Goal: Contribute content: Add original content to the website for others to see

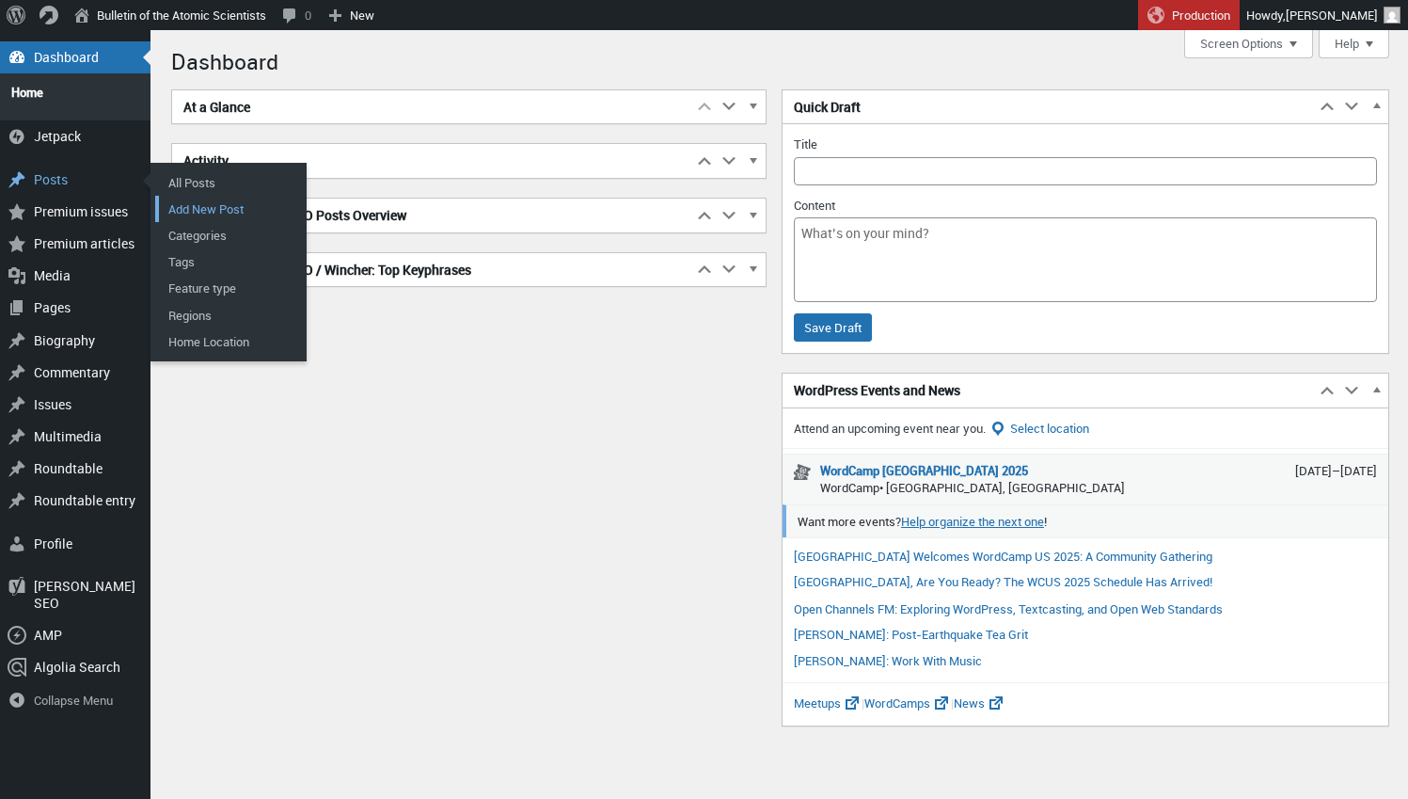
click at [181, 196] on link "Add New Post" at bounding box center [230, 209] width 151 height 26
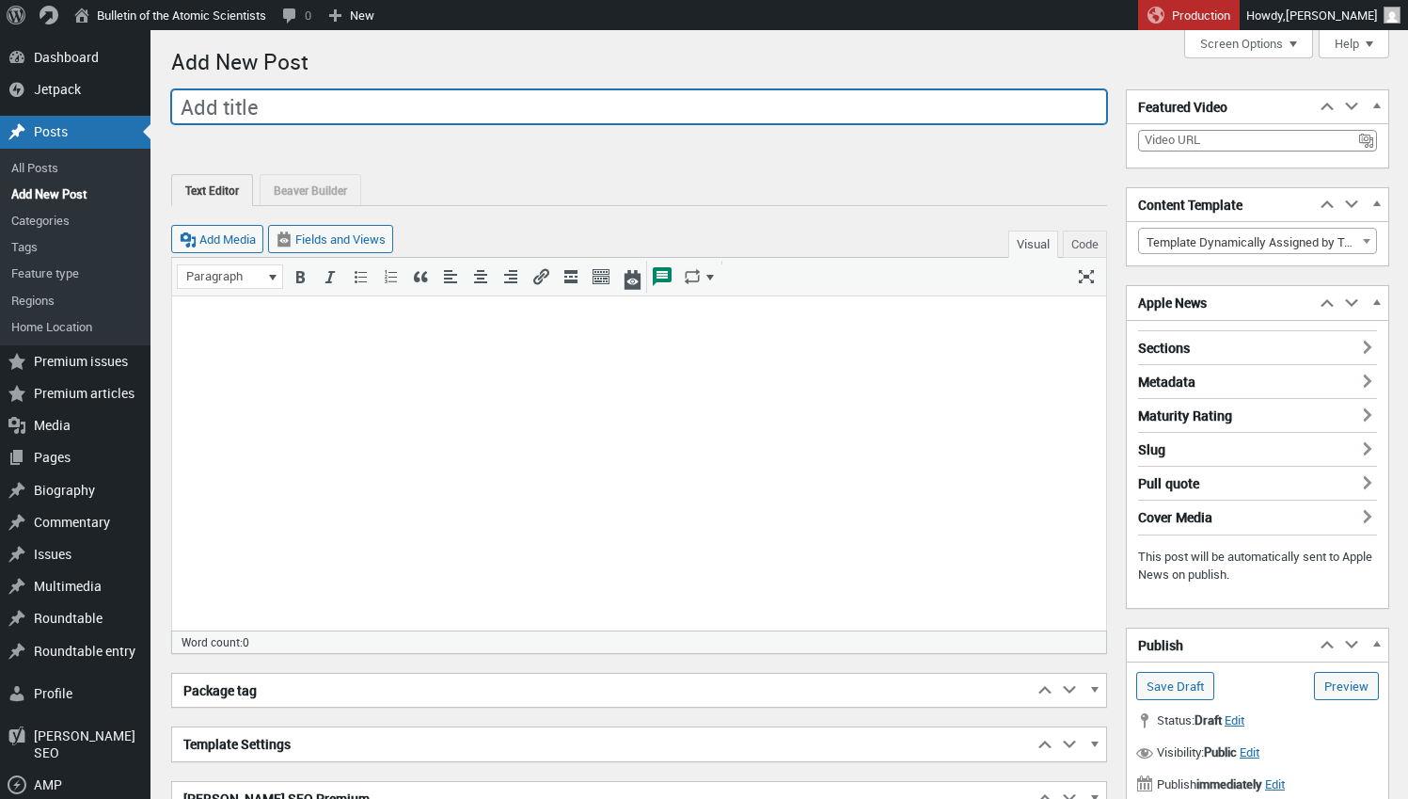
scroll to position [13, 0]
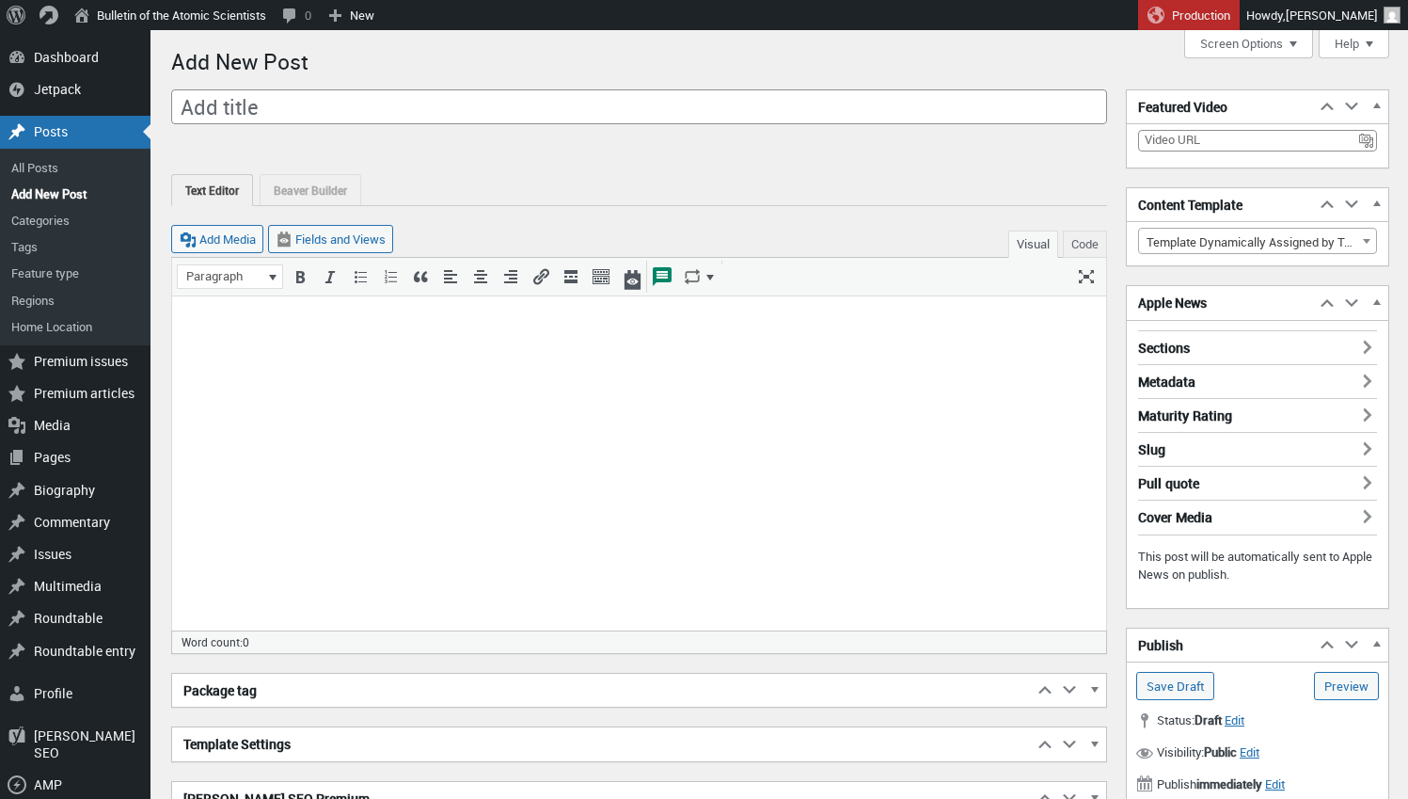
click at [422, 329] on p at bounding box center [639, 320] width 912 height 23
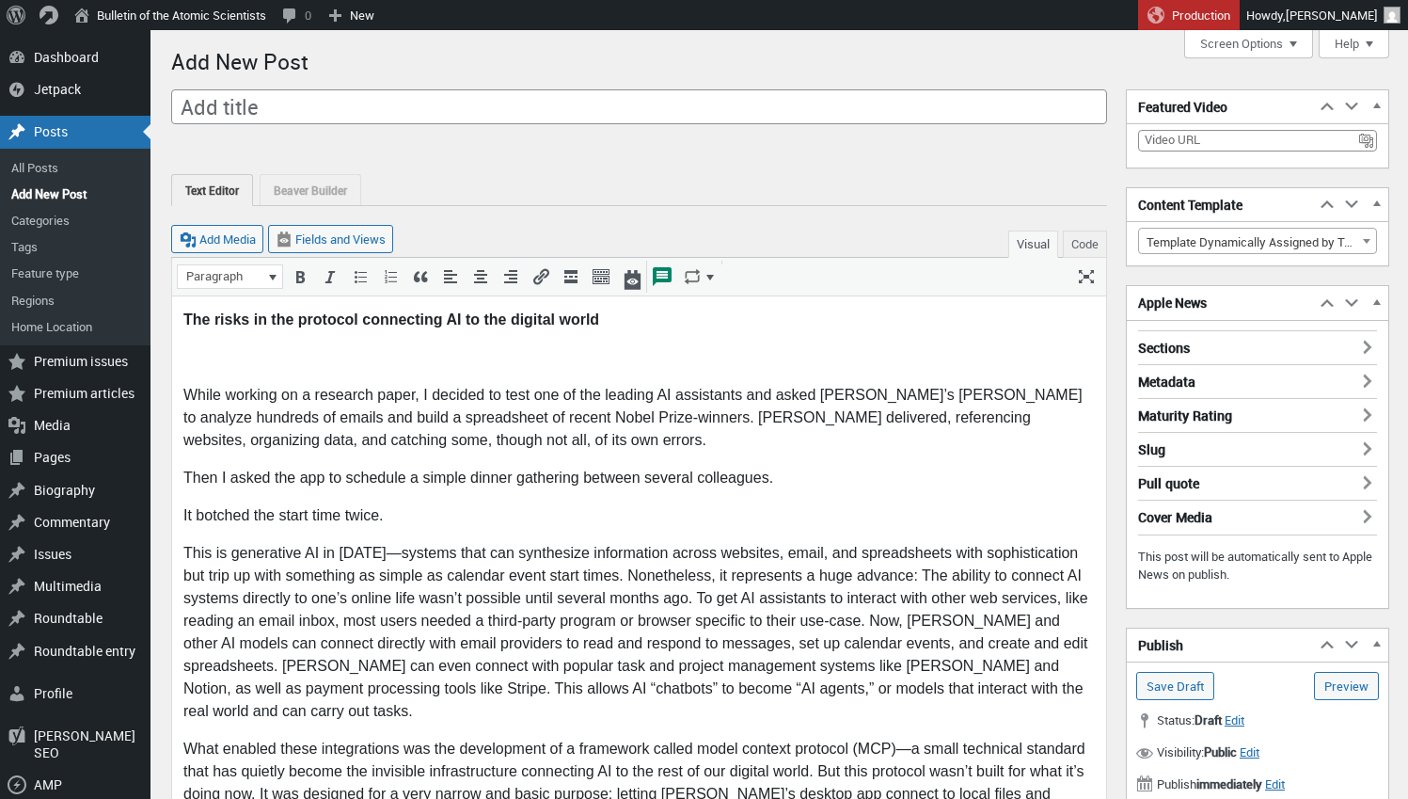
scroll to position [0, 0]
drag, startPoint x: 636, startPoint y: 323, endPoint x: 102, endPoint y: 302, distance: 534.7
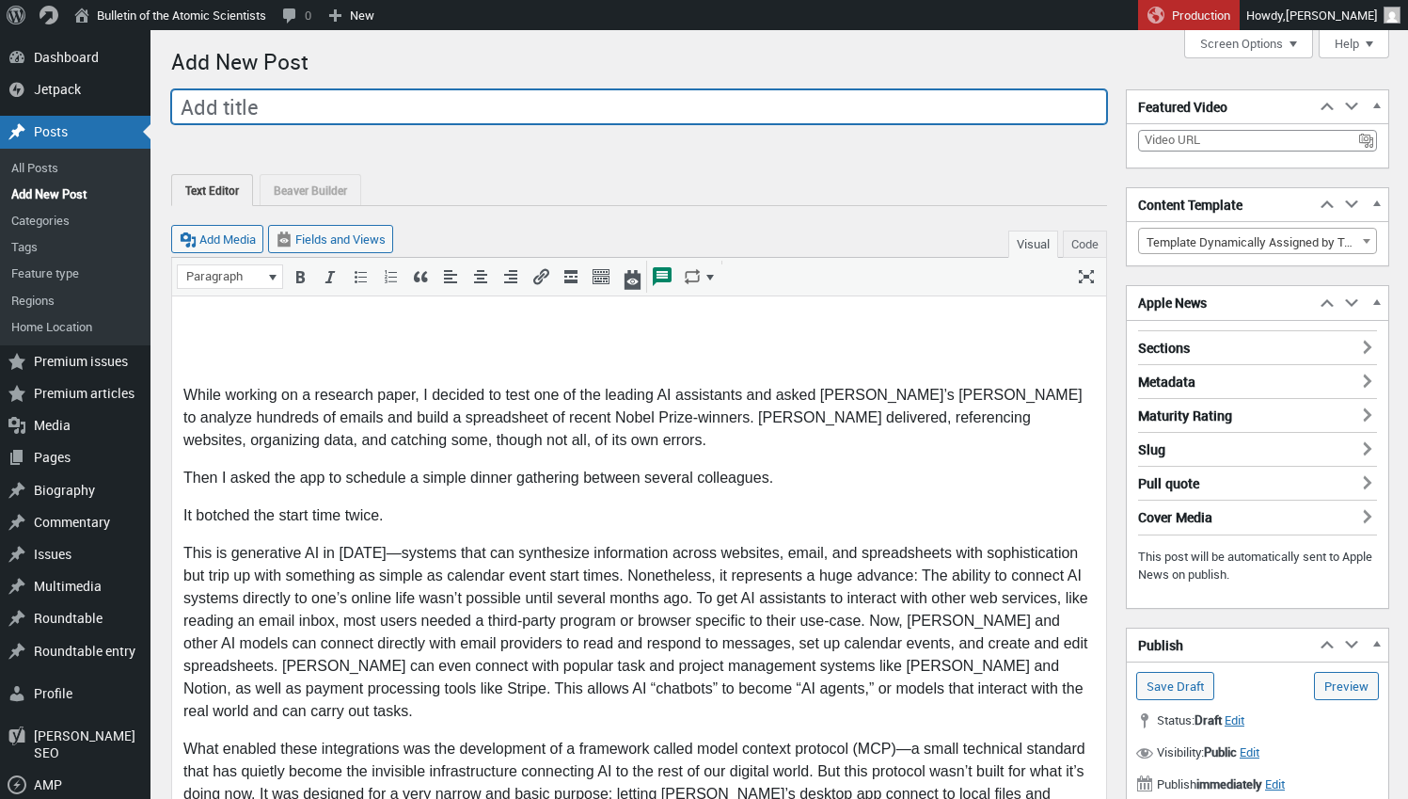
click at [343, 111] on input "Add title" at bounding box center [639, 107] width 936 height 36
type input "The risks in the protocol connecting AI to the digital world"
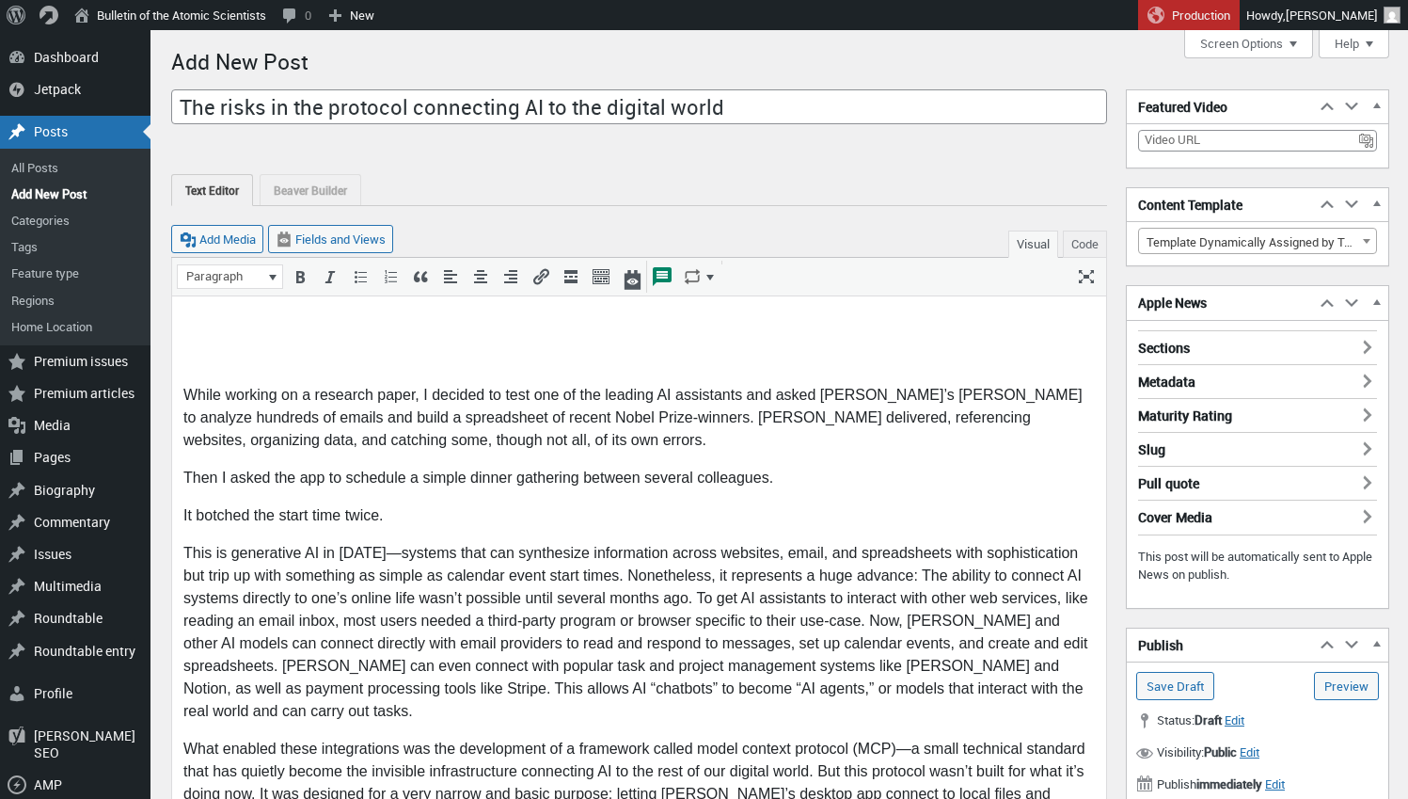
click at [183, 399] on p "While working on a research paper, I decided to test one of the leading AI assi…" at bounding box center [639, 418] width 912 height 68
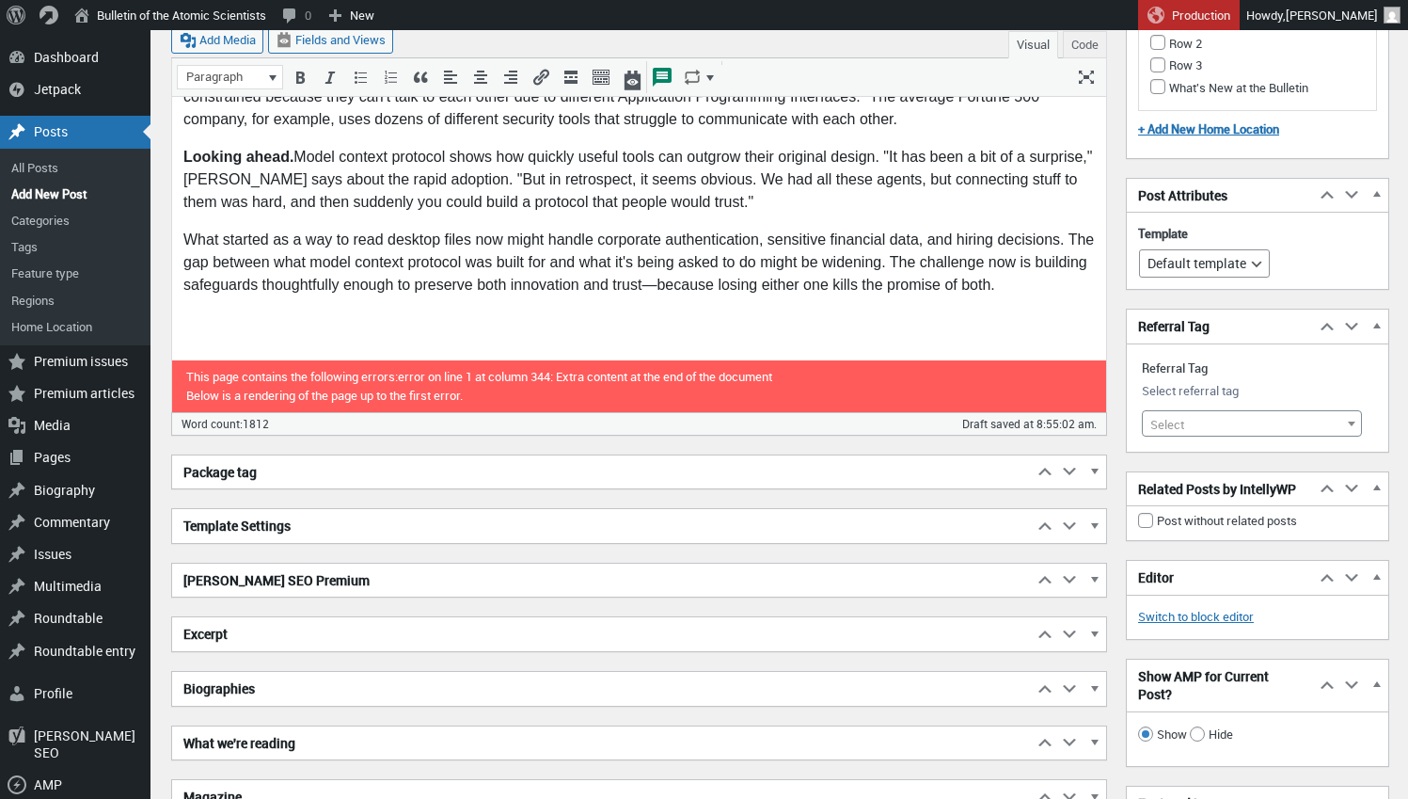
scroll to position [2759, 0]
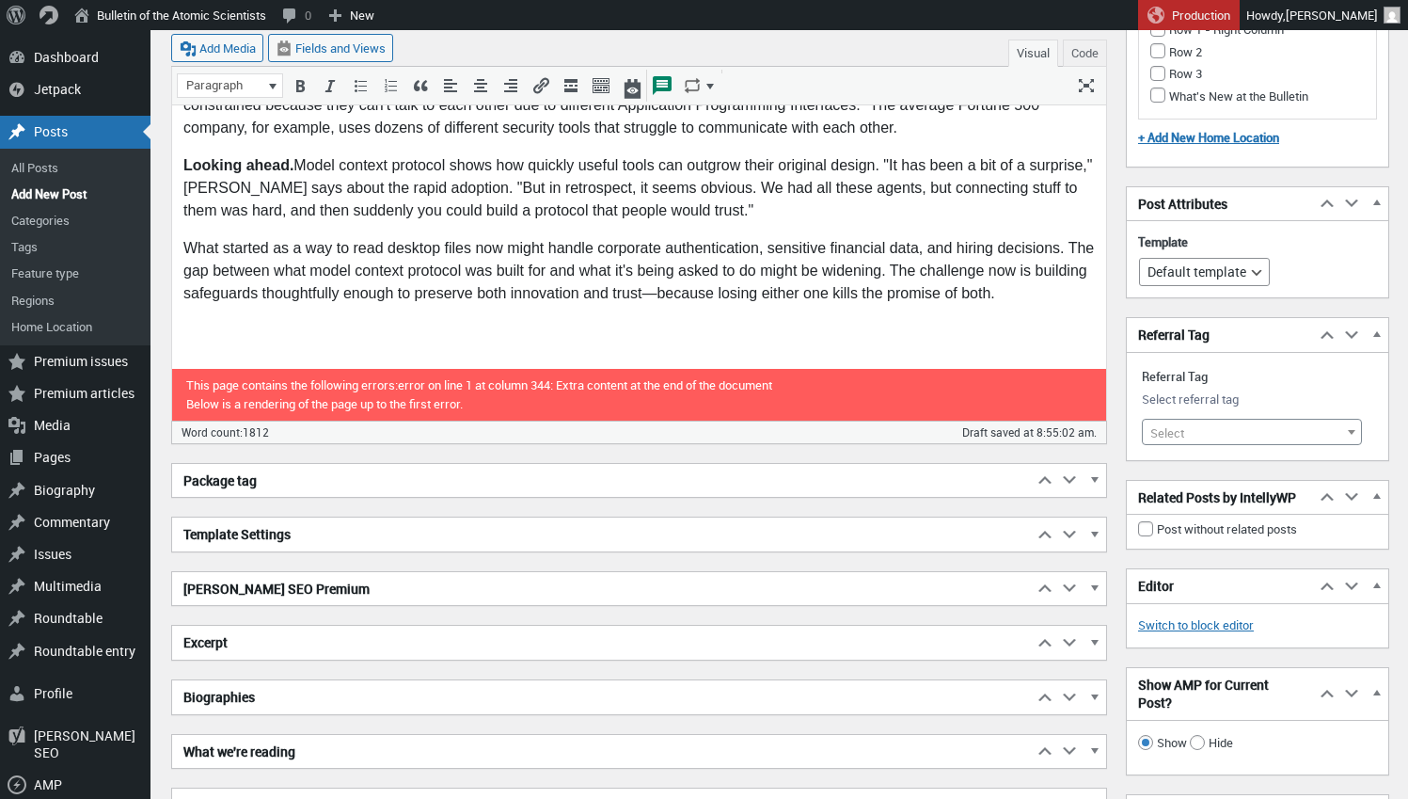
click at [214, 321] on p at bounding box center [639, 332] width 912 height 23
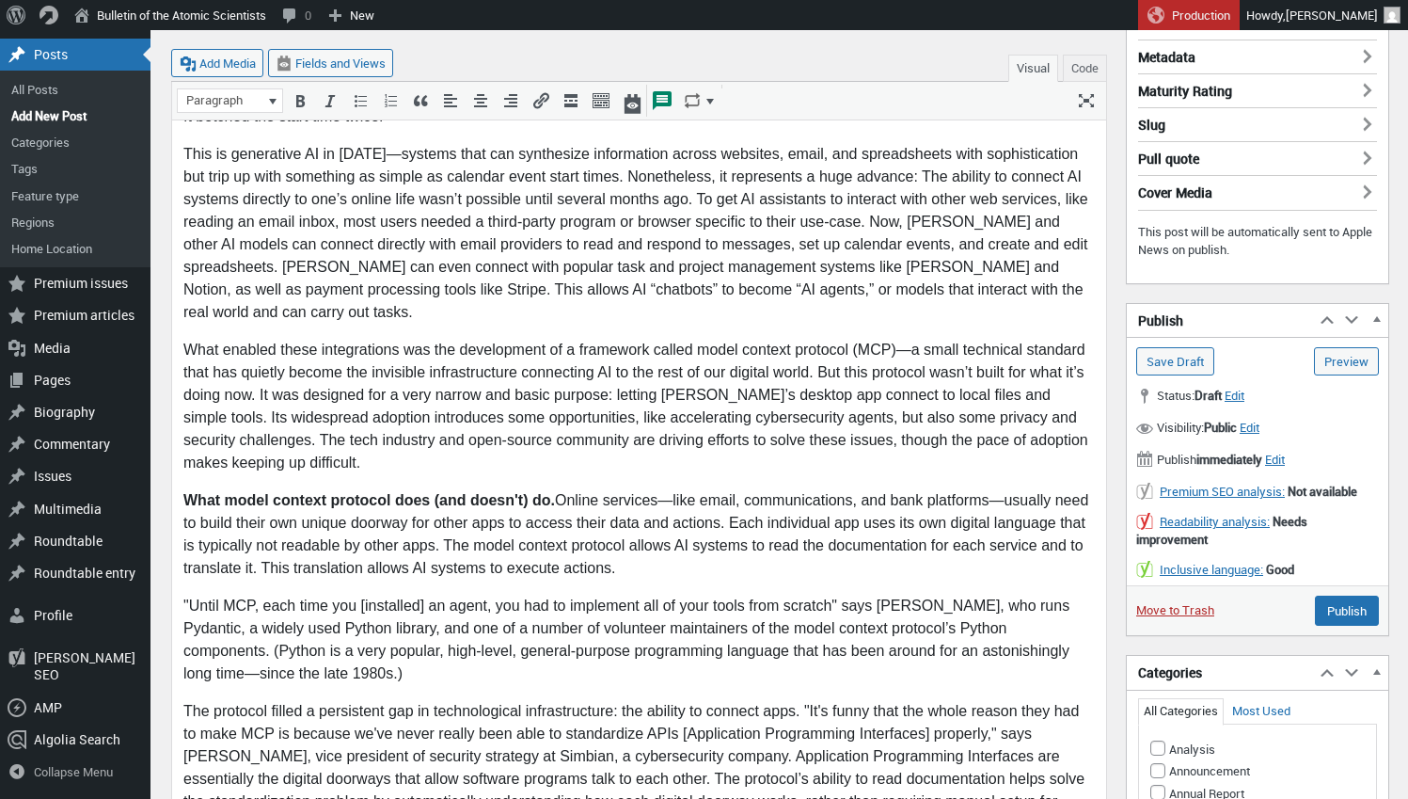
scroll to position [367, 0]
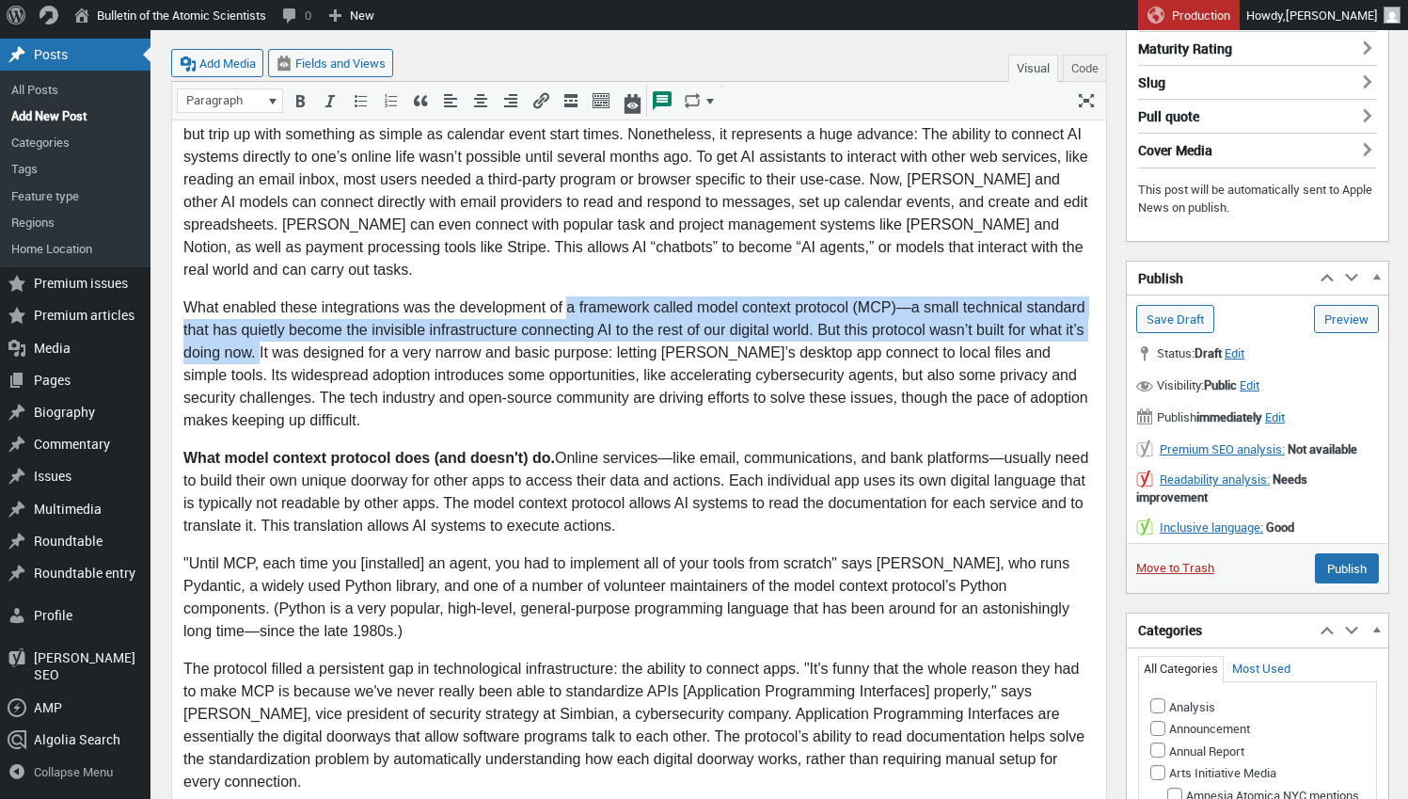
drag, startPoint x: 568, startPoint y: 286, endPoint x: 260, endPoint y: 328, distance: 311.4
click at [260, 328] on p "What enabled these integrations was the development of a framework called model…" at bounding box center [639, 364] width 912 height 135
copy p "a framework called model context protocol (MCP)—a small technical standard that…"
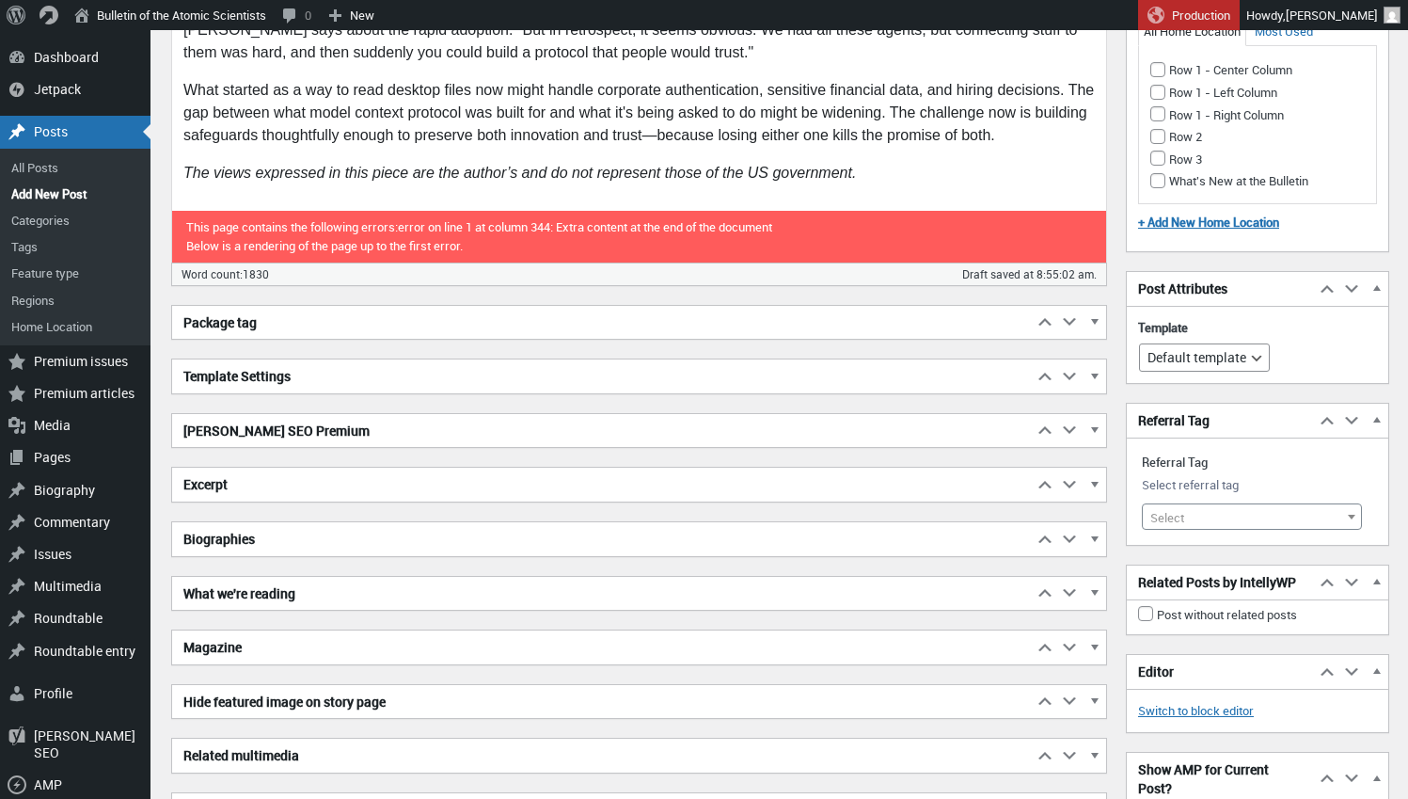
scroll to position [2917, 0]
click at [1098, 425] on span "button" at bounding box center [1094, 433] width 19 height 17
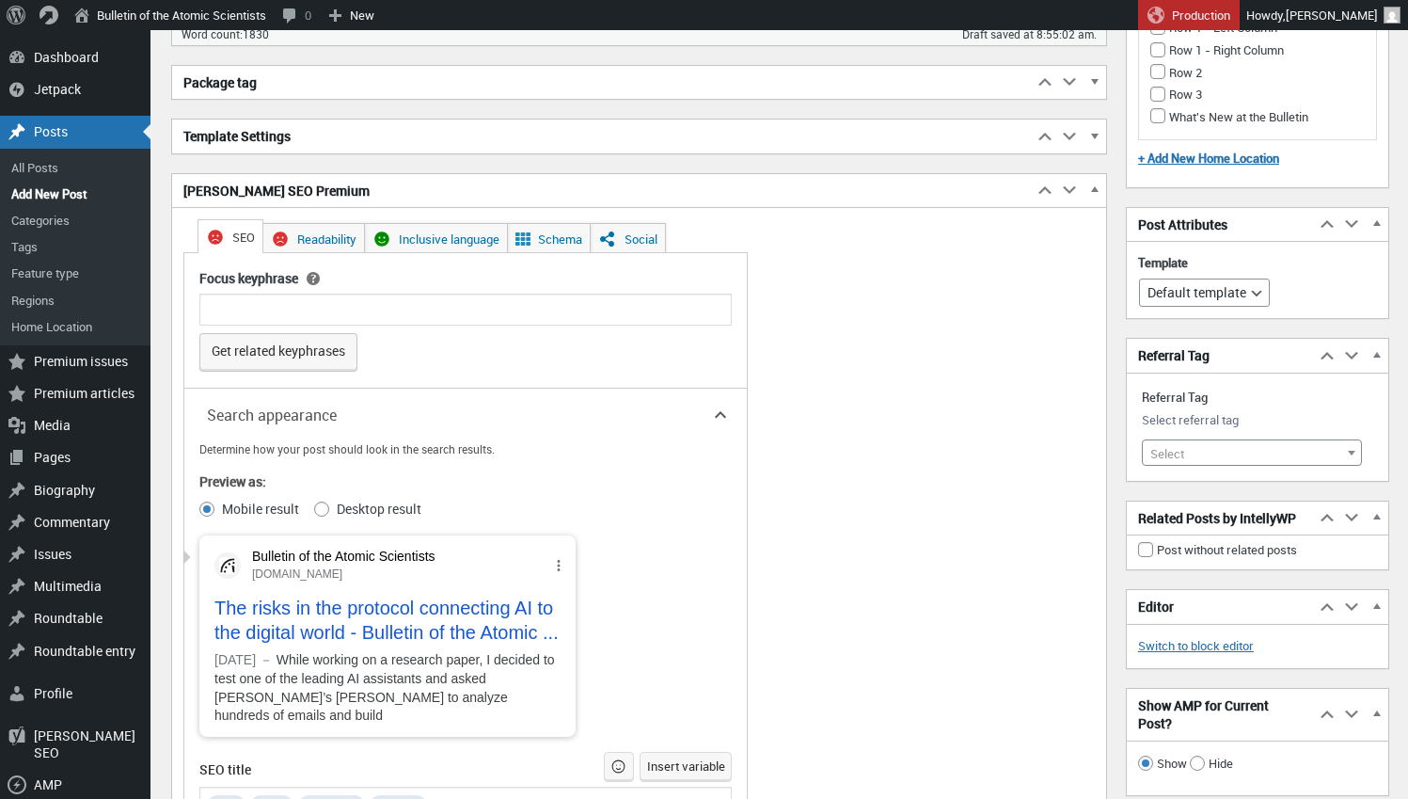
scroll to position [3081, 0]
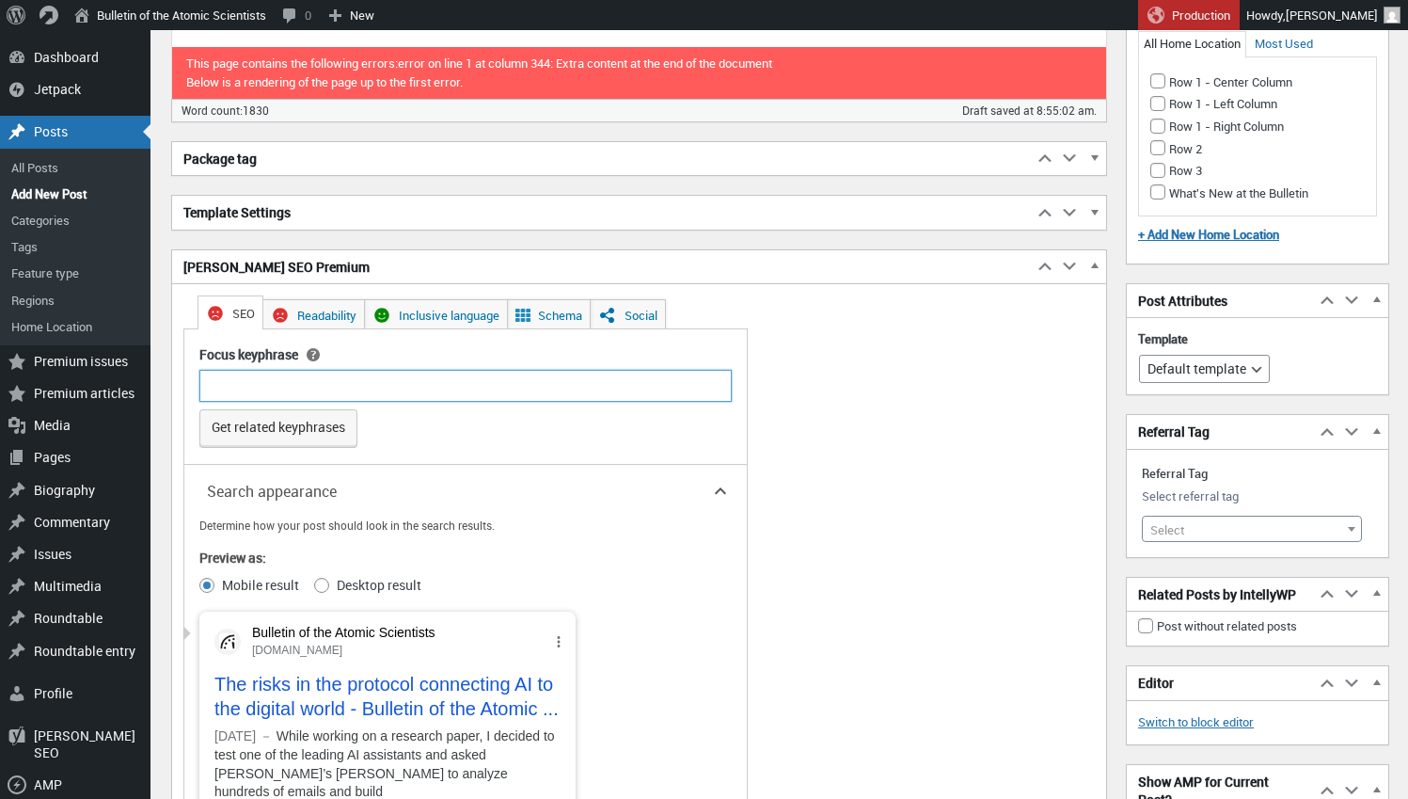
click at [420, 374] on input "Focus keyphrase" at bounding box center [465, 386] width 532 height 32
type input "MCP"
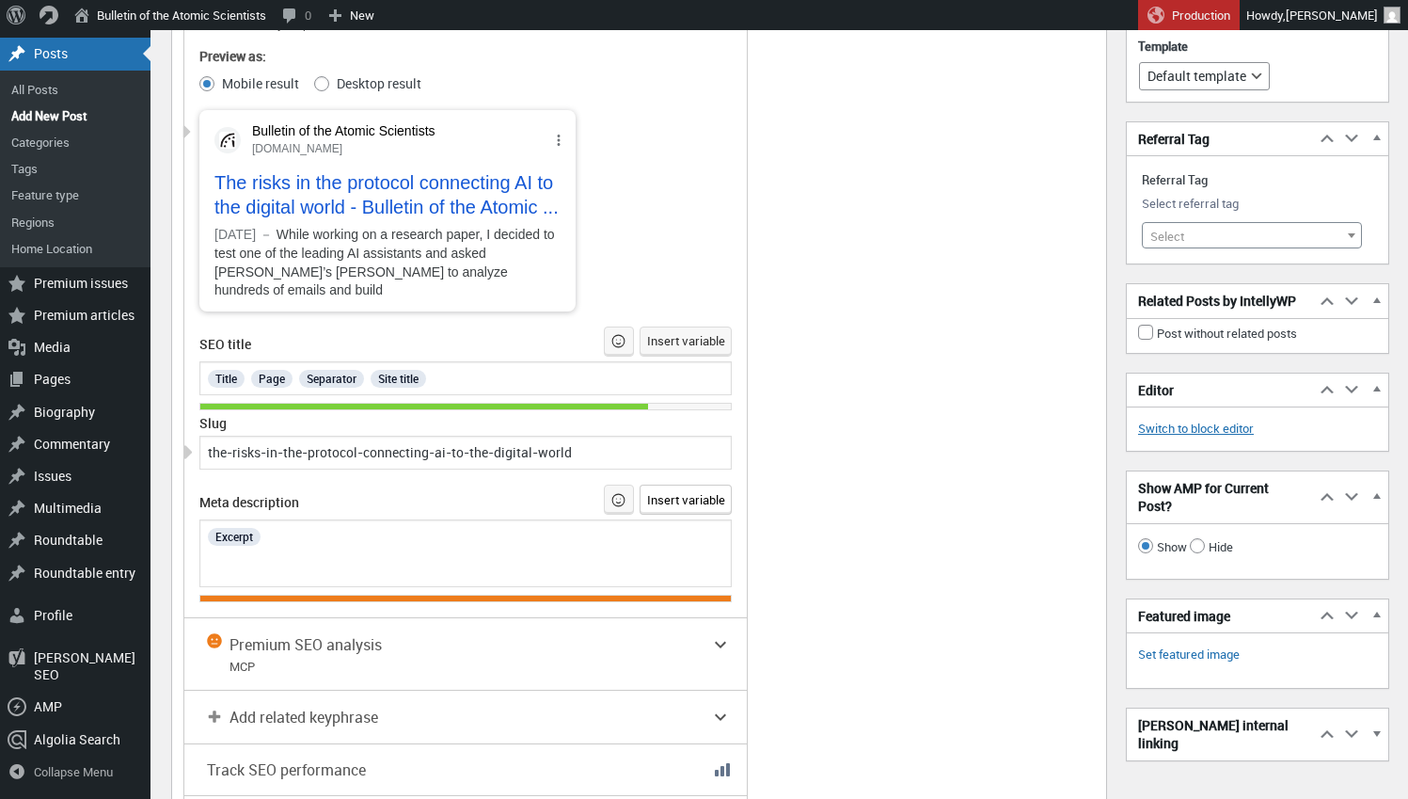
scroll to position [3625, 0]
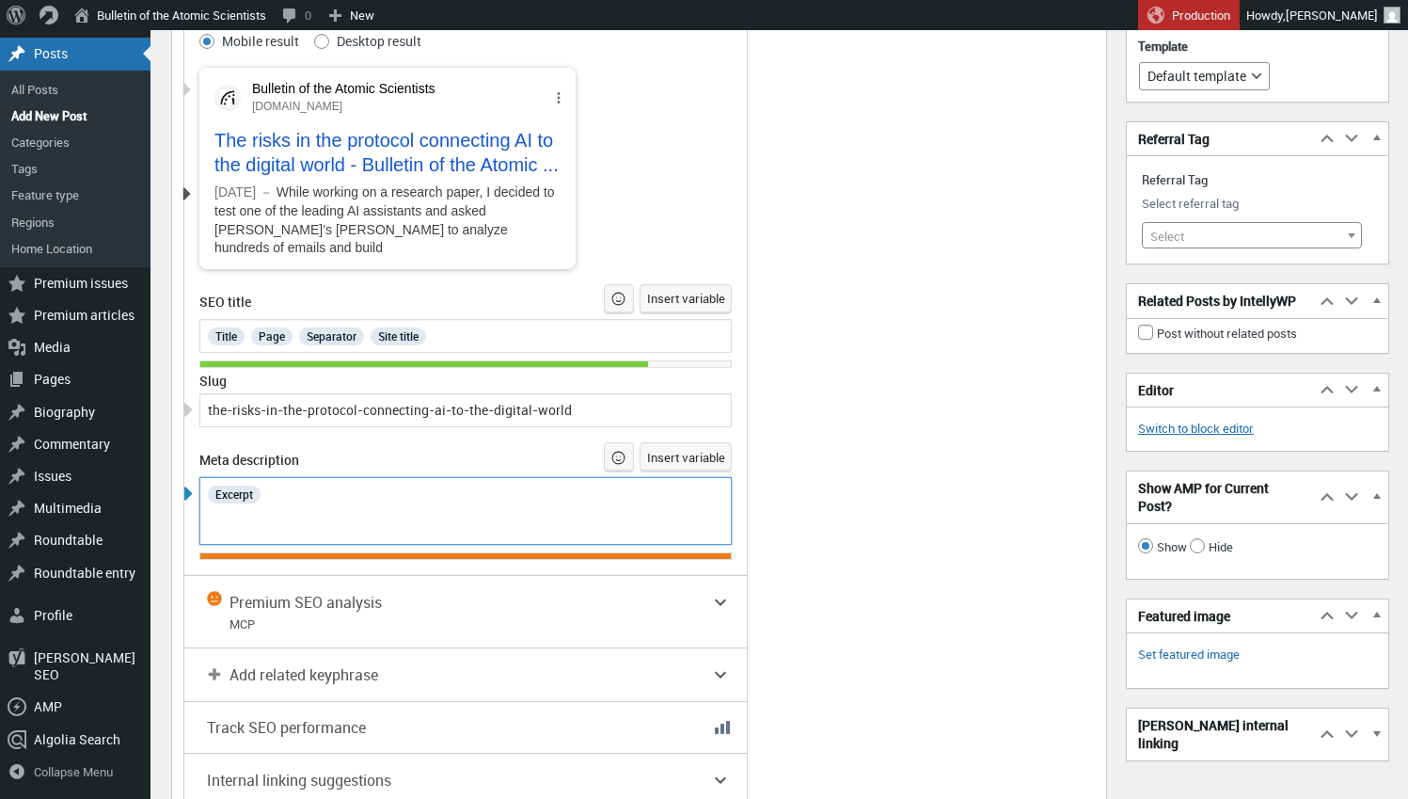
click at [412, 482] on div "Excerpt" at bounding box center [466, 494] width 520 height 24
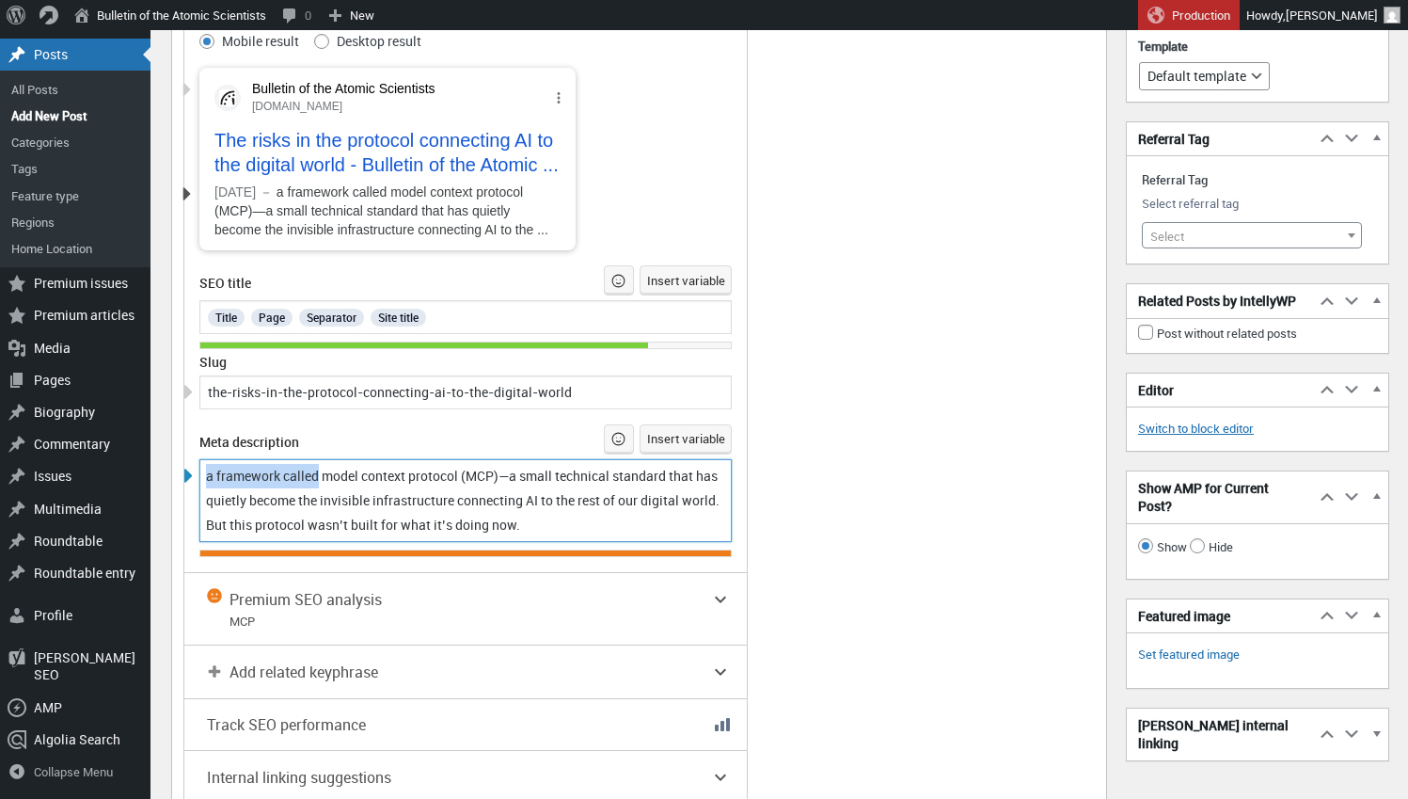
drag, startPoint x: 321, startPoint y: 466, endPoint x: 168, endPoint y: 451, distance: 153.1
drag, startPoint x: 326, startPoint y: 470, endPoint x: 169, endPoint y: 457, distance: 157.6
drag, startPoint x: 326, startPoint y: 467, endPoint x: 233, endPoint y: 453, distance: 94.1
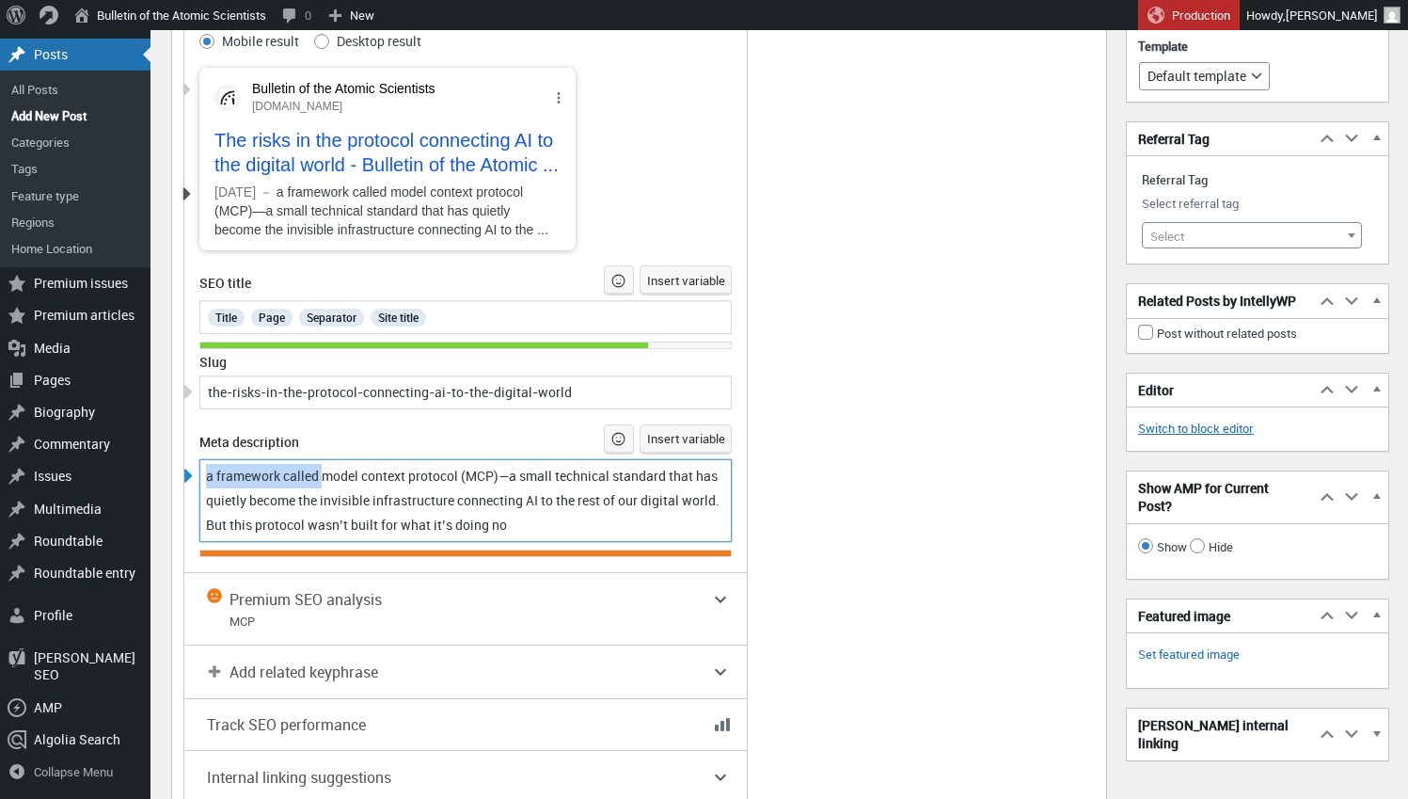
click at [233, 459] on div "a framework called model context protocol (MCP)—a small technical standard that…" at bounding box center [465, 500] width 532 height 83
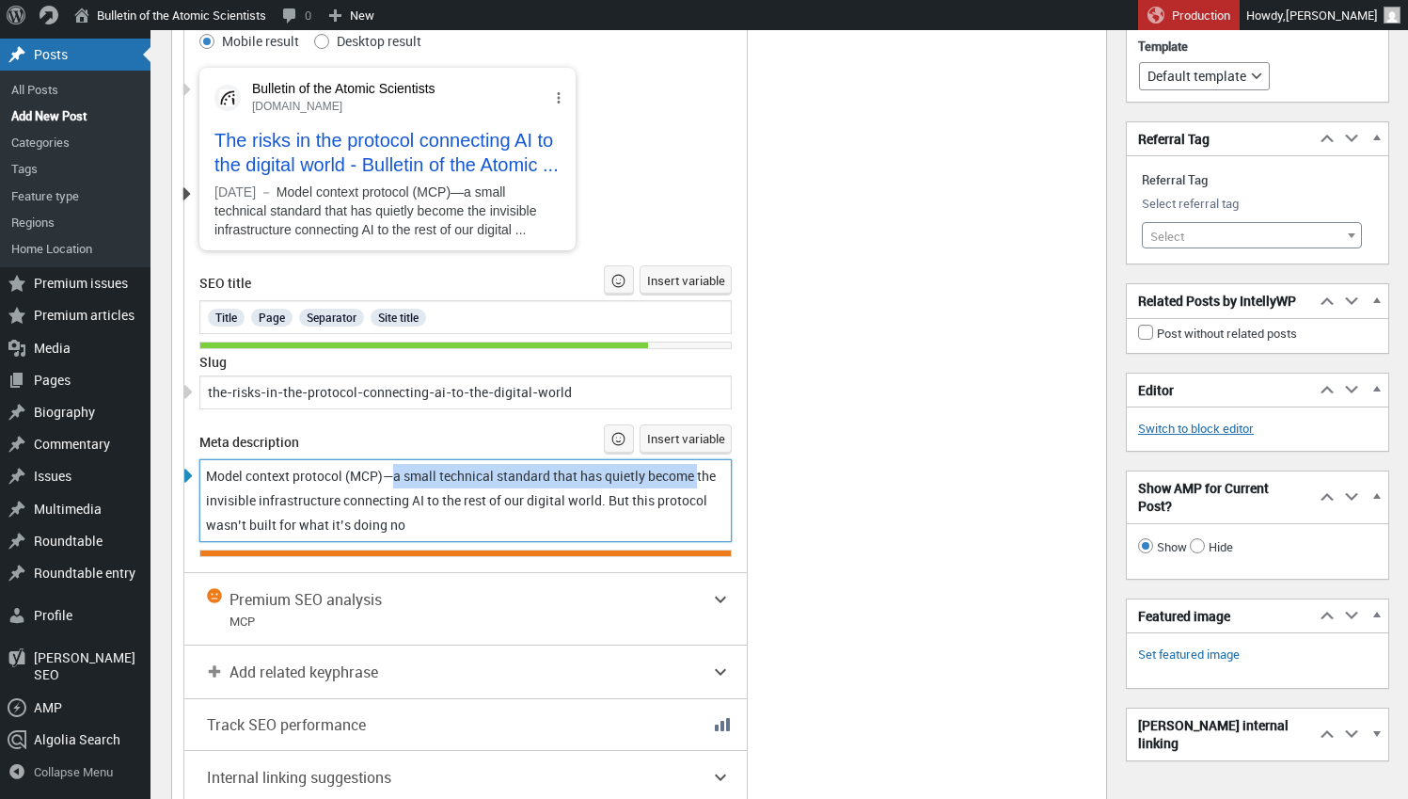
drag, startPoint x: 403, startPoint y: 466, endPoint x: 736, endPoint y: 466, distance: 333.0
click at [722, 468] on div "Model context protocol (MCP)—a small technical standard that has quietly become…" at bounding box center [466, 500] width 520 height 73
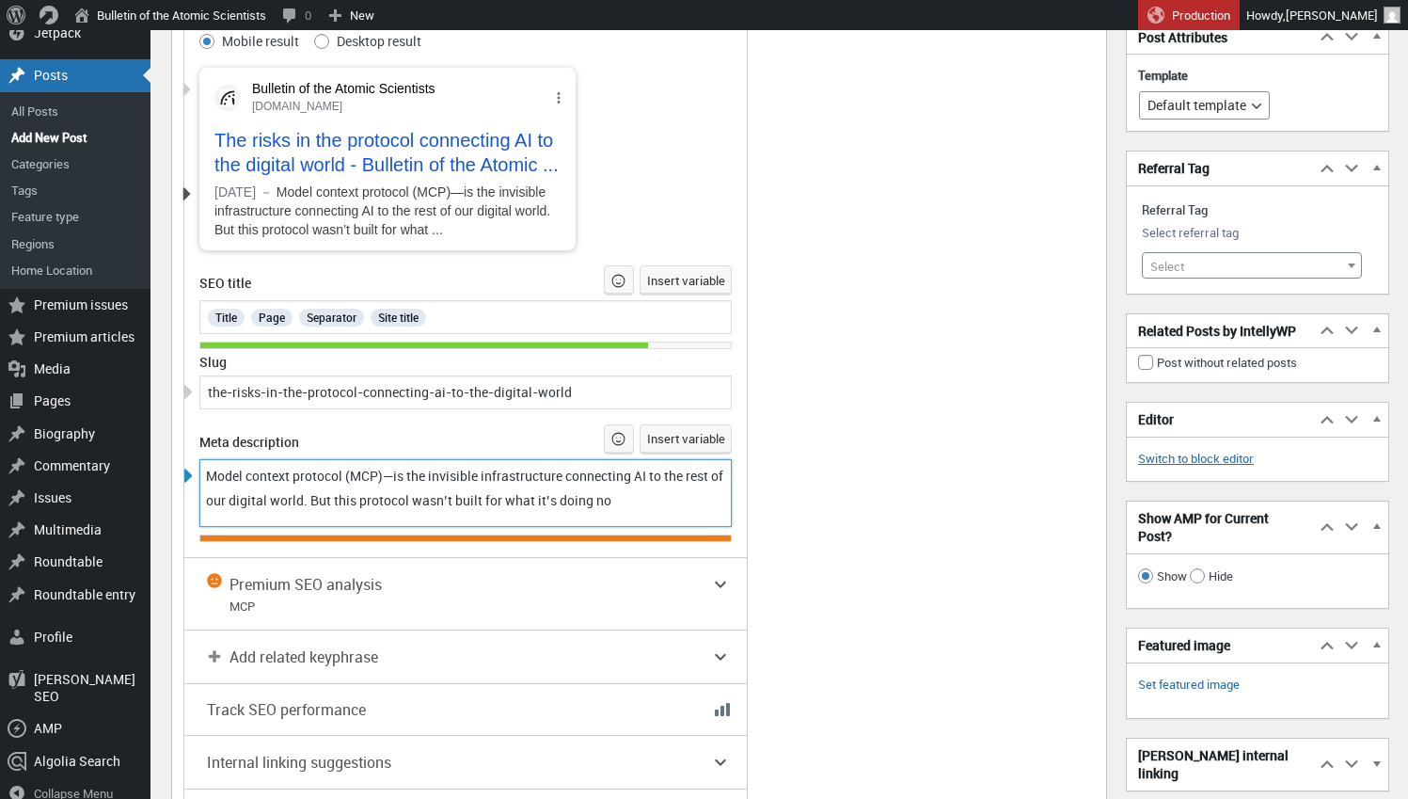
scroll to position [3452, 0]
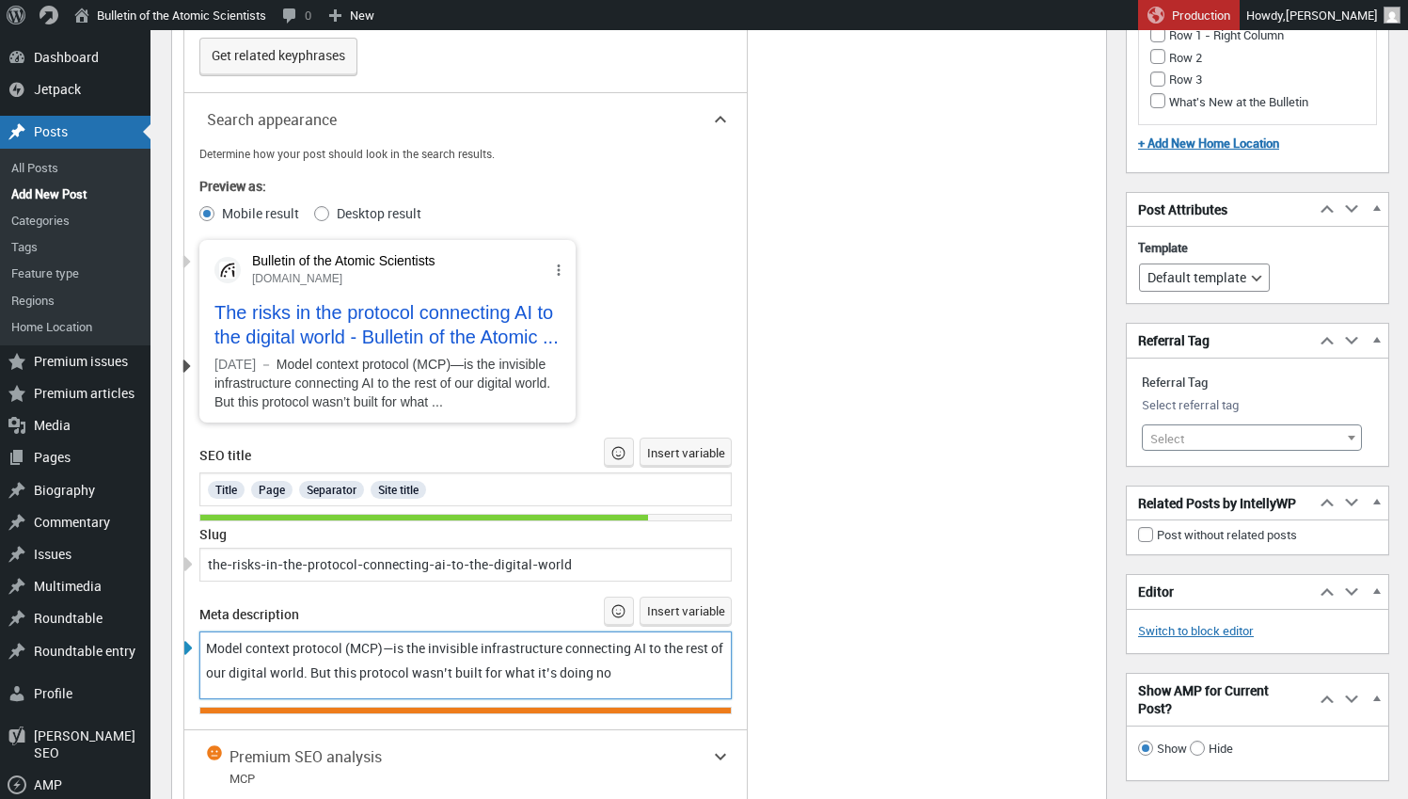
click at [398, 642] on span "Model context protocol (MCP)—is the invisible infrastructure connecting AI to t…" at bounding box center [466, 660] width 520 height 42
click at [211, 666] on span "Model context protocol (MCP, the invisible infrastructure connecting AI to the …" at bounding box center [465, 660] width 518 height 42
click at [210, 666] on span "Model context protocol (MCP, the invisible infrastructure connecting AI to the …" at bounding box center [465, 660] width 518 height 42
drag, startPoint x: 323, startPoint y: 663, endPoint x: 416, endPoint y: 660, distance: 93.2
click at [416, 660] on span "Model context protocol (MCP, the invisible infrastructure connecting AI to the …" at bounding box center [465, 660] width 518 height 42
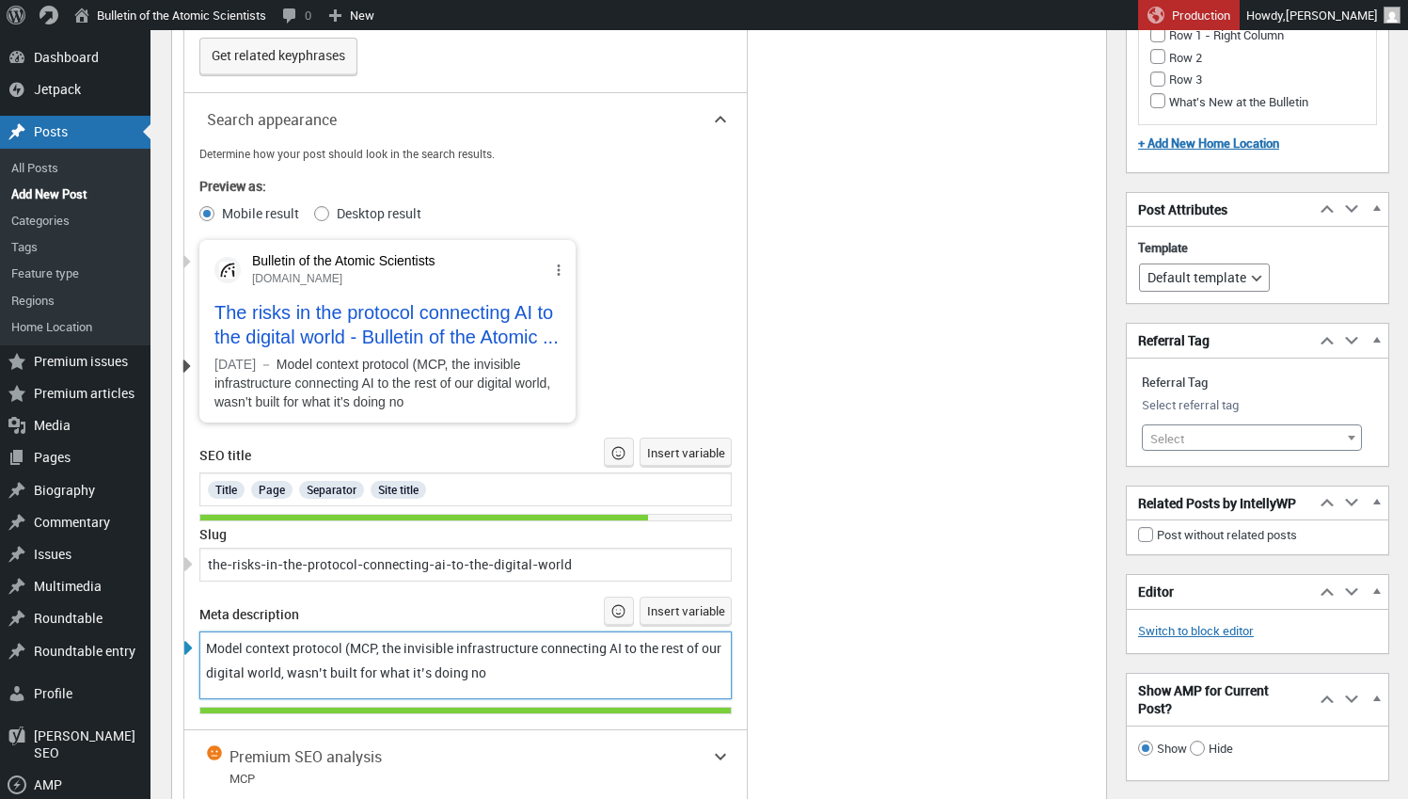
click at [526, 663] on div "Model context protocol (MCP, the invisible infrastructure connecting AI to the …" at bounding box center [466, 660] width 520 height 49
click at [430, 639] on span "Model context protocol (MCP, the invisible infrastructure connecting AI to the …" at bounding box center [465, 660] width 518 height 42
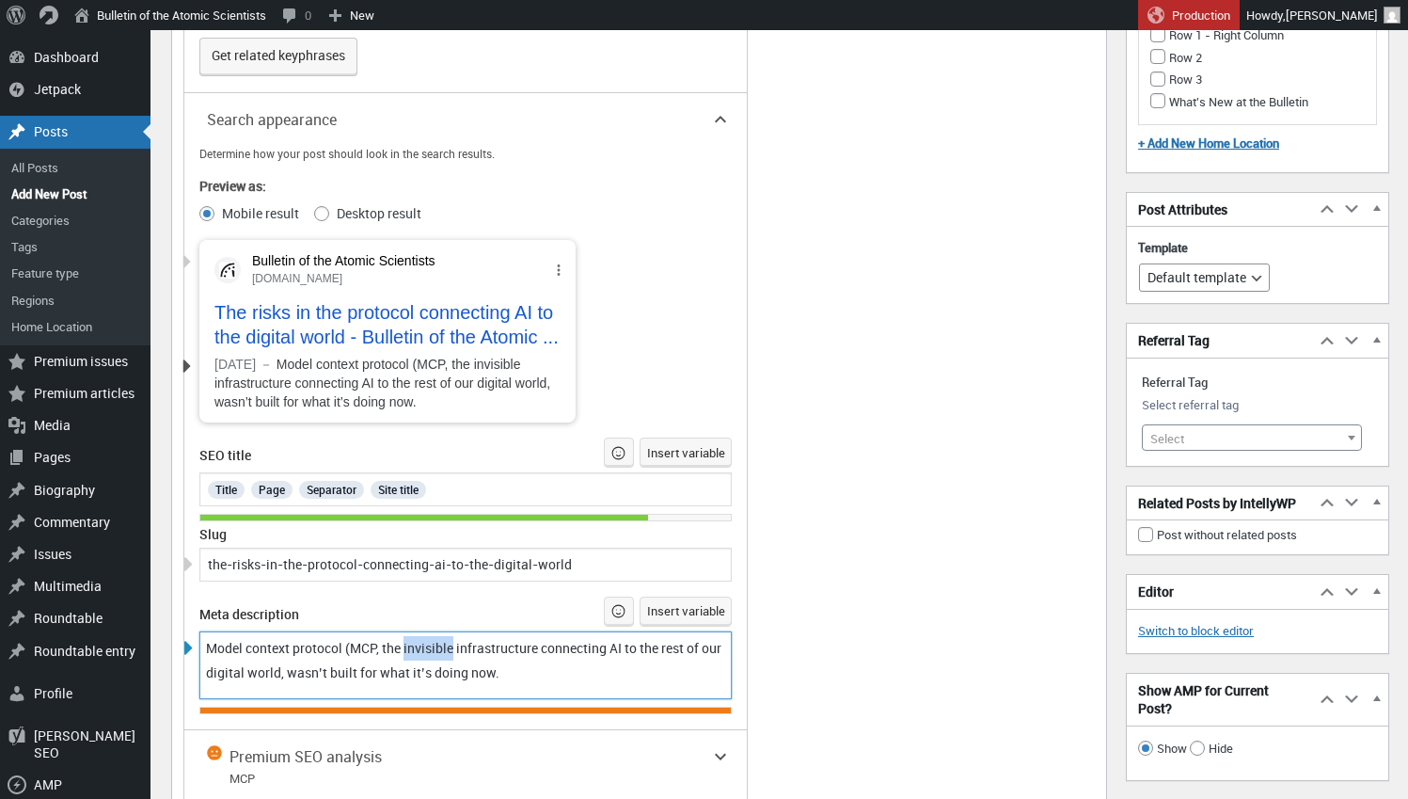
click at [430, 639] on span "Model context protocol (MCP, the invisible infrastructure connecting AI to the …" at bounding box center [465, 660] width 518 height 42
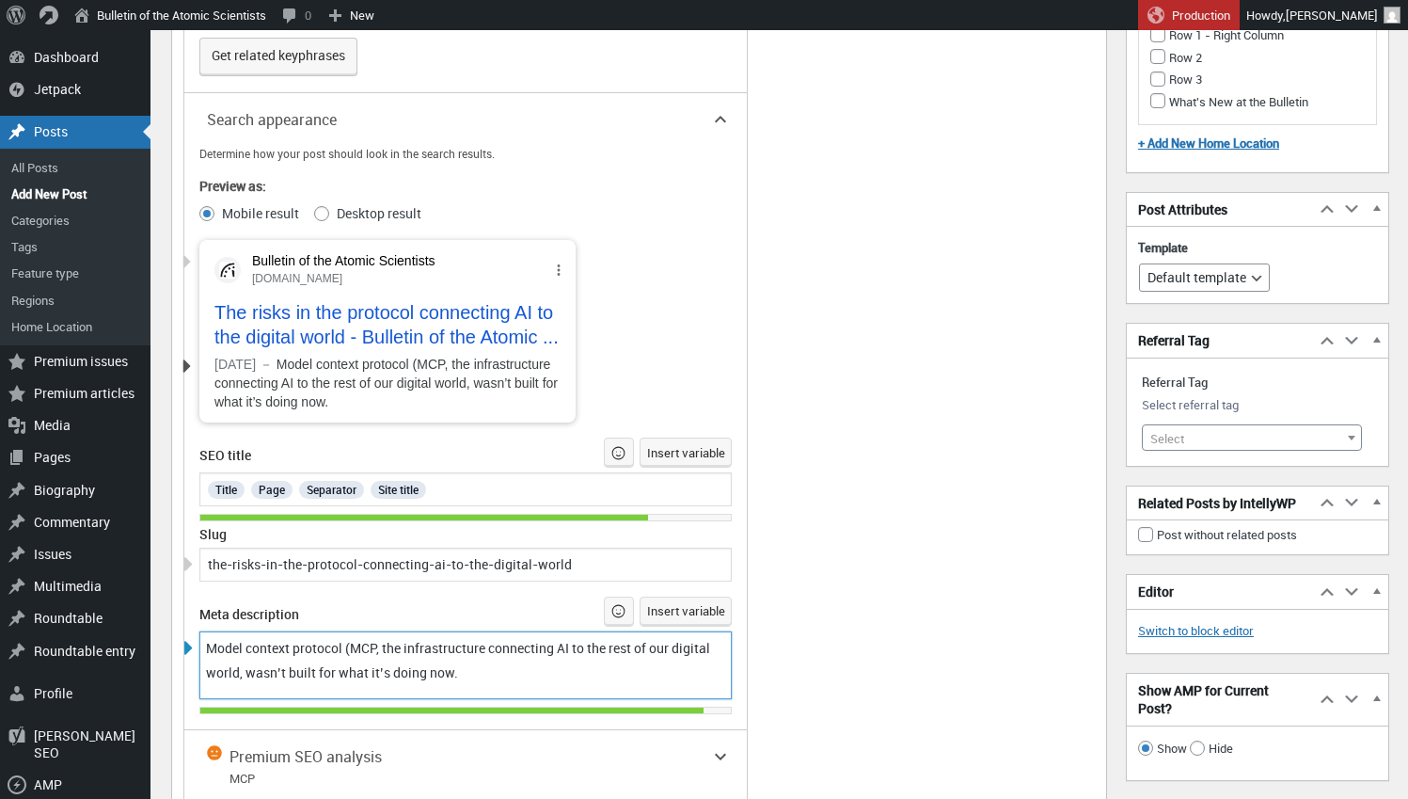
click at [383, 641] on span "Model context protocol (MCP, the infrastructure connecting AI to the rest of ou…" at bounding box center [459, 660] width 507 height 42
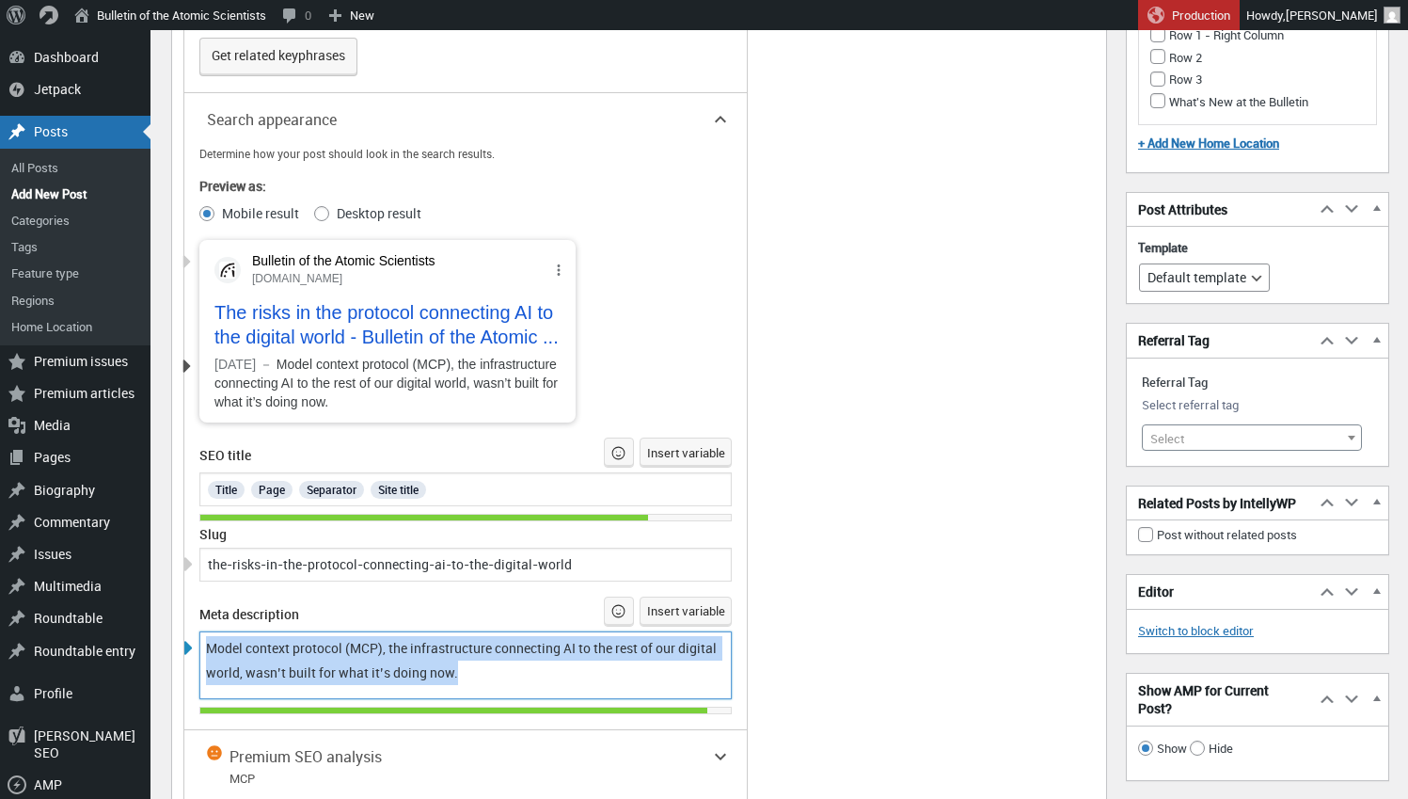
drag, startPoint x: 556, startPoint y: 668, endPoint x: 185, endPoint y: 625, distance: 373.2
click at [185, 625] on div "Determine how your post should look in the search results. Preview as: Mobile r…" at bounding box center [465, 430] width 563 height 568
copy span "Model context protocol (MCP), the infrastructure connecting AI to the rest of o…"
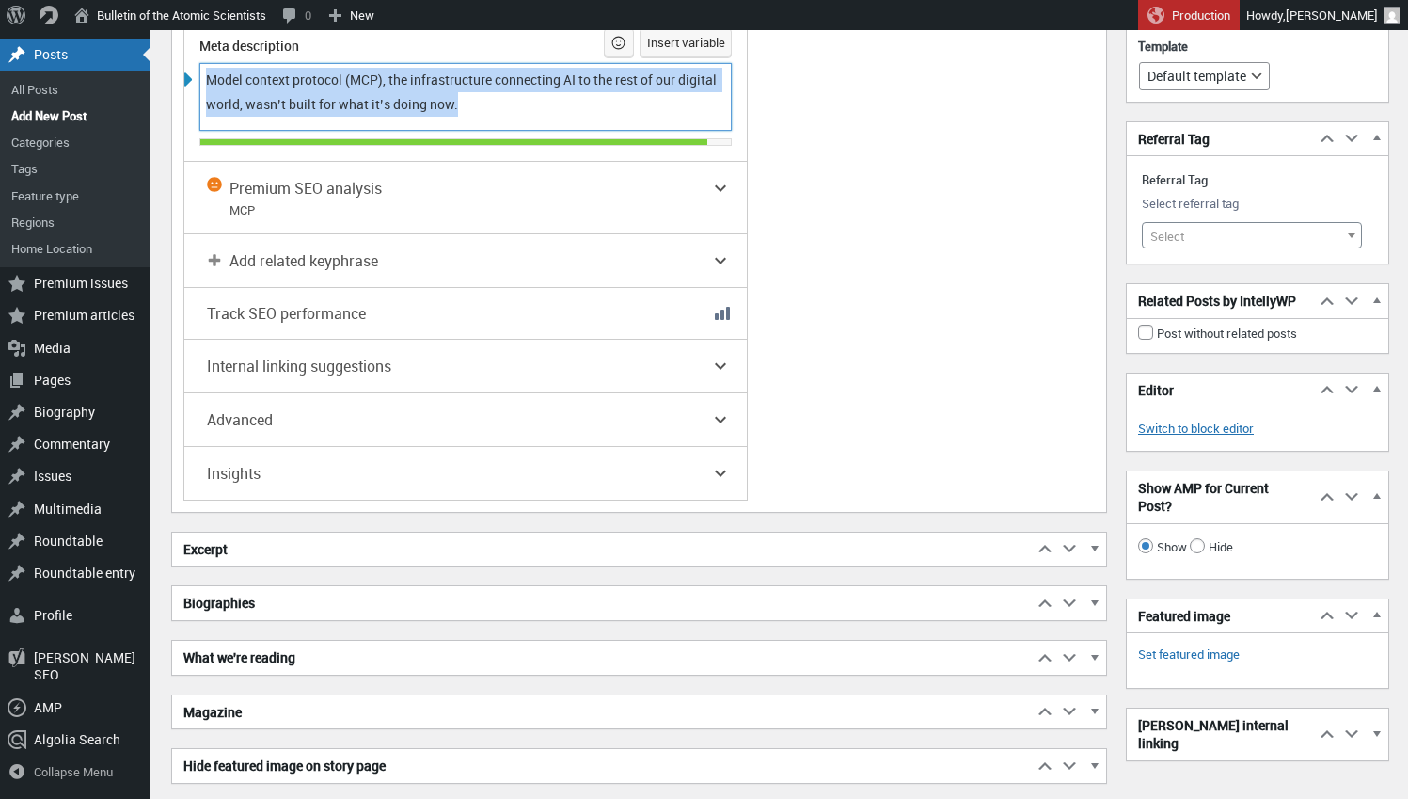
scroll to position [4023, 0]
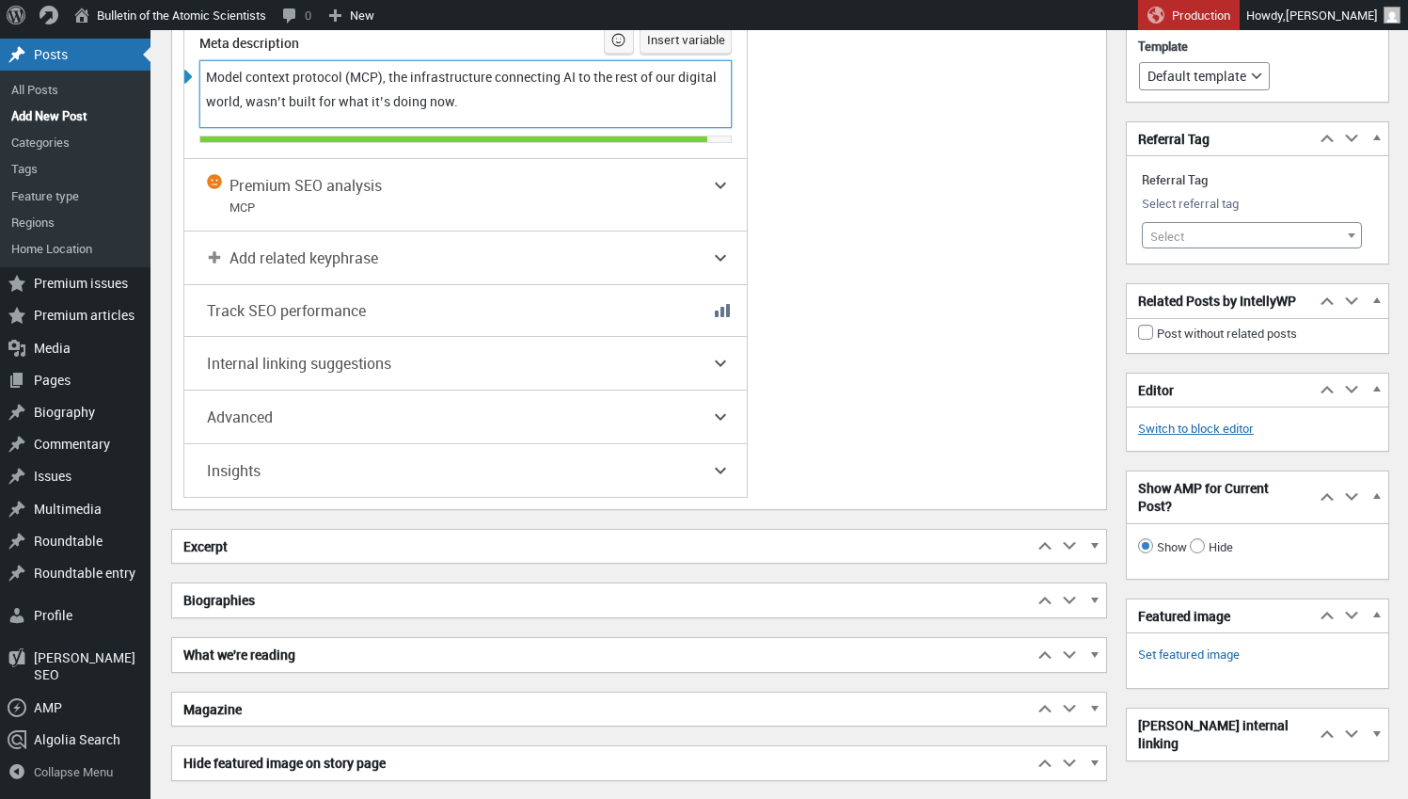
click at [1095, 541] on span "button" at bounding box center [1094, 549] width 19 height 17
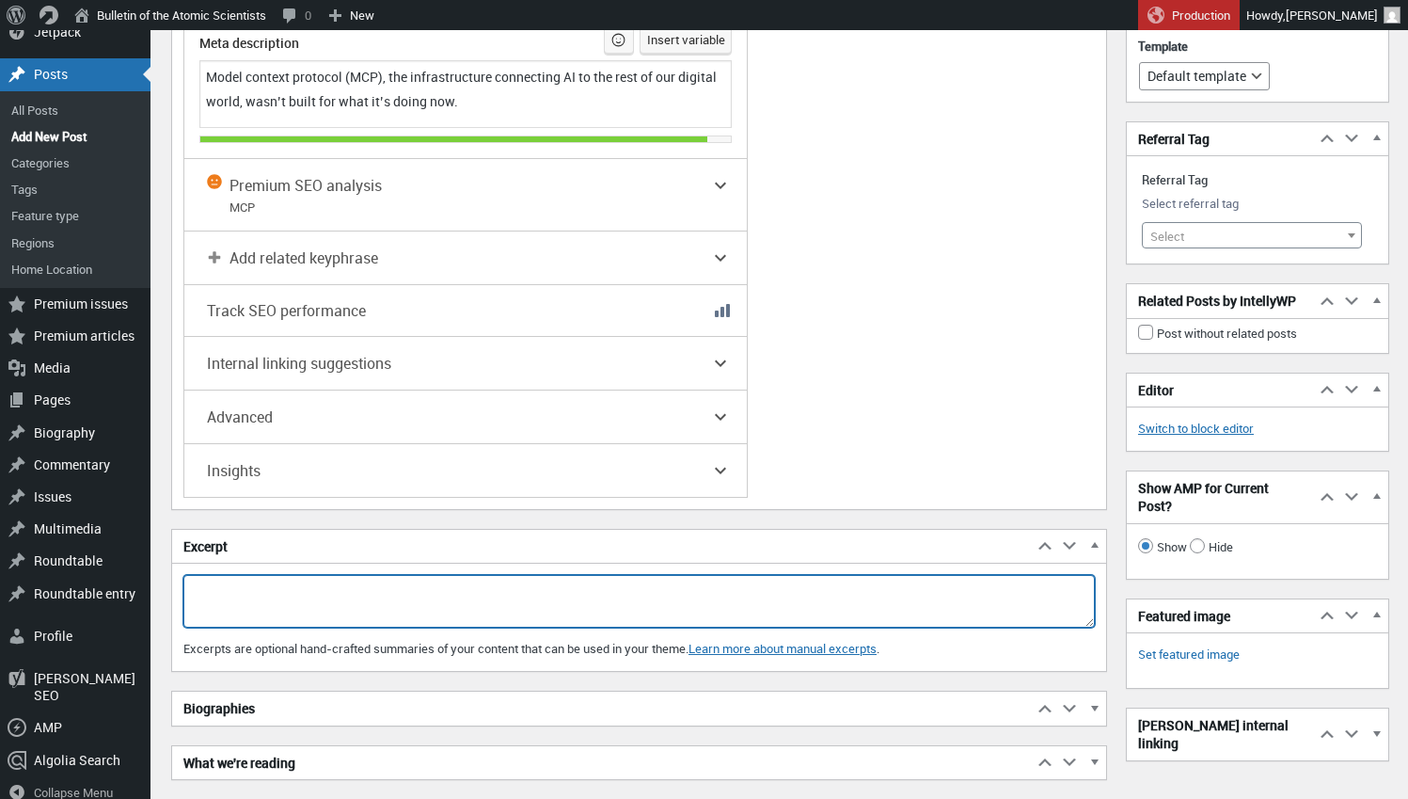
click at [950, 575] on textarea "Excerpt" at bounding box center [639, 601] width 912 height 53
paste textarea "Model context protocol (MCP), the infrastructure connecting AI to the rest of o…"
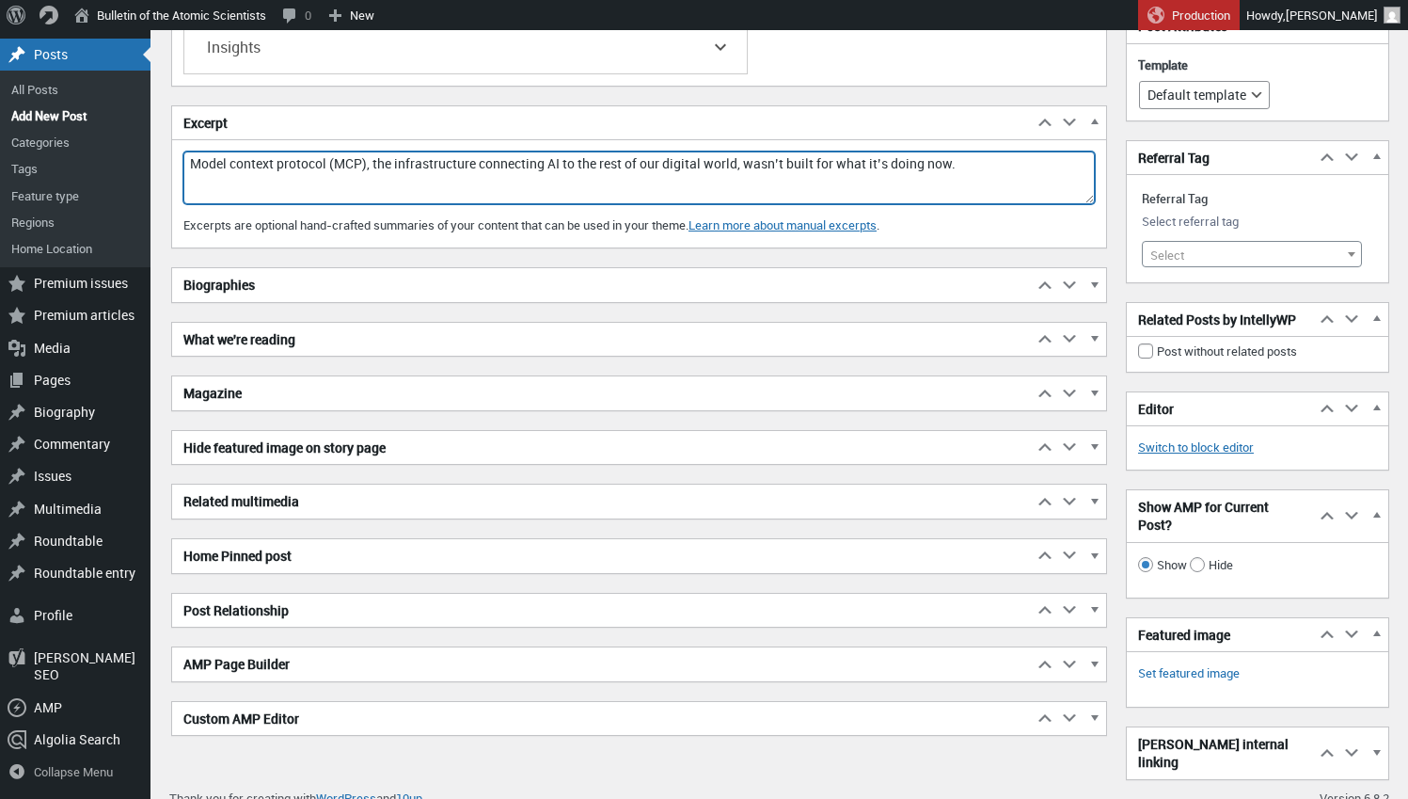
scroll to position [4446, 0]
type textarea "Model context protocol (MCP), the infrastructure connecting AI to the rest of o…"
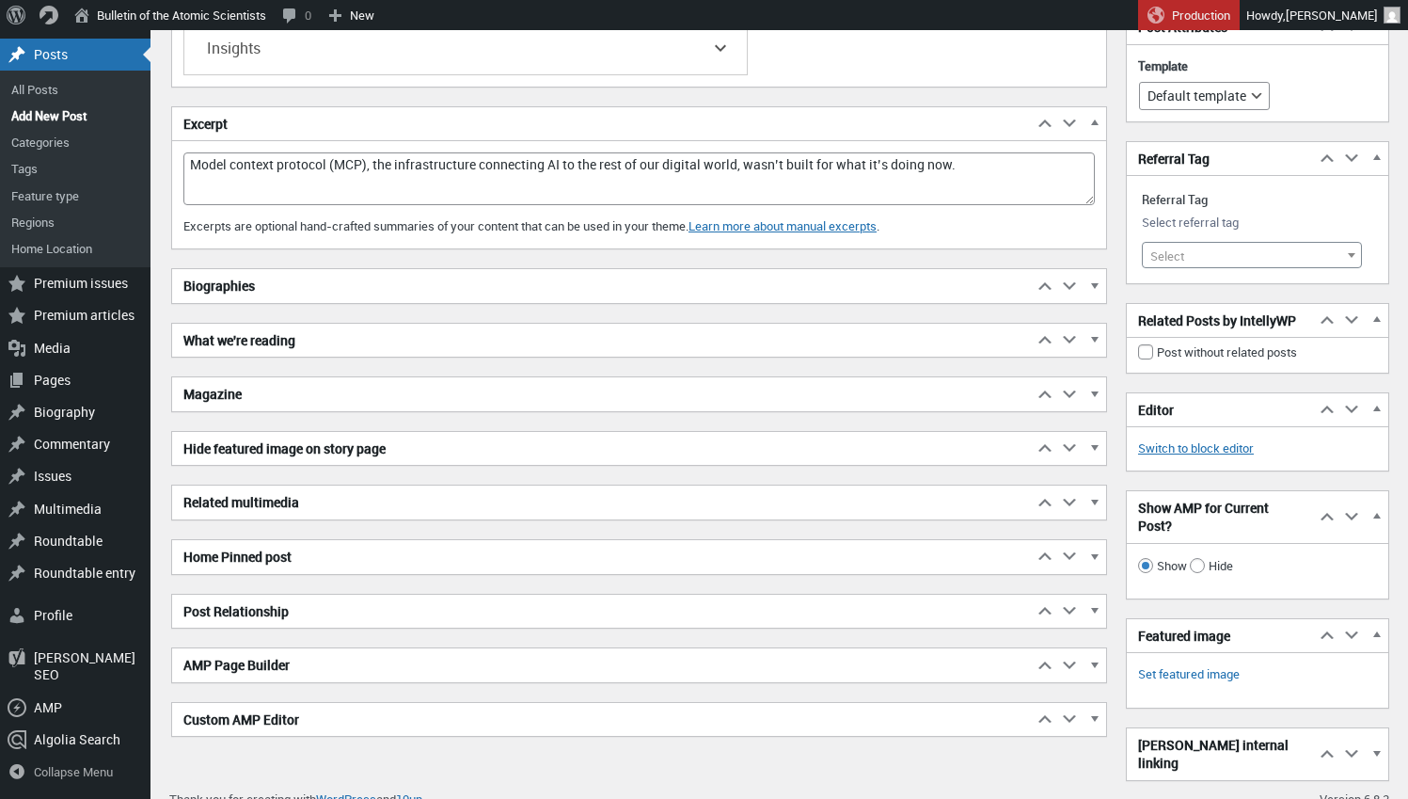
click at [1096, 280] on span "button" at bounding box center [1094, 288] width 19 height 17
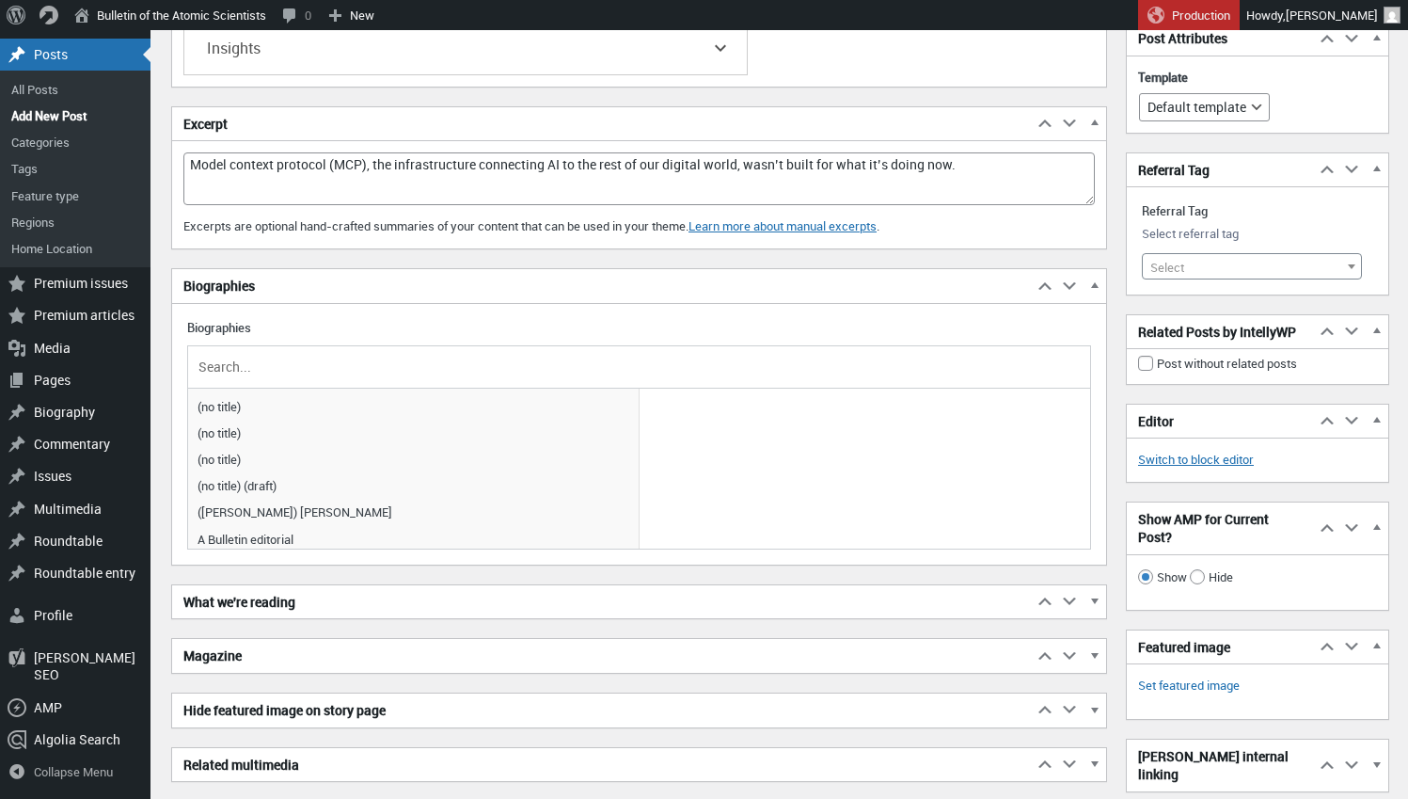
click at [637, 353] on input "text" at bounding box center [639, 367] width 889 height 28
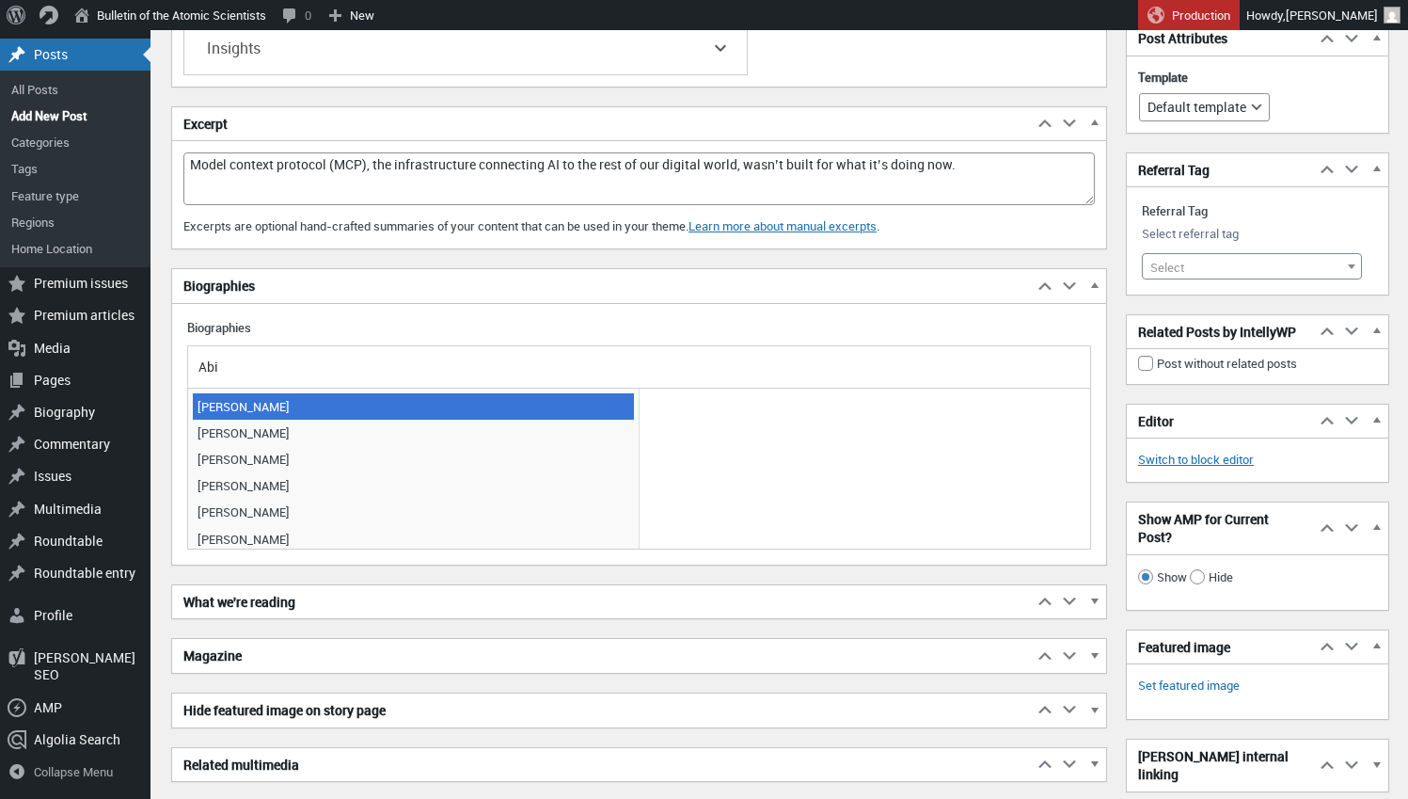
type input "Abi"
click at [571, 394] on span "[PERSON_NAME]" at bounding box center [413, 406] width 441 height 26
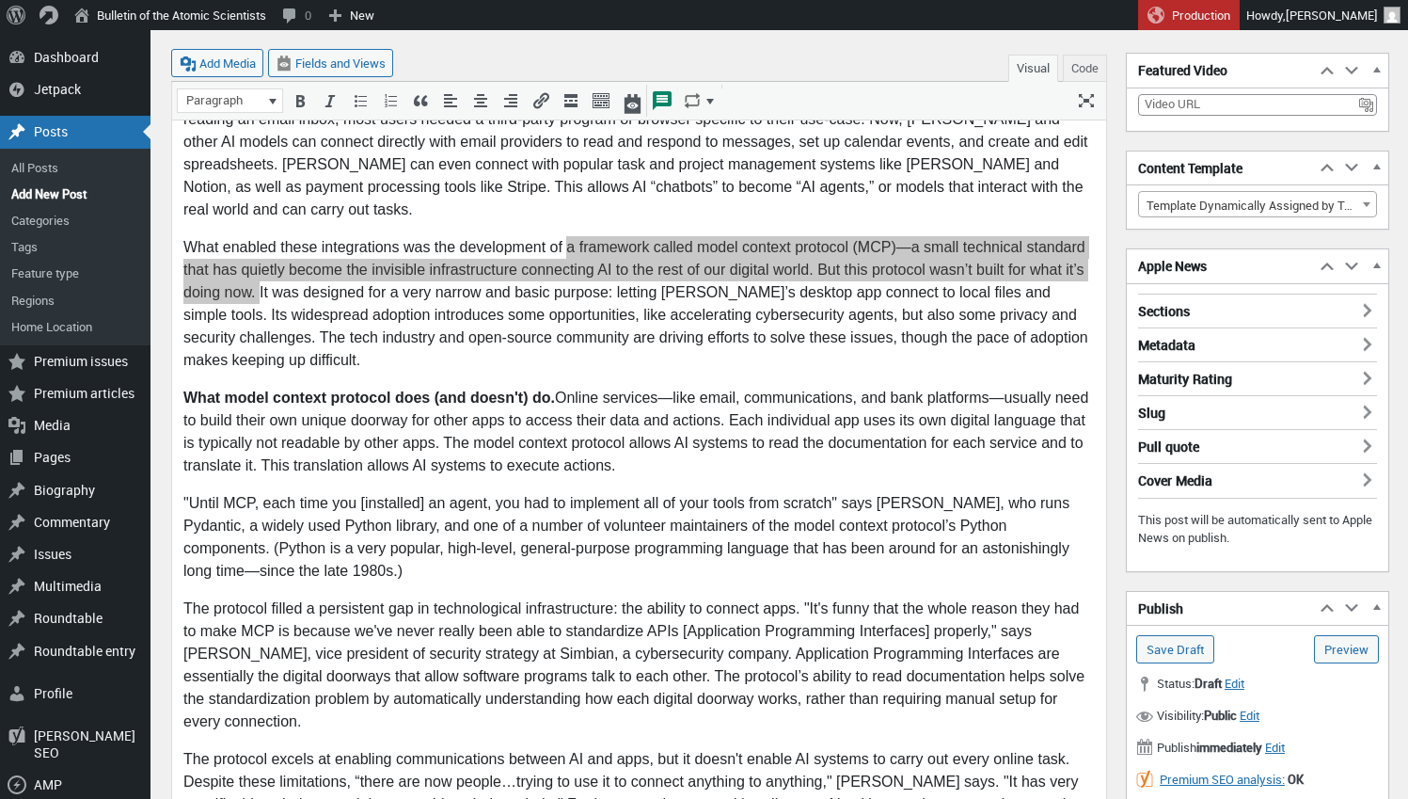
scroll to position [424, 0]
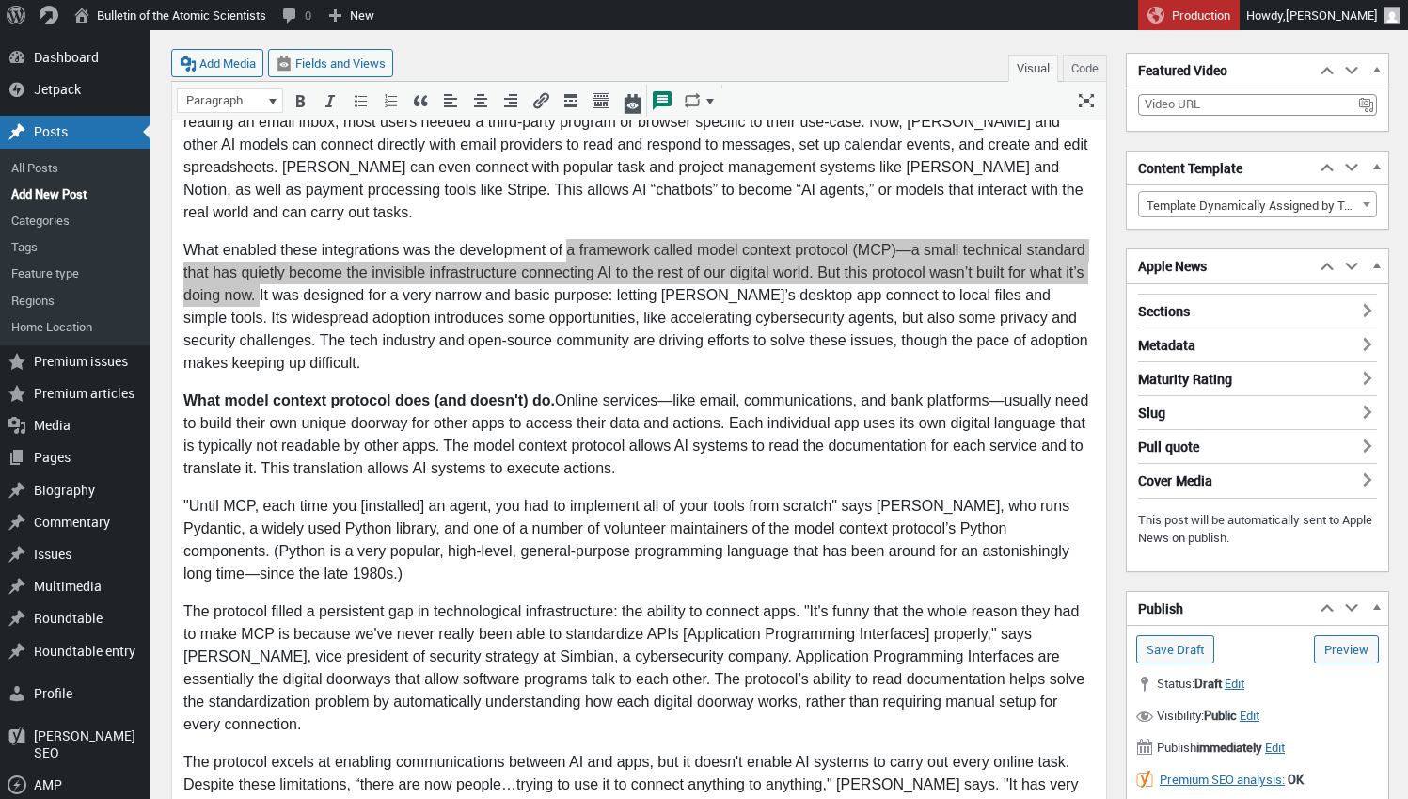
click at [1367, 313] on h3 "Sections" at bounding box center [1257, 305] width 239 height 24
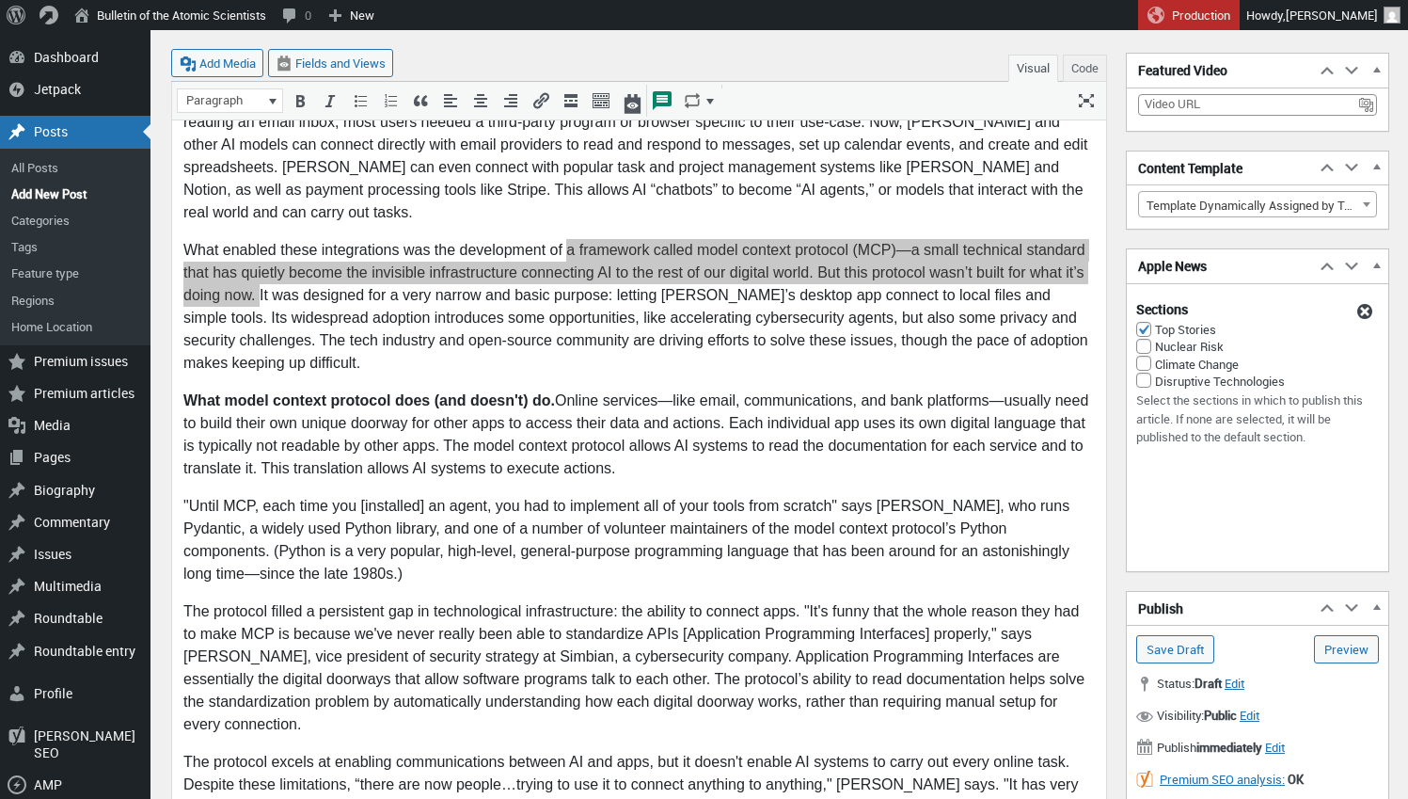
click at [1145, 381] on input "Disruptive Technologies" at bounding box center [1143, 380] width 15 height 15
checkbox input "true"
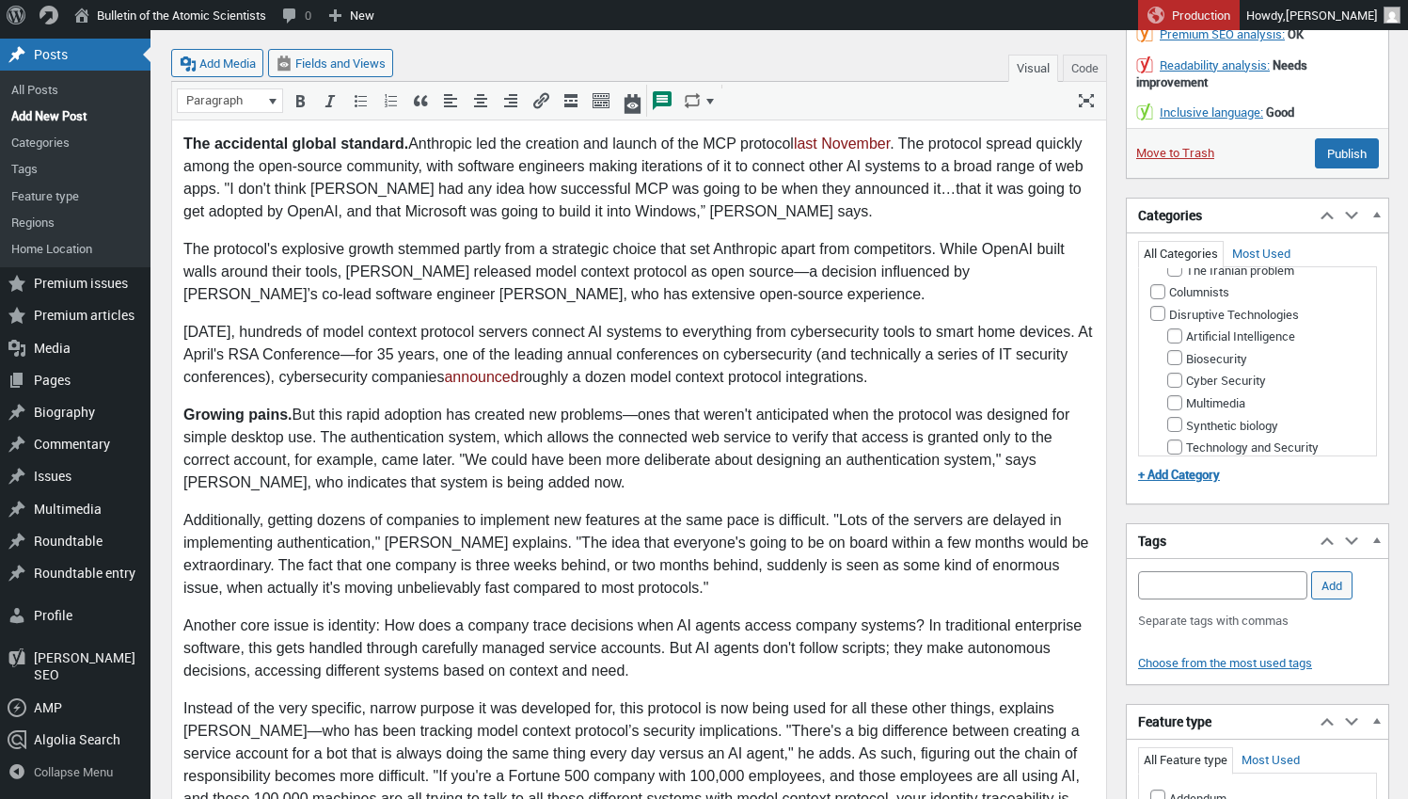
scroll to position [523, 0]
click at [1155, 285] on input "Disruptive Technologies" at bounding box center [1157, 277] width 15 height 15
checkbox input "true"
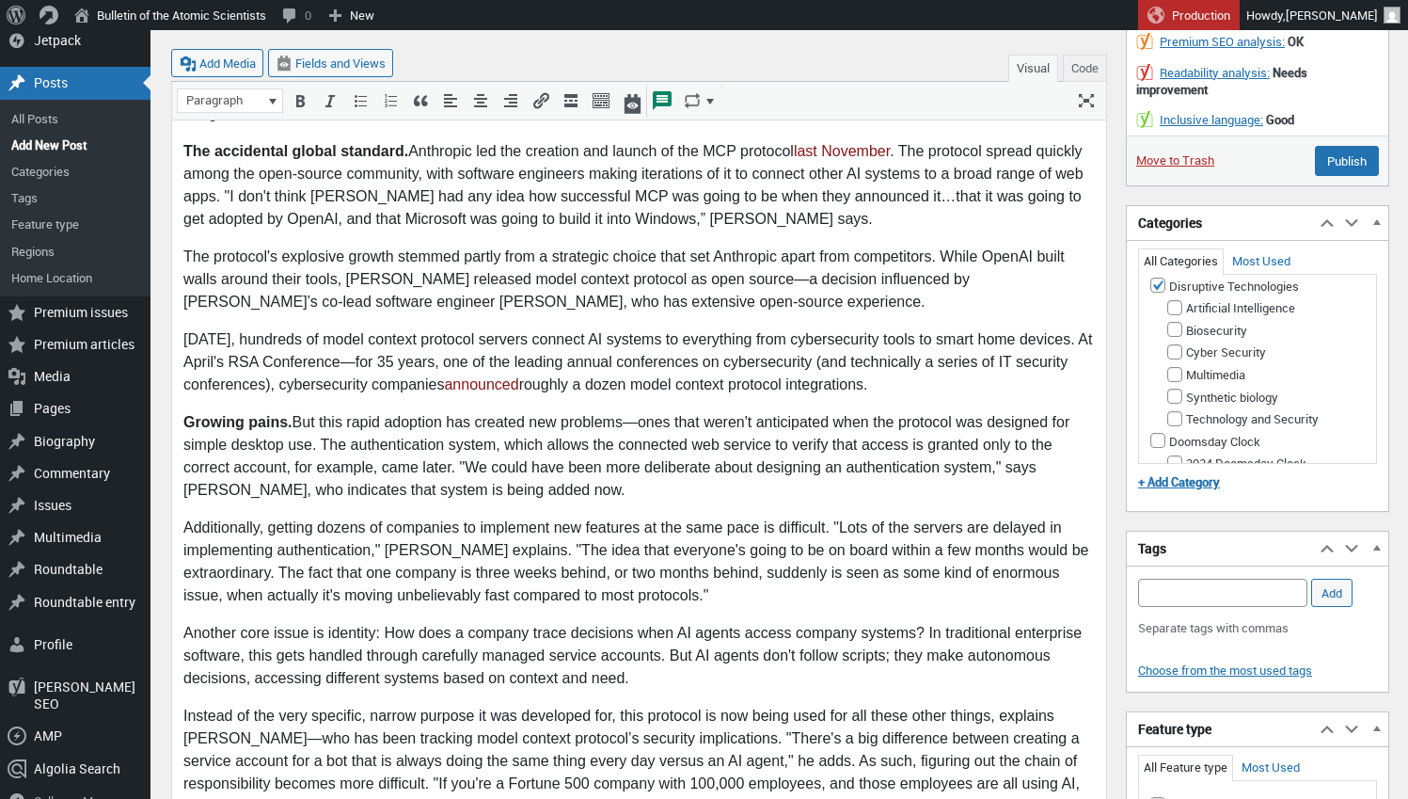
click at [1178, 315] on input "Artificial Intelligence" at bounding box center [1174, 307] width 15 height 15
checkbox input "true"
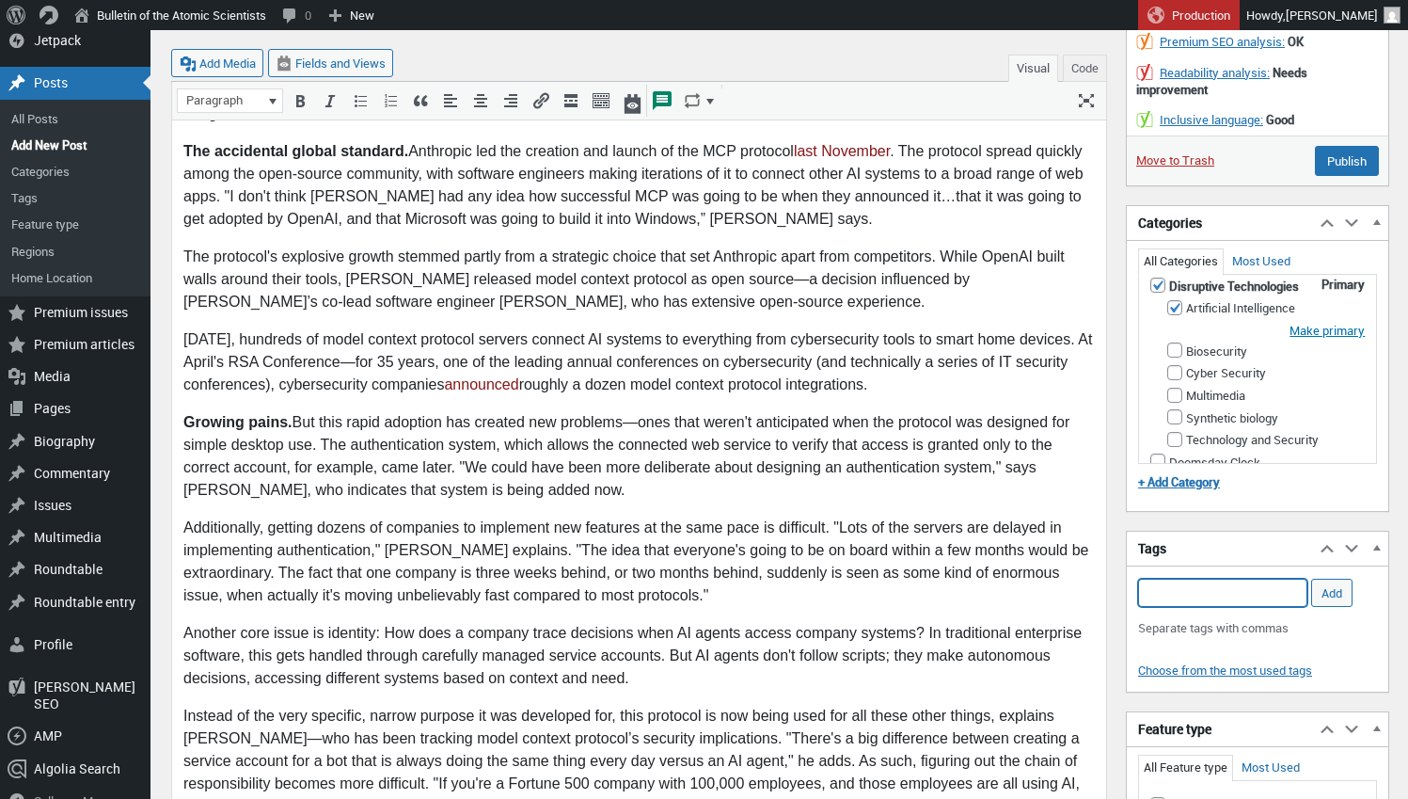
click at [1185, 579] on input "Add Tag" at bounding box center [1222, 593] width 169 height 28
click at [1210, 610] on li "artificial intelligence" at bounding box center [1222, 615] width 167 height 26
click at [1223, 606] on li "Anthropic" at bounding box center [1222, 615] width 167 height 26
type input "MCP, artificial intelligence, AI, AI agents, OpenAI, Claude, Anthropic,"
click at [1338, 579] on input "Add" at bounding box center [1331, 593] width 41 height 28
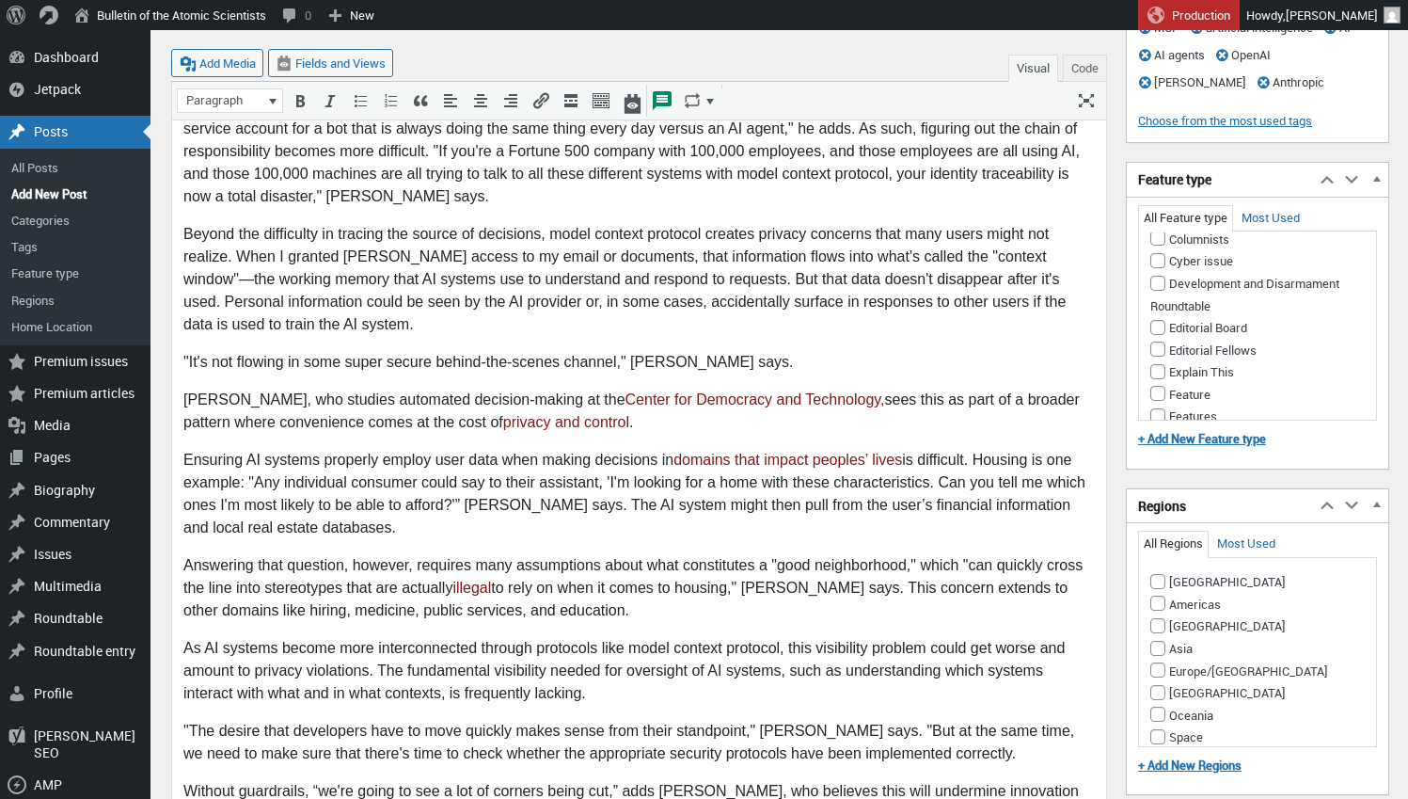
scroll to position [175, 0]
click at [1156, 383] on input "Feature" at bounding box center [1157, 390] width 15 height 15
checkbox input "true"
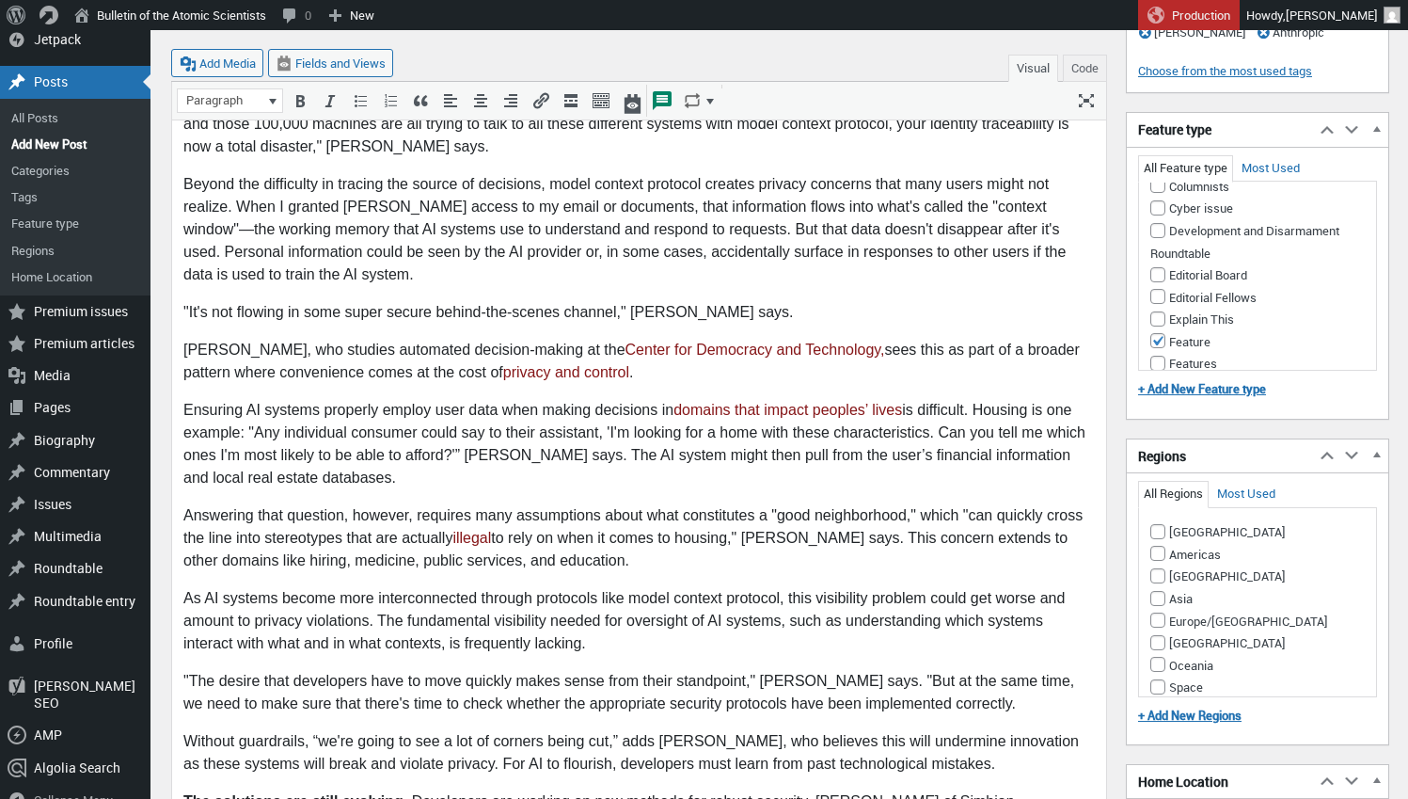
scroll to position [1848, 0]
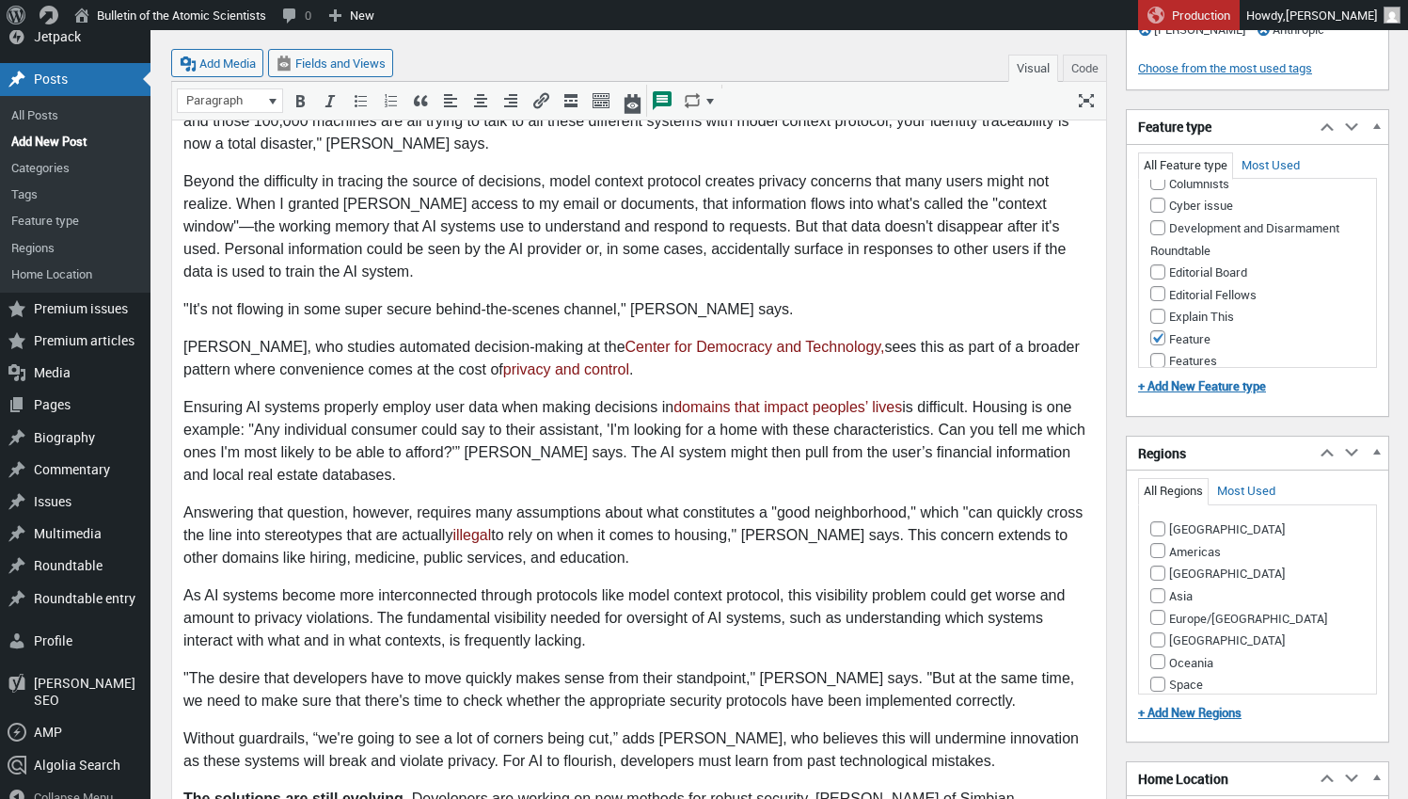
click at [1158, 543] on input "Americas" at bounding box center [1157, 550] width 15 height 15
checkbox input "true"
click at [1156, 521] on input "[GEOGRAPHIC_DATA]" at bounding box center [1157, 528] width 15 height 15
checkbox input "true"
drag, startPoint x: 1158, startPoint y: 556, endPoint x: 1152, endPoint y: 580, distance: 25.1
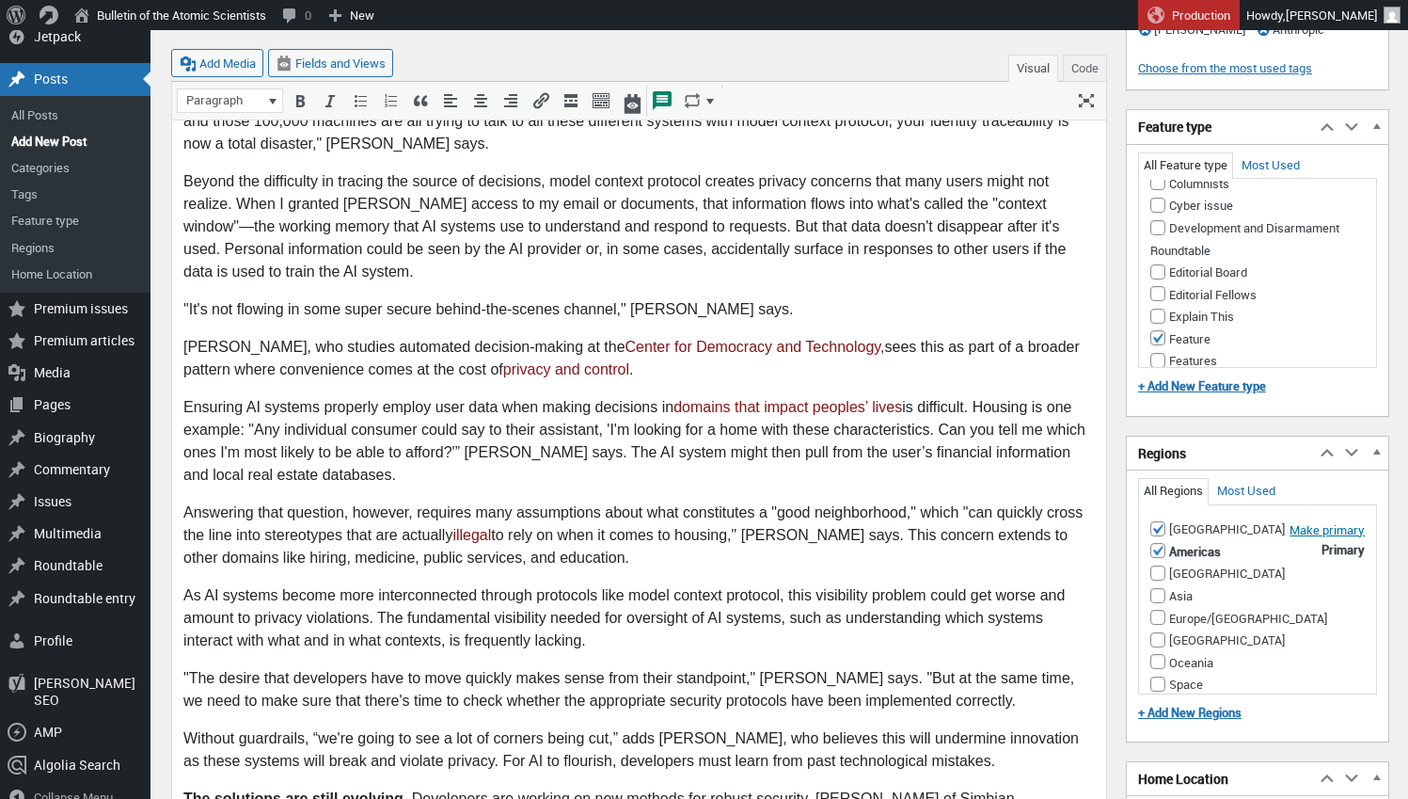
click at [1157, 565] on input "[GEOGRAPHIC_DATA]" at bounding box center [1157, 572] width 15 height 15
checkbox input "true"
drag, startPoint x: 1153, startPoint y: 585, endPoint x: 1152, endPoint y: 609, distance: 23.5
click at [1153, 589] on input "Asia" at bounding box center [1157, 595] width 15 height 15
checkbox input "true"
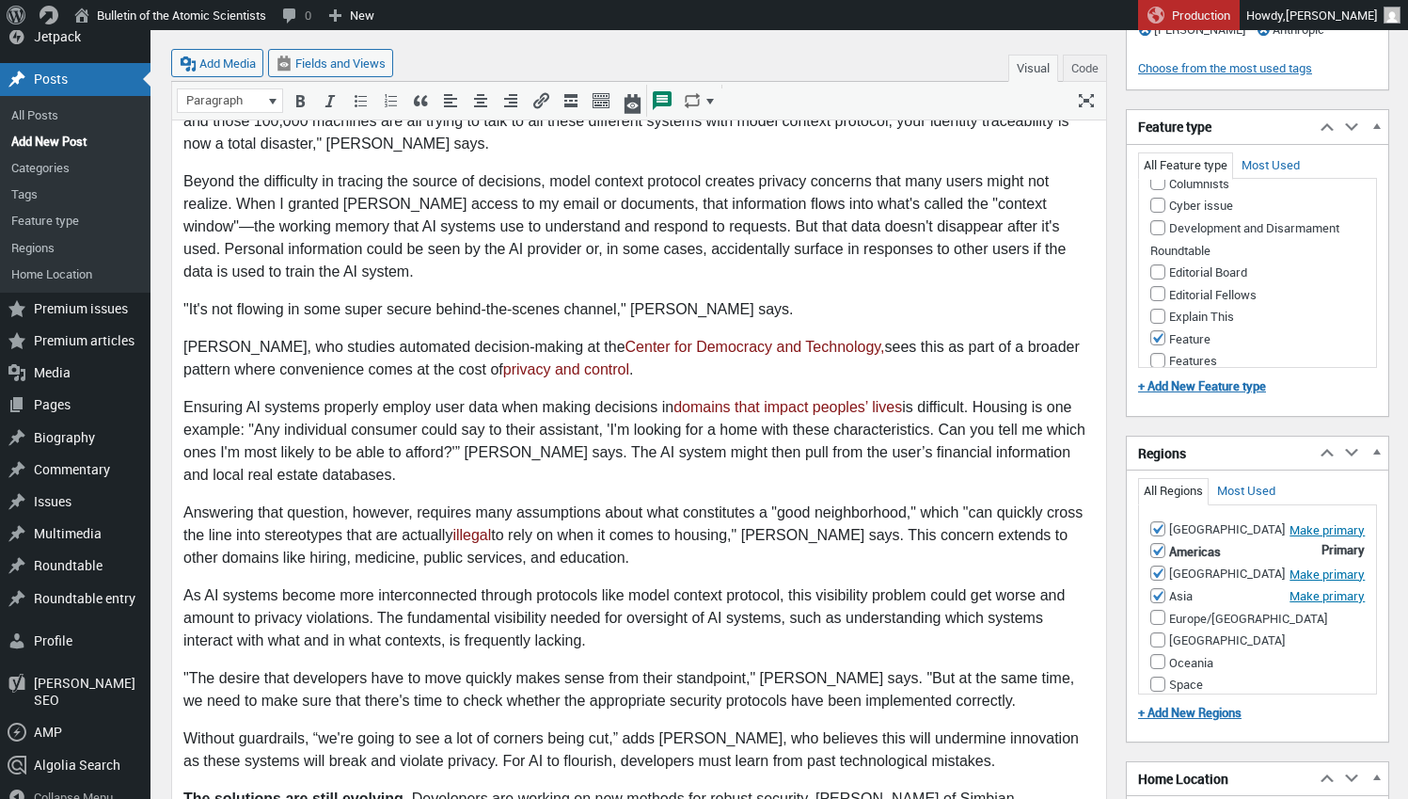
click at [1154, 610] on input "Europe/[GEOGRAPHIC_DATA]" at bounding box center [1157, 617] width 15 height 15
checkbox input "true"
click at [1158, 653] on input "[GEOGRAPHIC_DATA]" at bounding box center [1157, 660] width 15 height 15
checkbox input "true"
drag, startPoint x: 1157, startPoint y: 649, endPoint x: 1154, endPoint y: 670, distance: 20.9
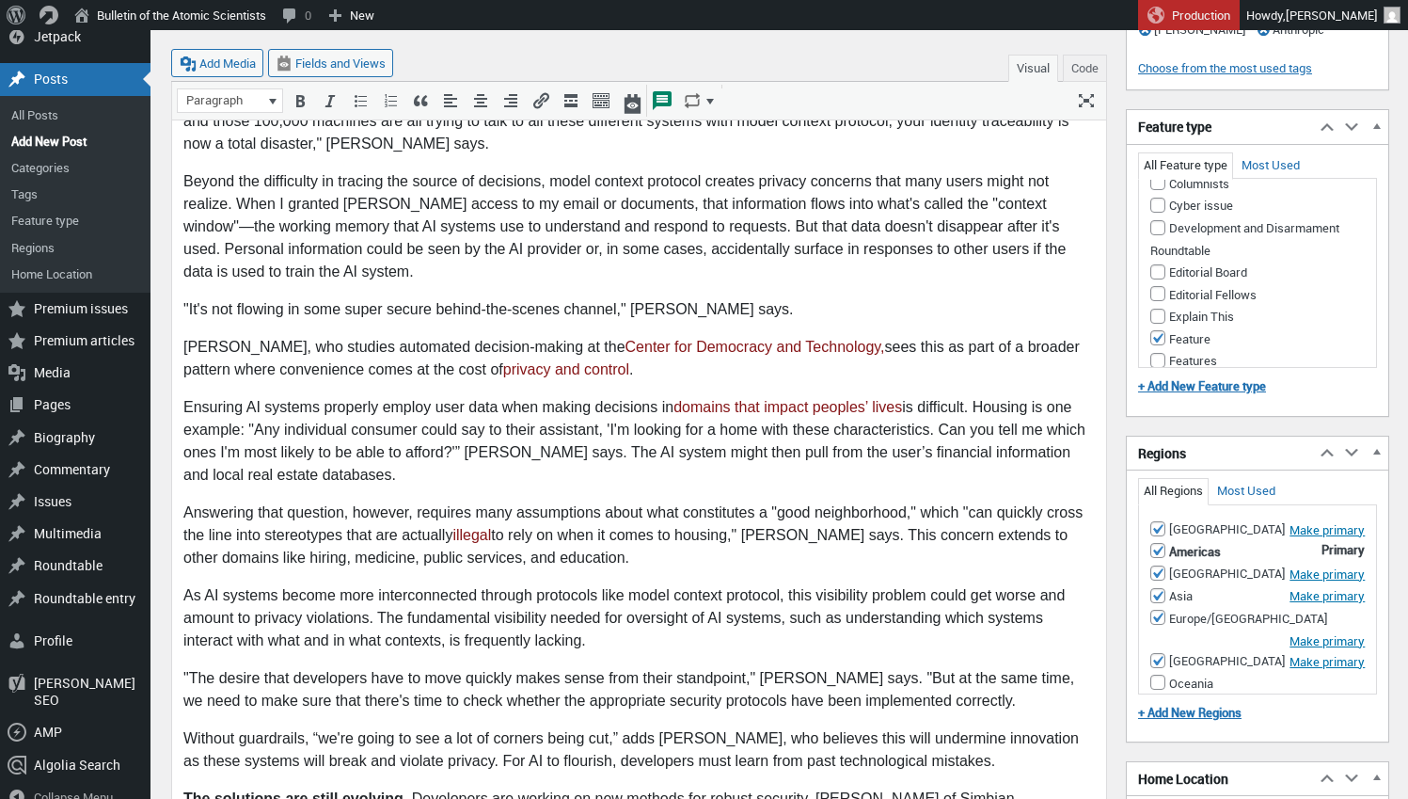
click at [1156, 674] on input "Oceania" at bounding box center [1157, 681] width 15 height 15
checkbox input "true"
click at [1154, 697] on input "Space" at bounding box center [1157, 704] width 15 height 15
checkbox input "true"
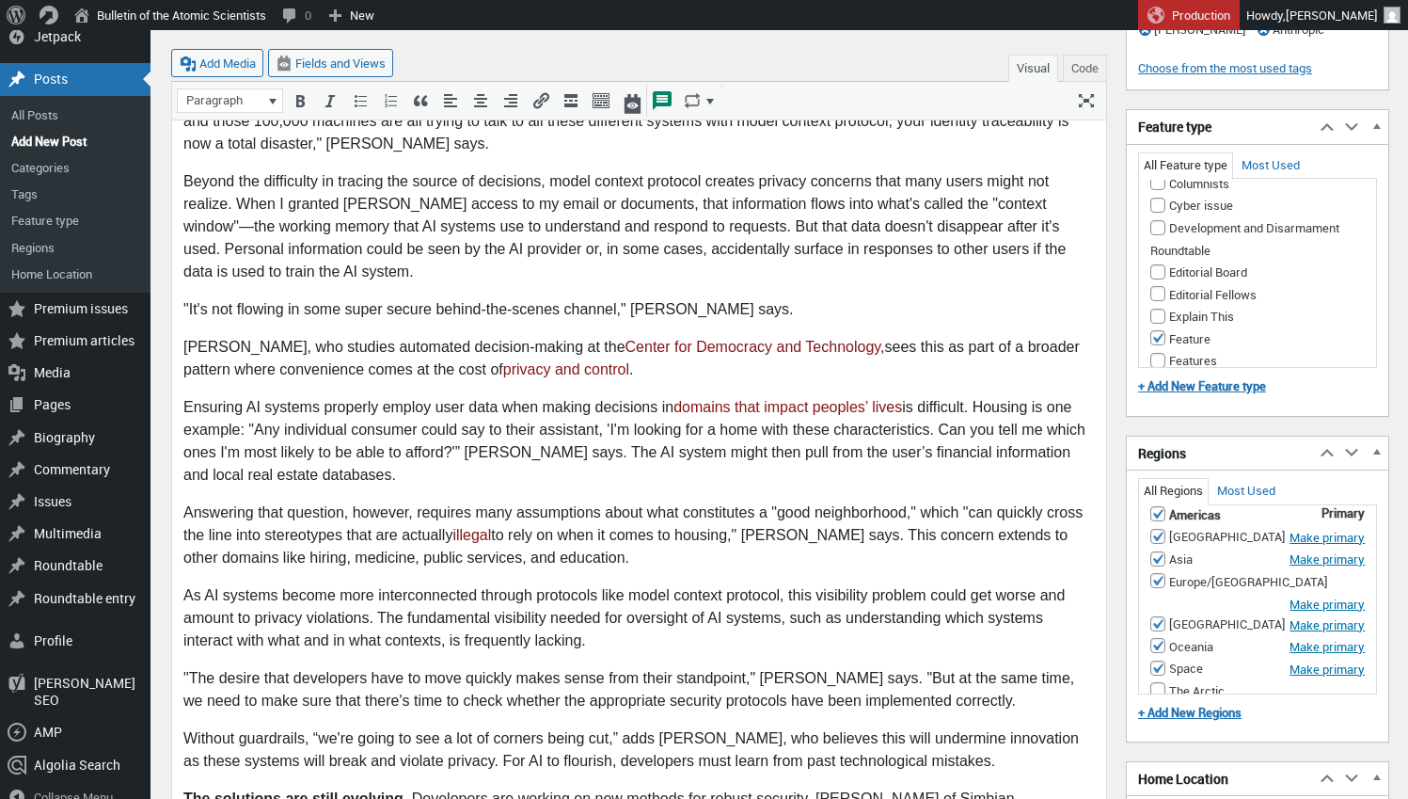
scroll to position [36, 0]
click at [1156, 683] on input "The Arctic" at bounding box center [1157, 690] width 15 height 15
checkbox input "true"
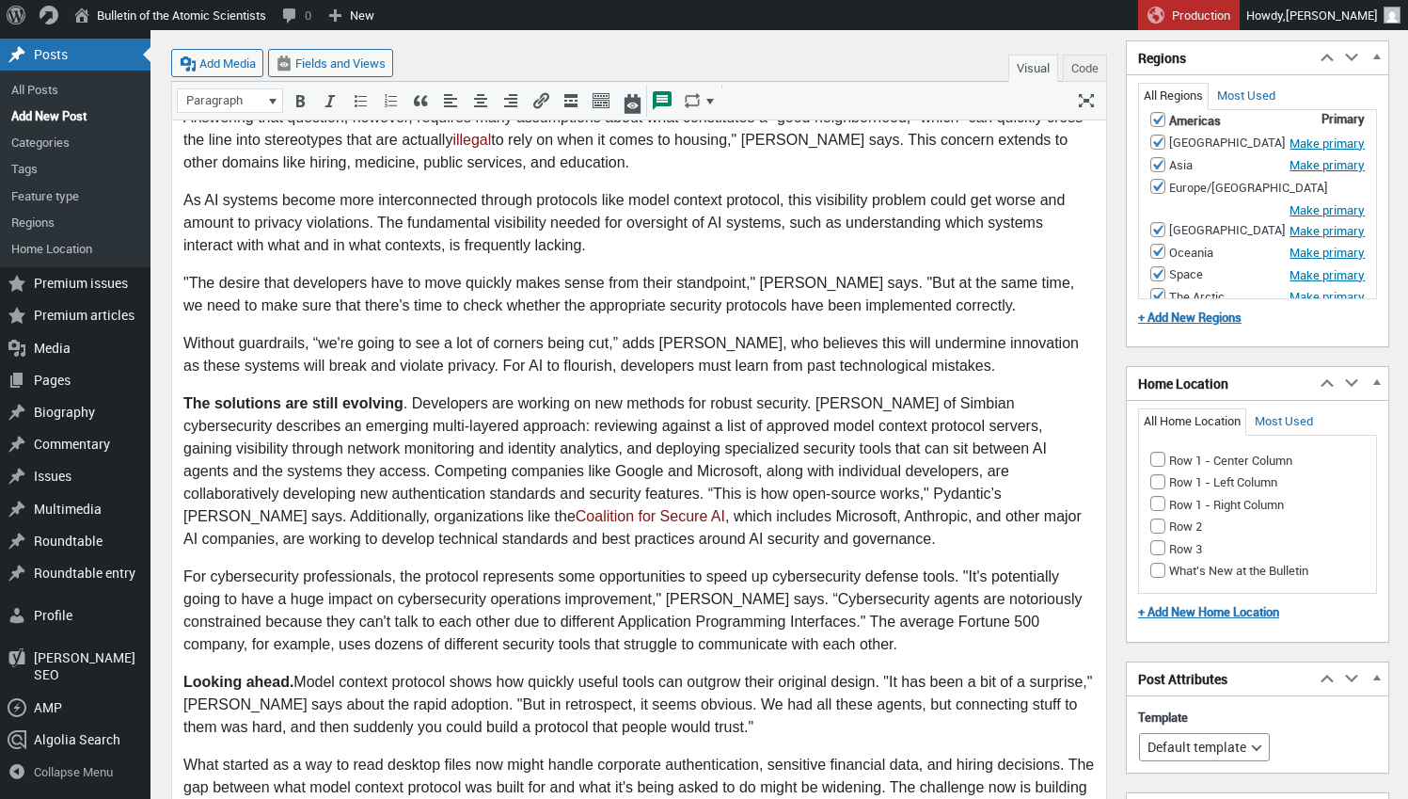
scroll to position [2257, 0]
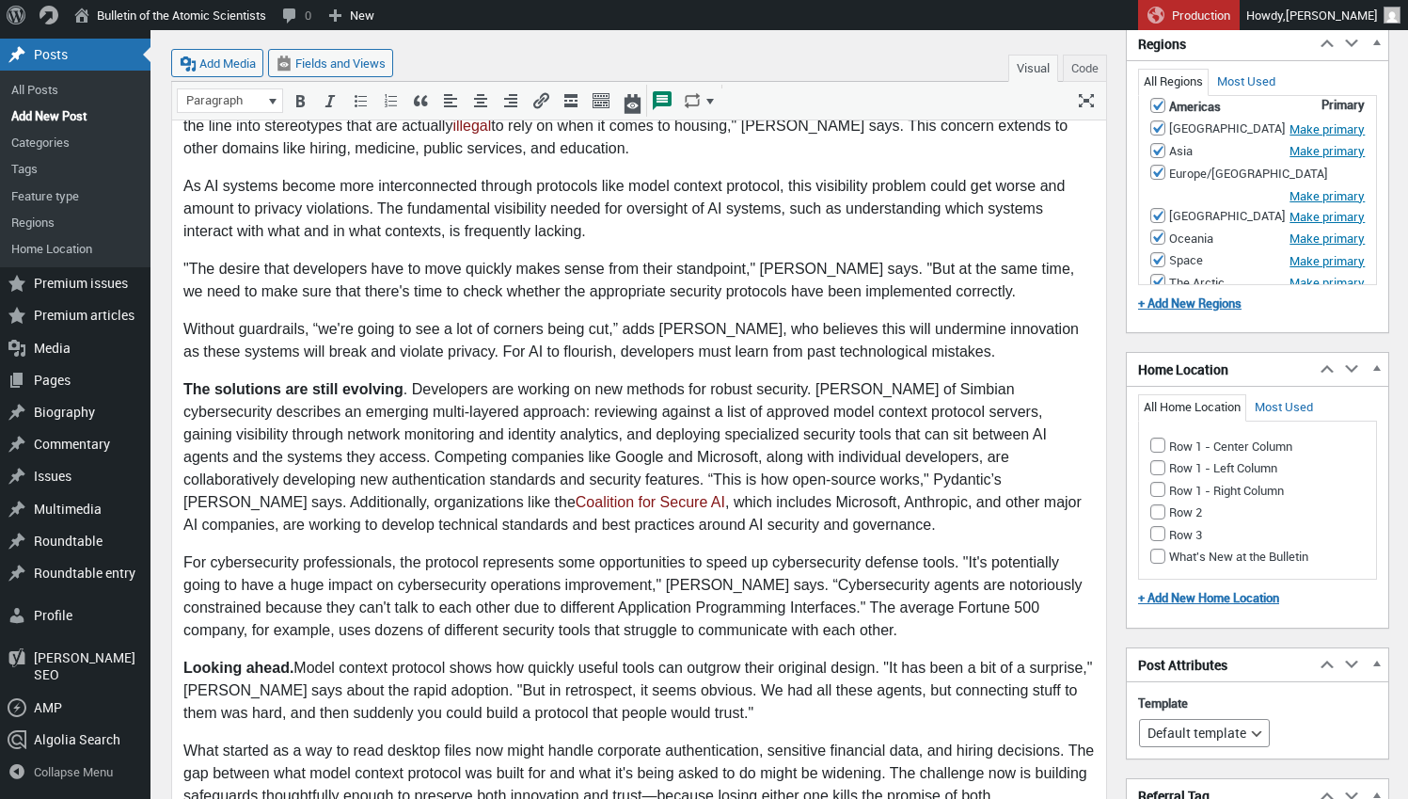
click at [1161, 460] on input "Row 1 - Left Column" at bounding box center [1157, 467] width 15 height 15
checkbox input "true"
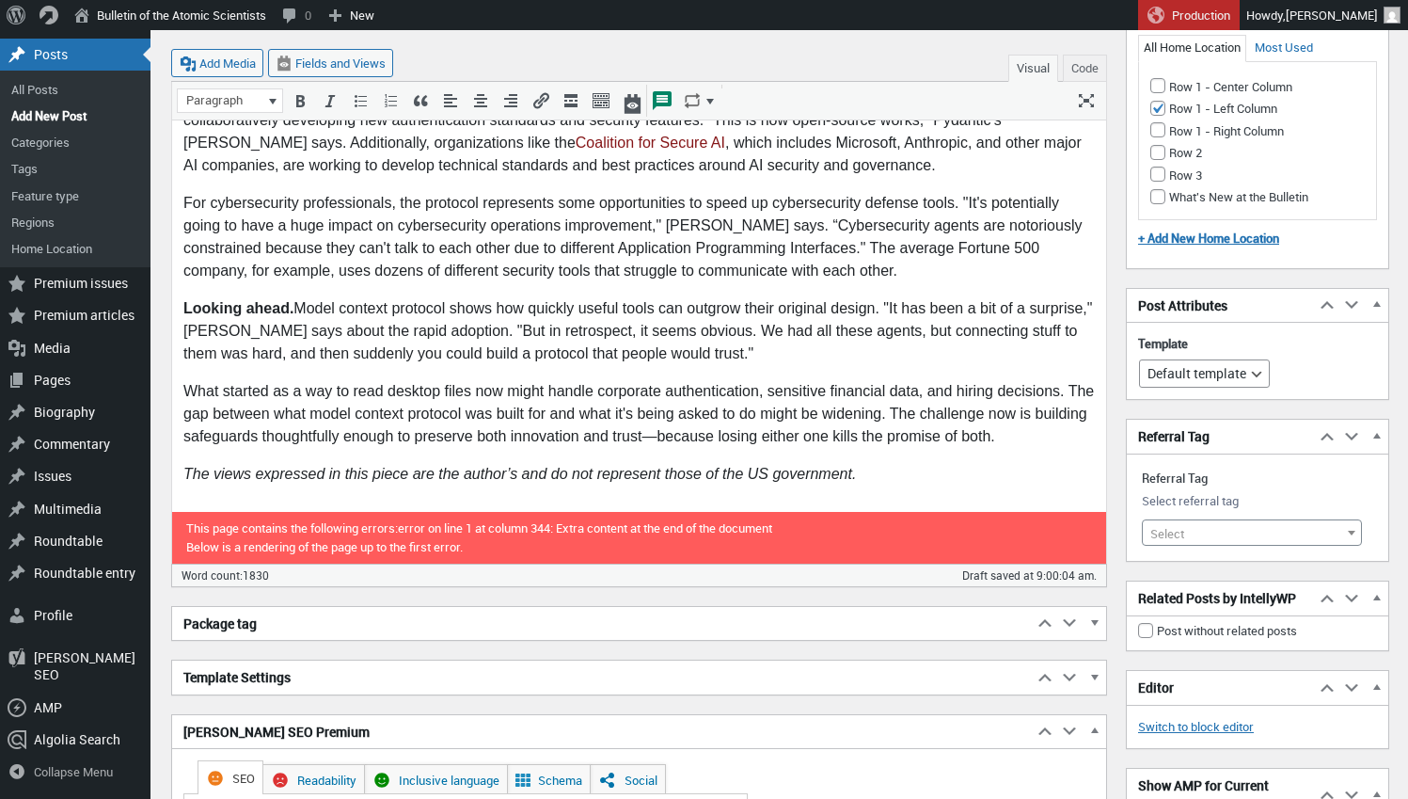
scroll to position [2650, 0]
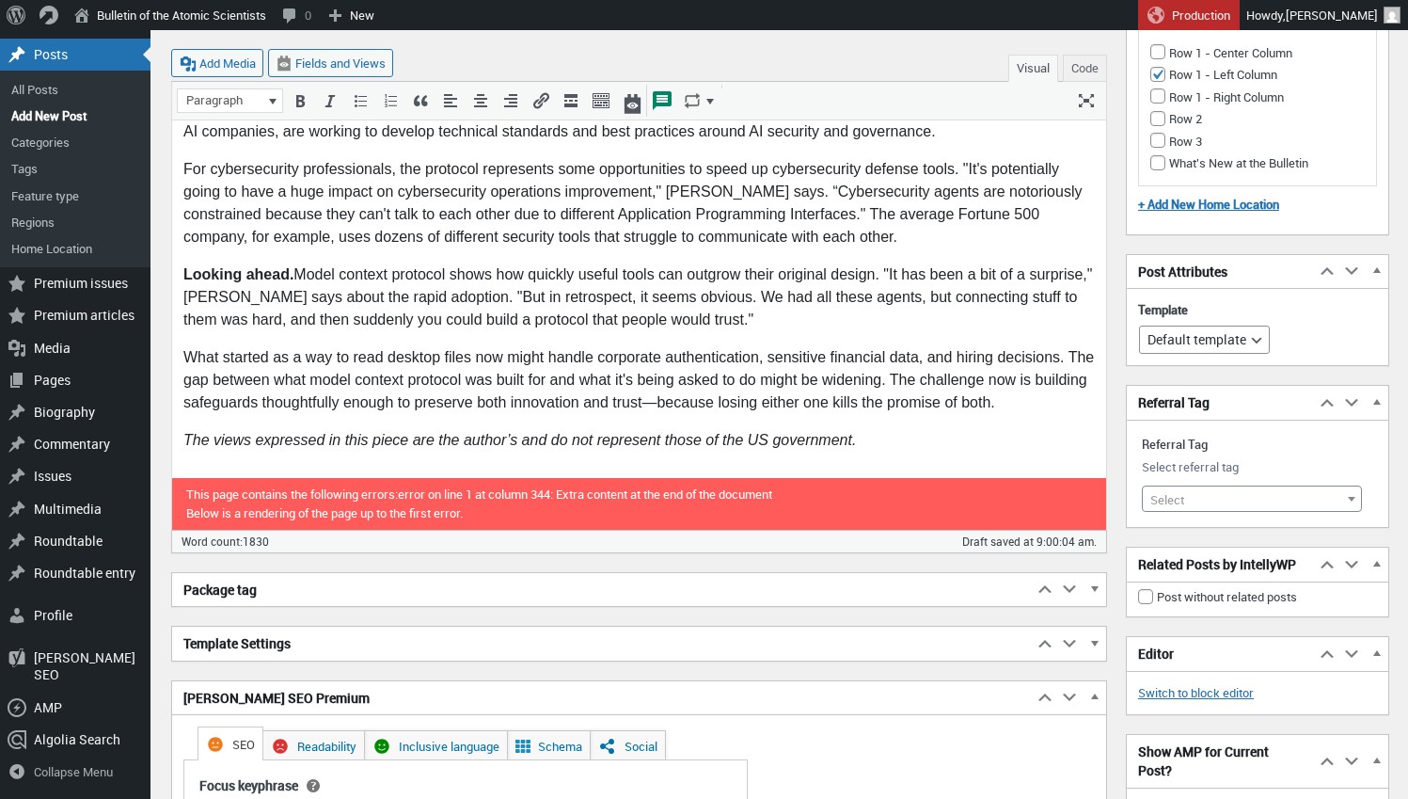
click at [1222, 487] on span "Select" at bounding box center [1252, 499] width 218 height 26
type input "artificial intell"
select select "11207"
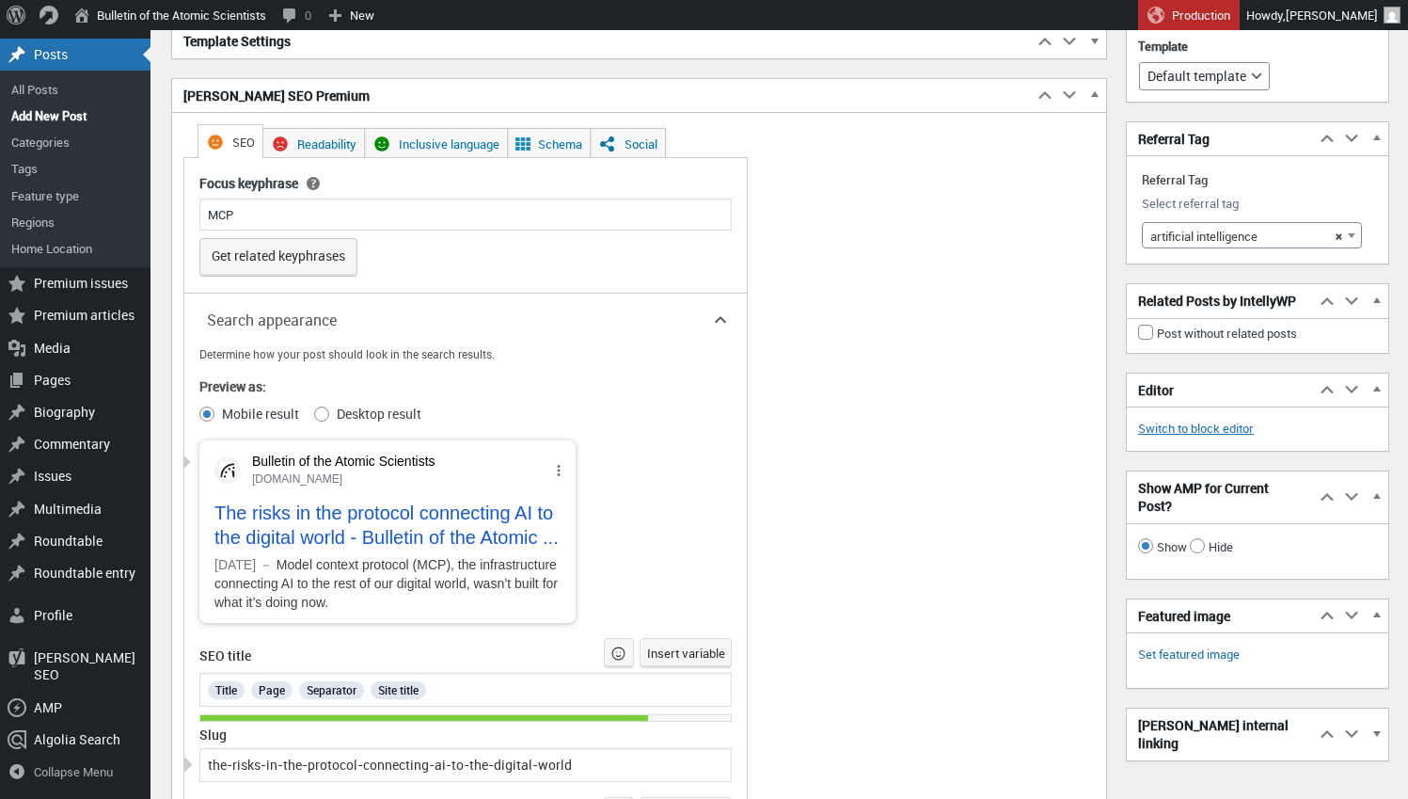
scroll to position [3262, 0]
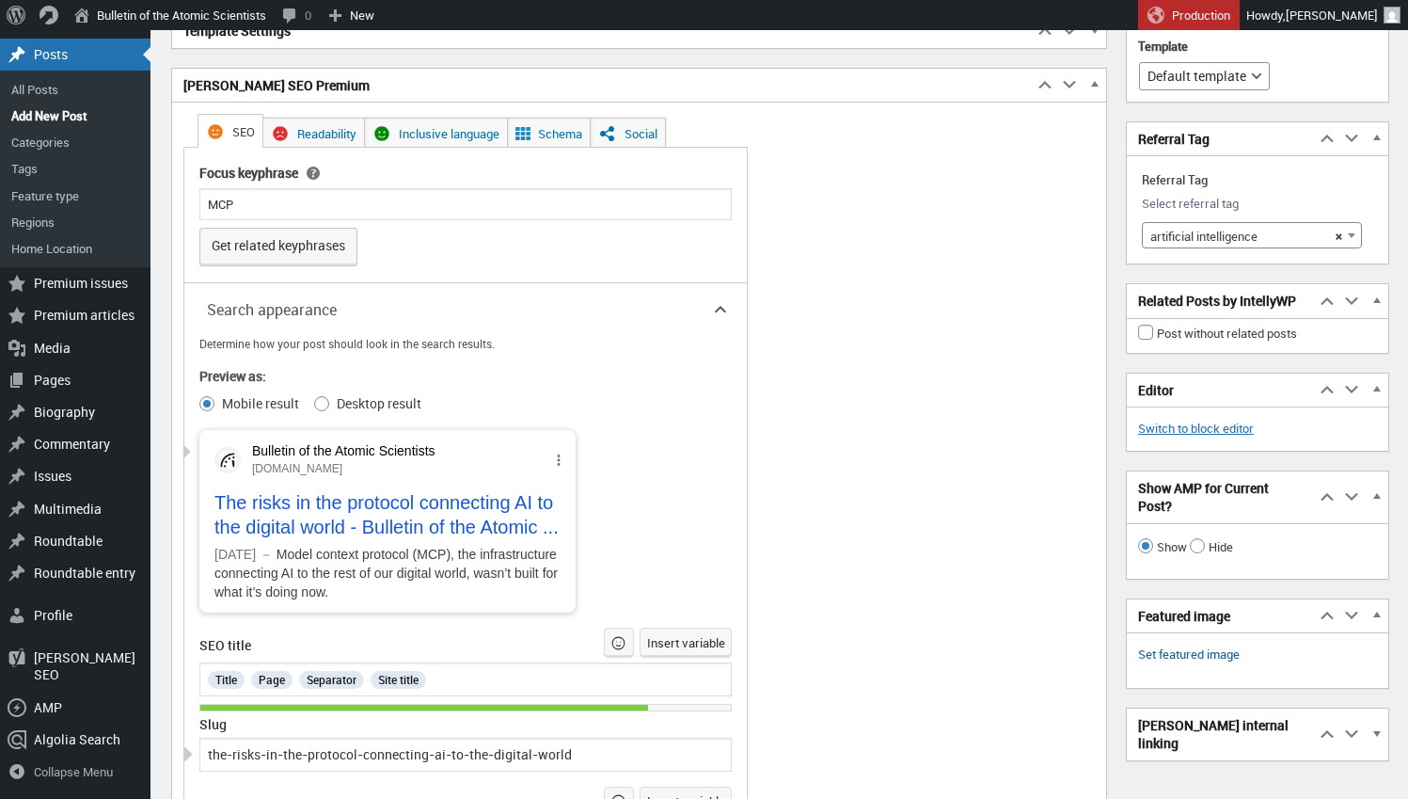
click at [1163, 664] on link "Set featured image" at bounding box center [1189, 654] width 102 height 19
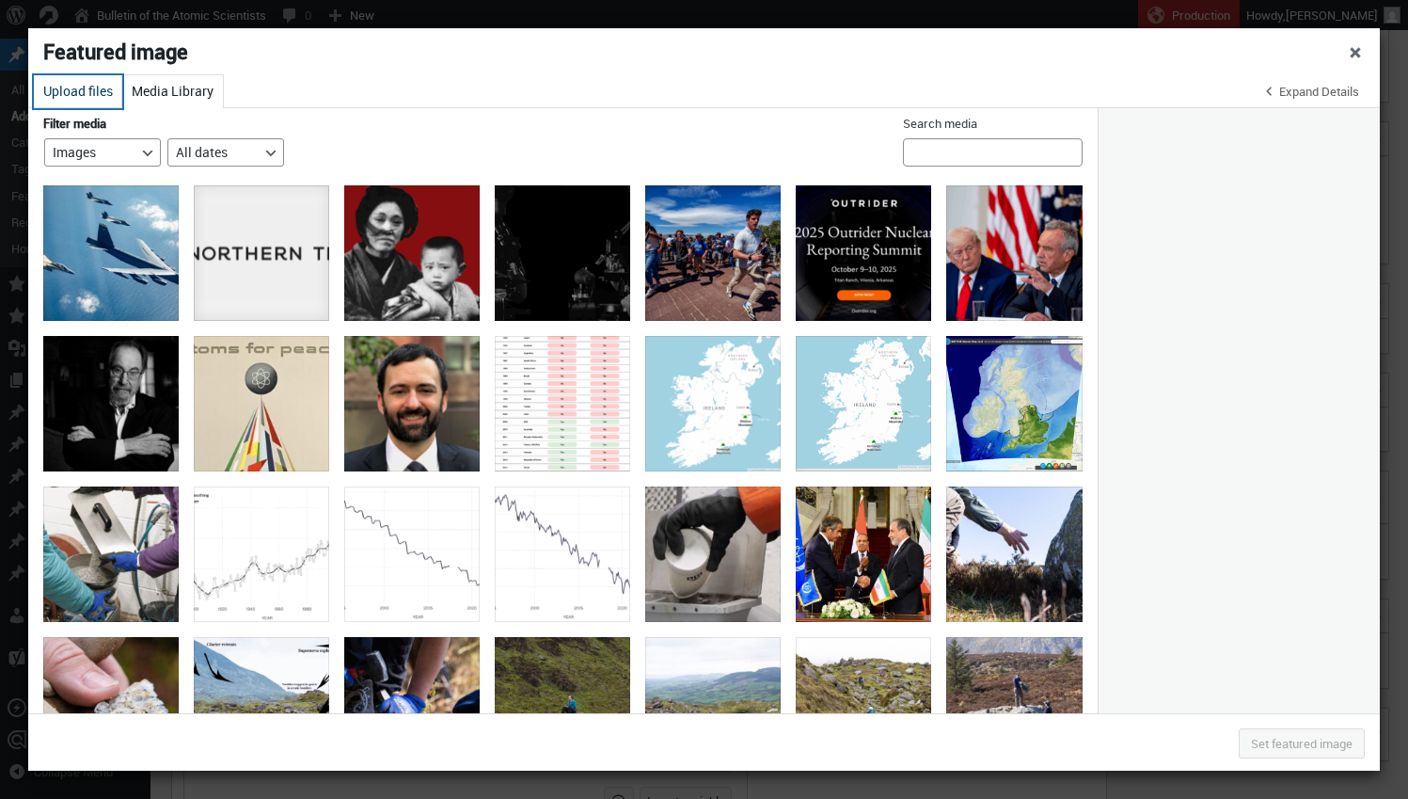
click at [80, 84] on button "Upload files" at bounding box center [78, 91] width 88 height 33
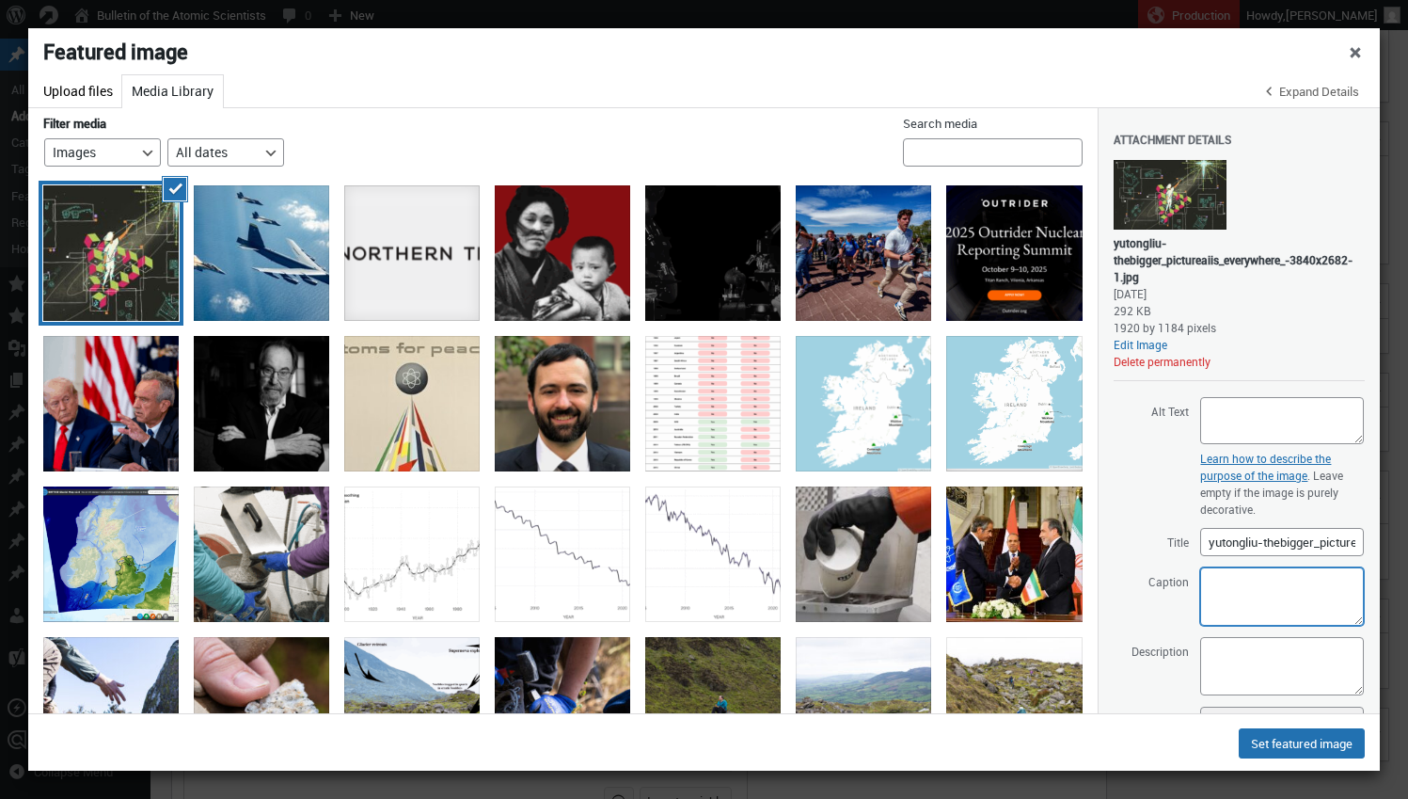
click at [1265, 591] on textarea "Caption" at bounding box center [1282, 596] width 164 height 58
paste textarea "<span><a href="https://www.instagram.com/idunayu/?igshid=Njh0aHU1OTJtdzJ3&utm_s…"
click at [1209, 583] on textarea "<span><a href="https://www.instagram.com/idunayu/?igshid=Njh0aHU1OTJtdzJ3&utm_s…" at bounding box center [1282, 596] width 164 height 58
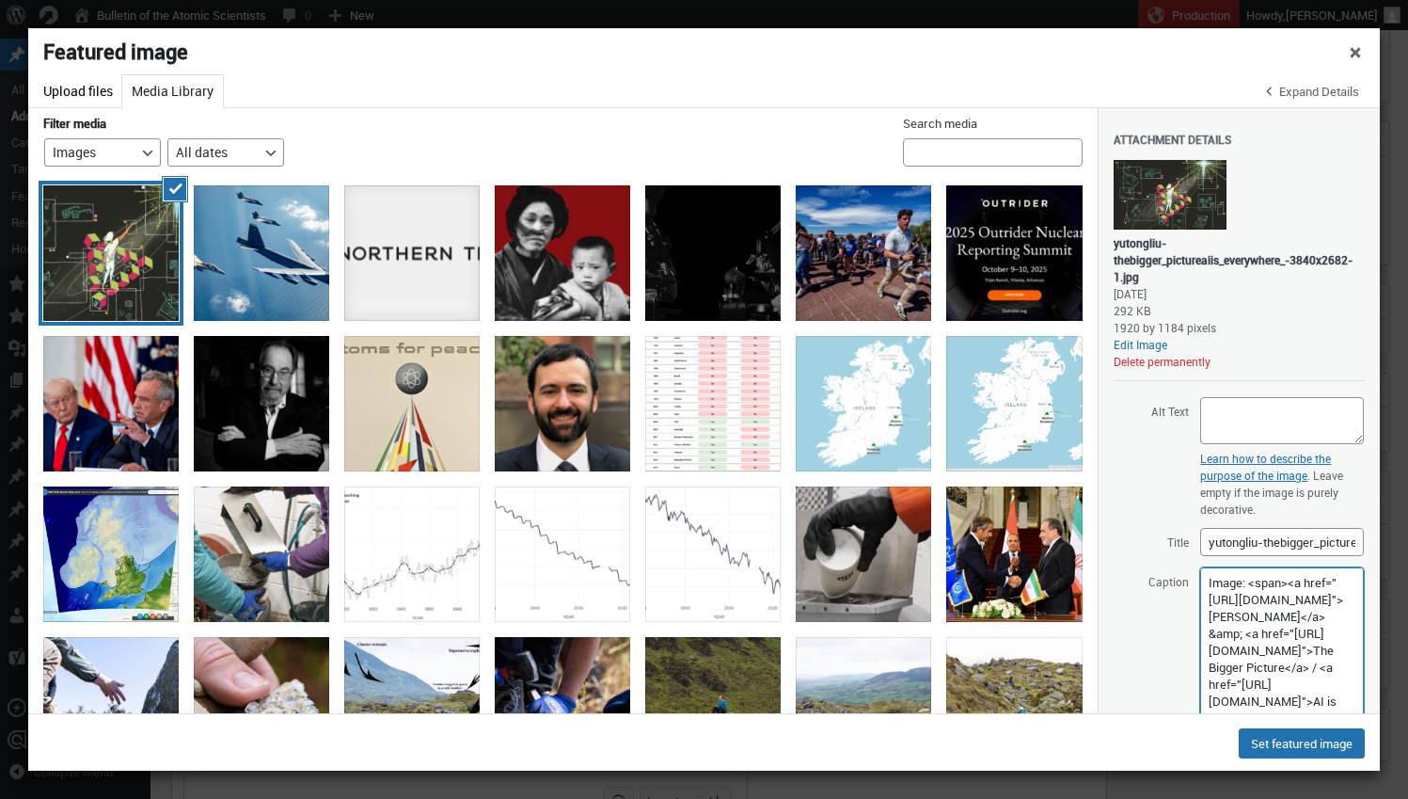
click at [1210, 581] on textarea "Image: <span><a href="https://www.instagram.com/idunayu/?igshid=Njh0aHU1OTJtdzJ…" at bounding box center [1282, 680] width 164 height 227
paste textarea "a small technical standard that has quietly become the invisible infrastructure…"
click at [1214, 587] on textarea "a small technical standard that has quietly become the invisible infrastructure…" at bounding box center [1282, 680] width 164 height 227
drag, startPoint x: 1264, startPoint y: 597, endPoint x: 1289, endPoint y: 599, distance: 24.5
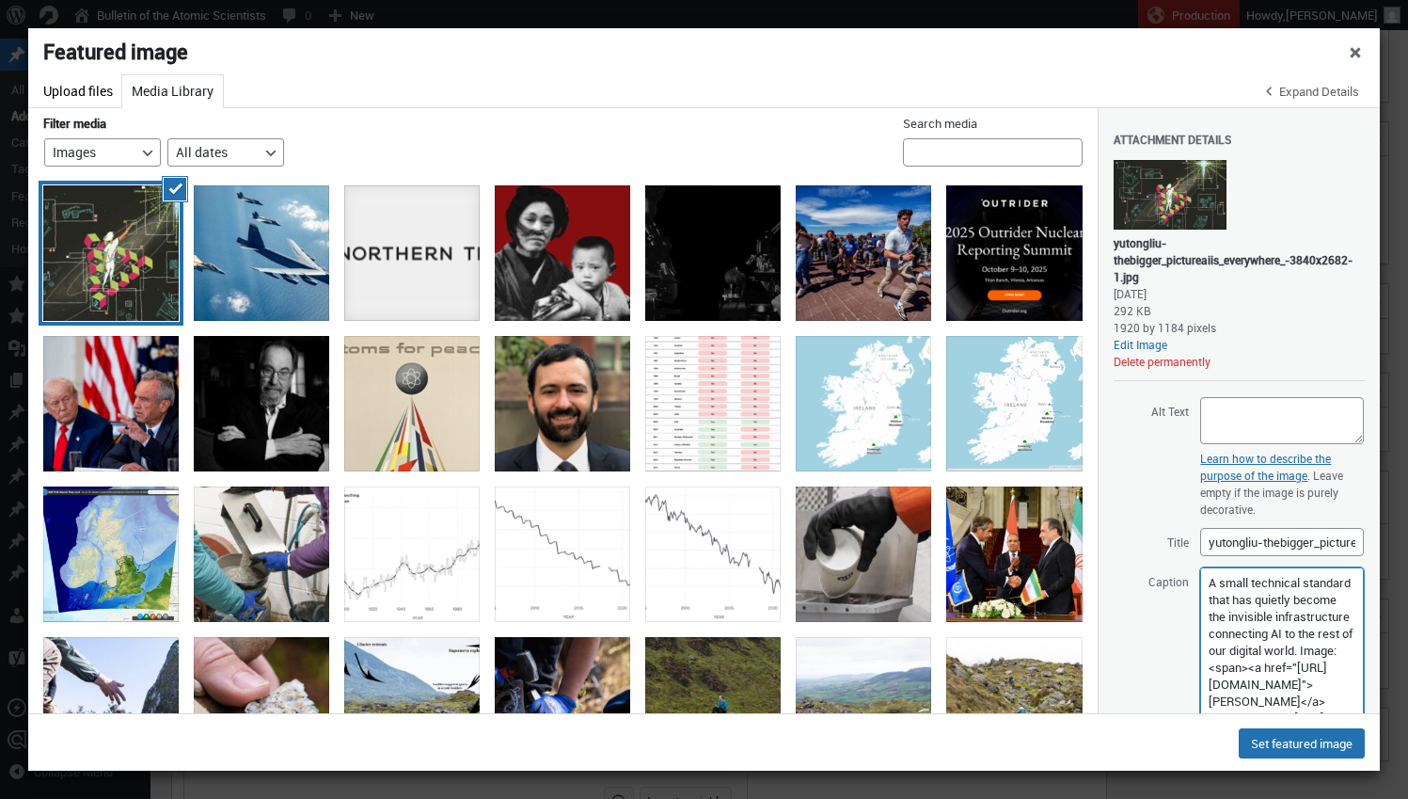
click at [1289, 599] on textarea "A small technical standard that has quietly become the invisible infrastructure…" at bounding box center [1282, 680] width 164 height 227
type textarea "A small technical standard has quietly become the invisible infrastructure conn…"
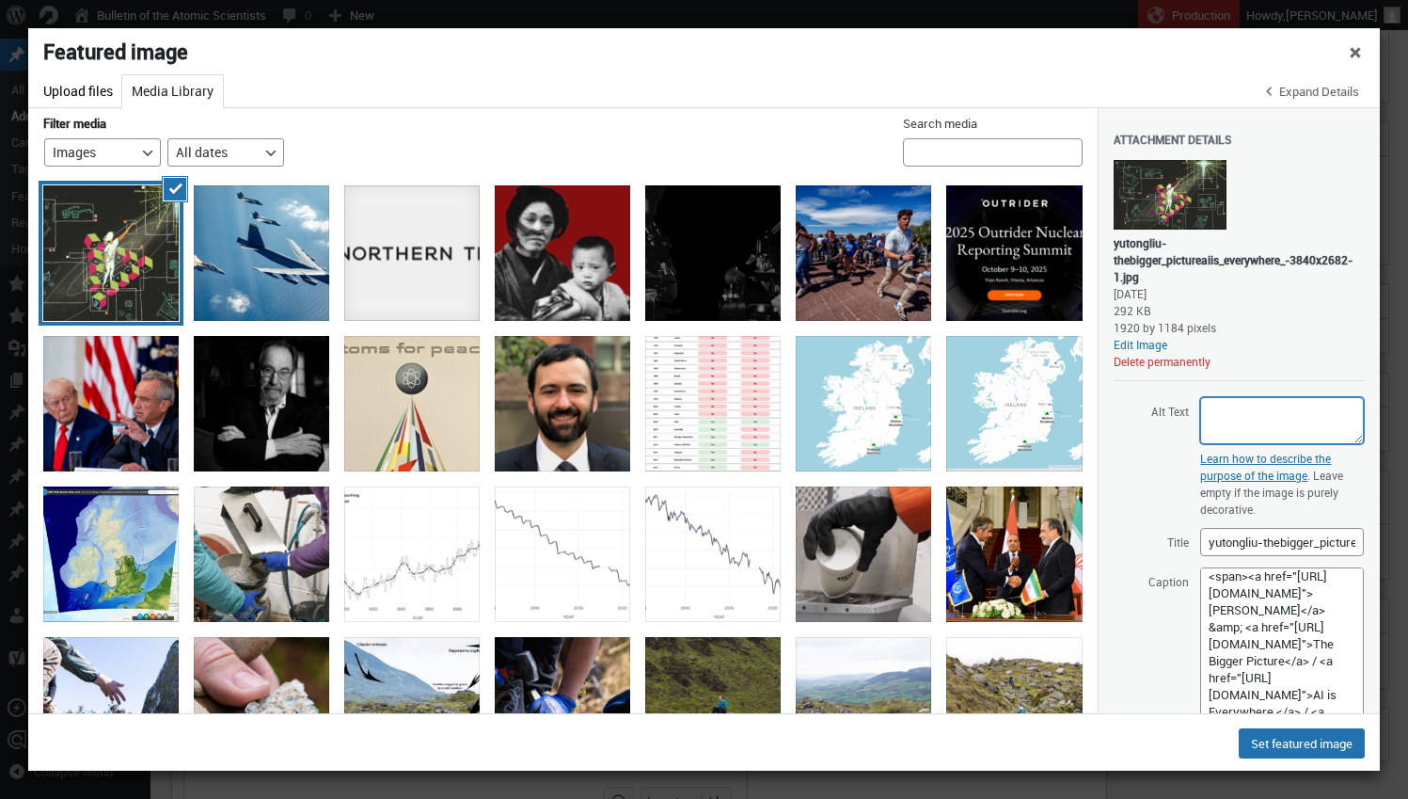
click at [1220, 404] on textarea "Alt Text" at bounding box center [1282, 420] width 164 height 47
paste textarea "The painting shows a person standing on a staircase made of green and pink cube…"
type textarea "The painting shows a person standing on a staircase made of green and pink cube…"
click at [1293, 742] on button "Set featured image" at bounding box center [1302, 743] width 126 height 30
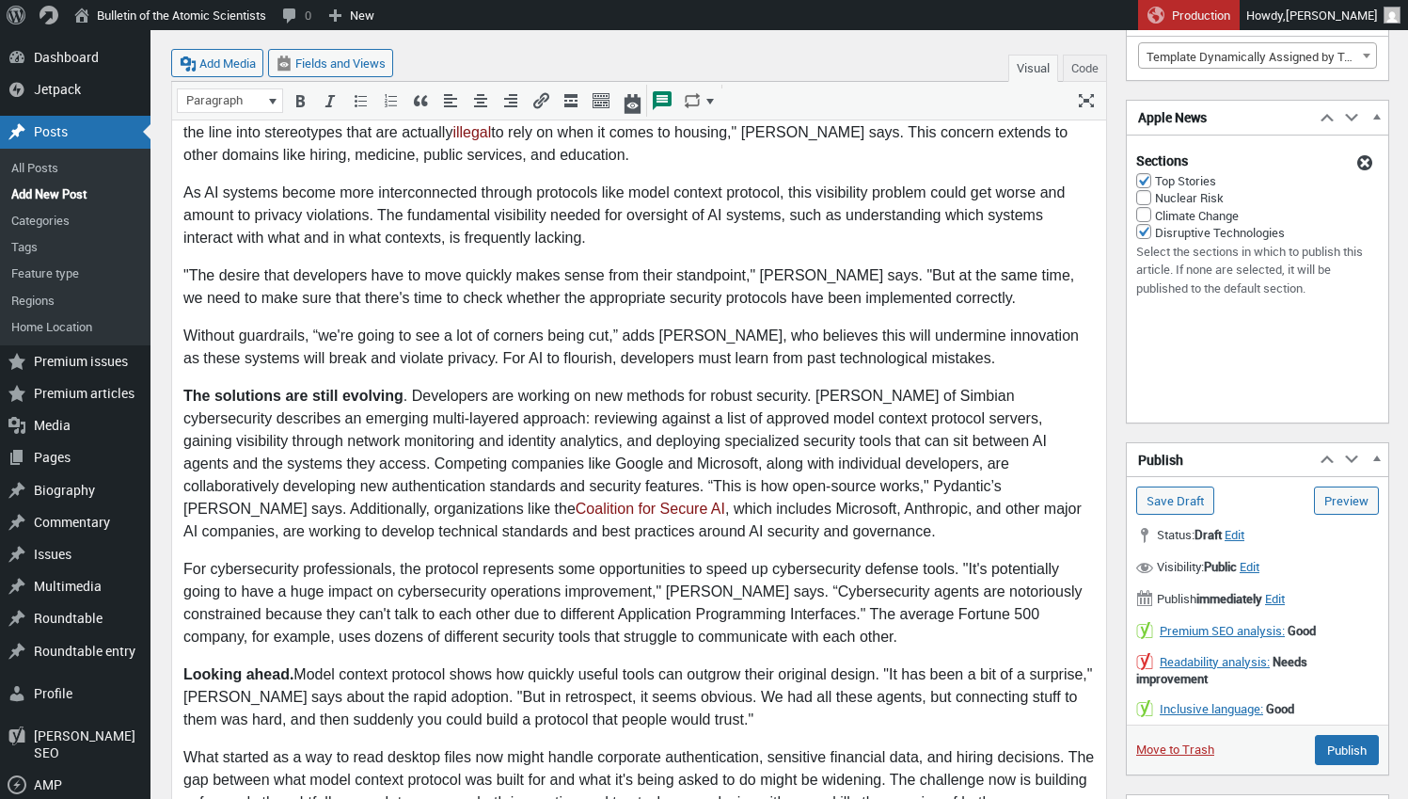
scroll to position [2245, 0]
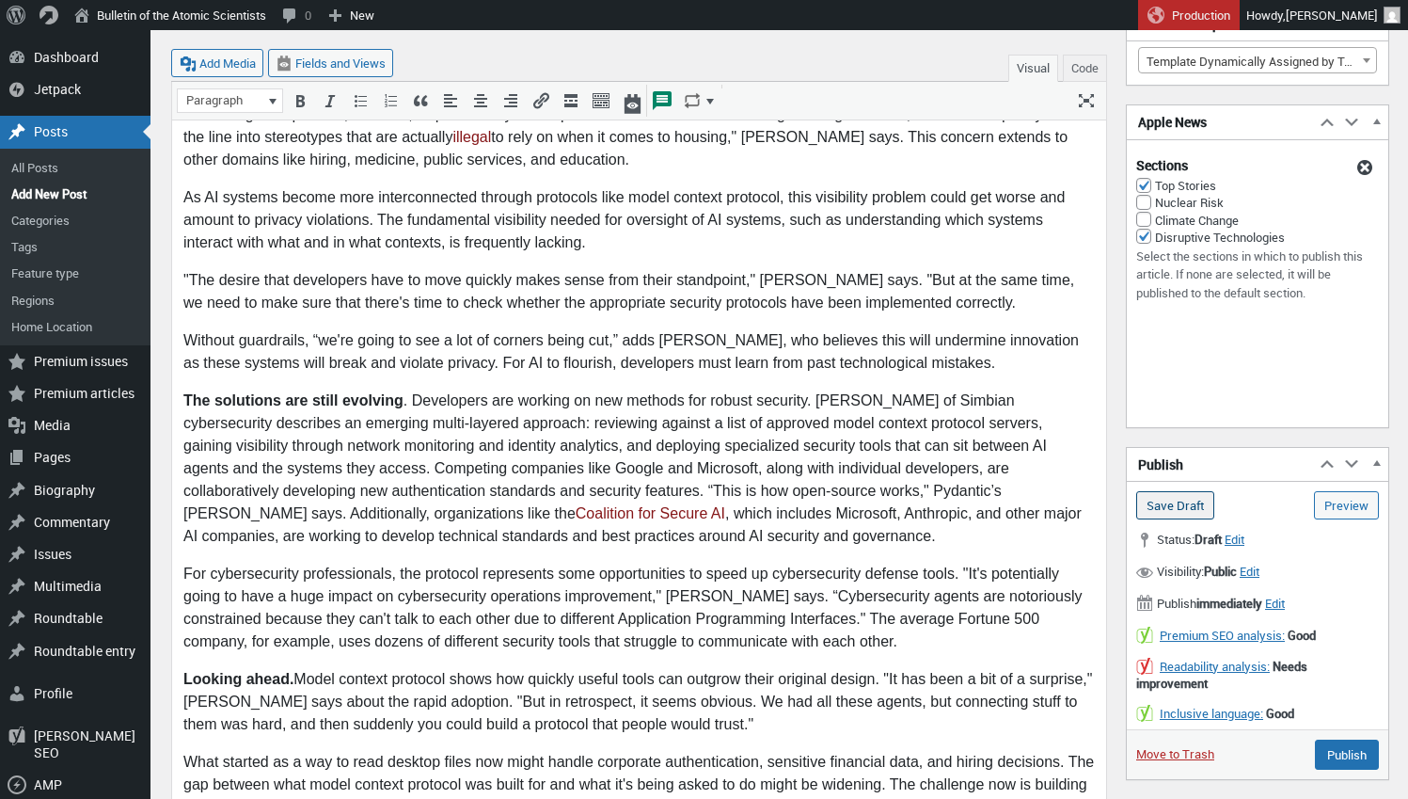
click at [1171, 500] on input "Save Draft" at bounding box center [1175, 505] width 78 height 28
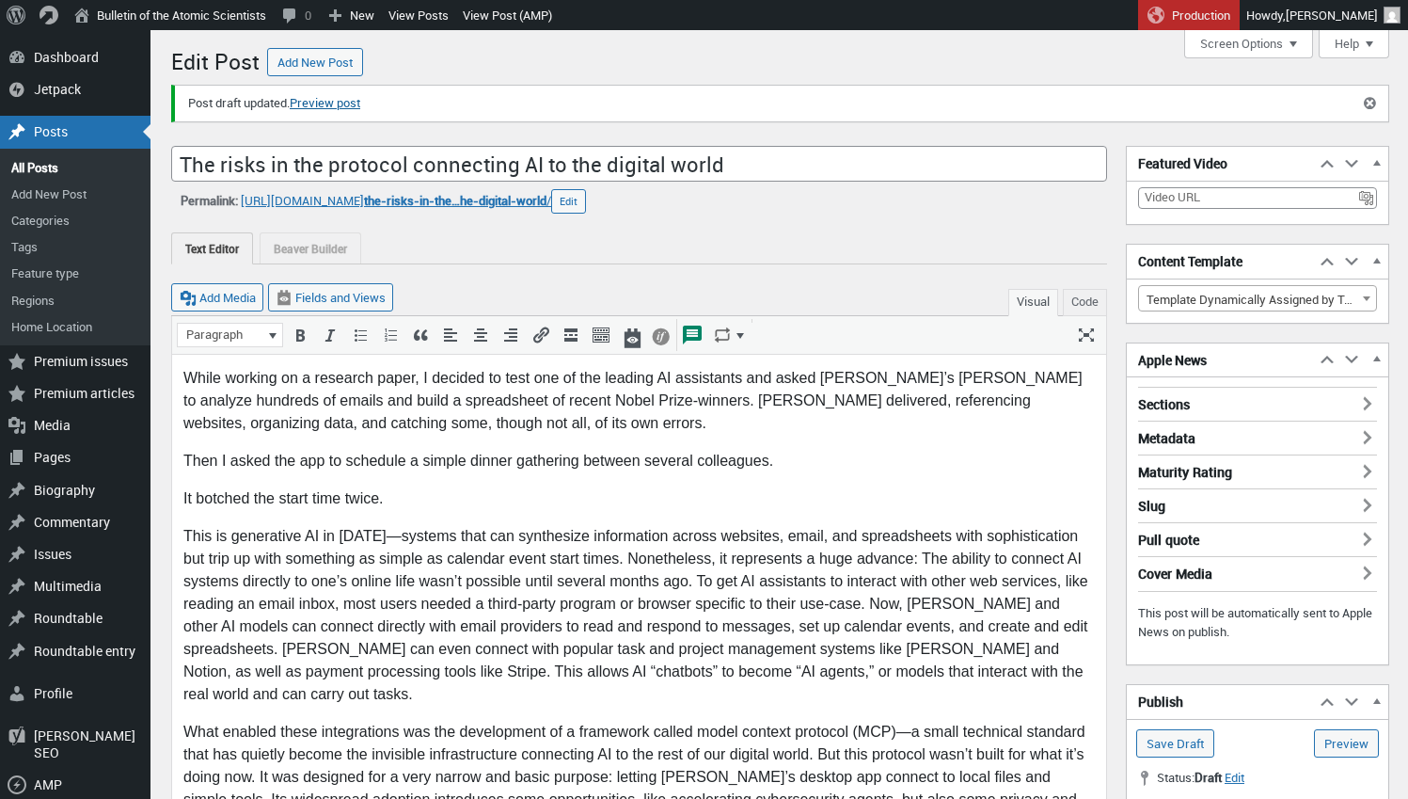
click at [356, 105] on link "Preview post" at bounding box center [325, 103] width 71 height 19
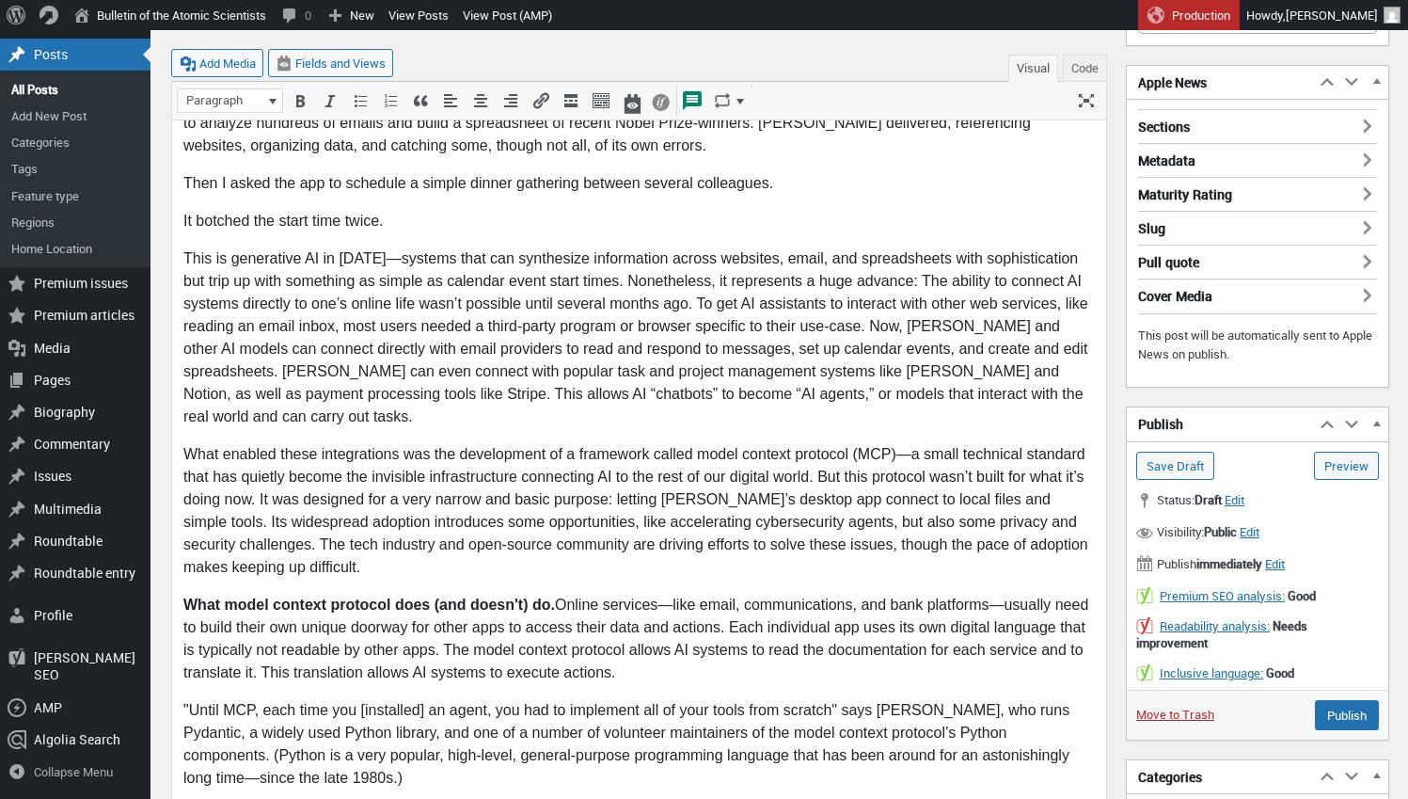
scroll to position [280, 0]
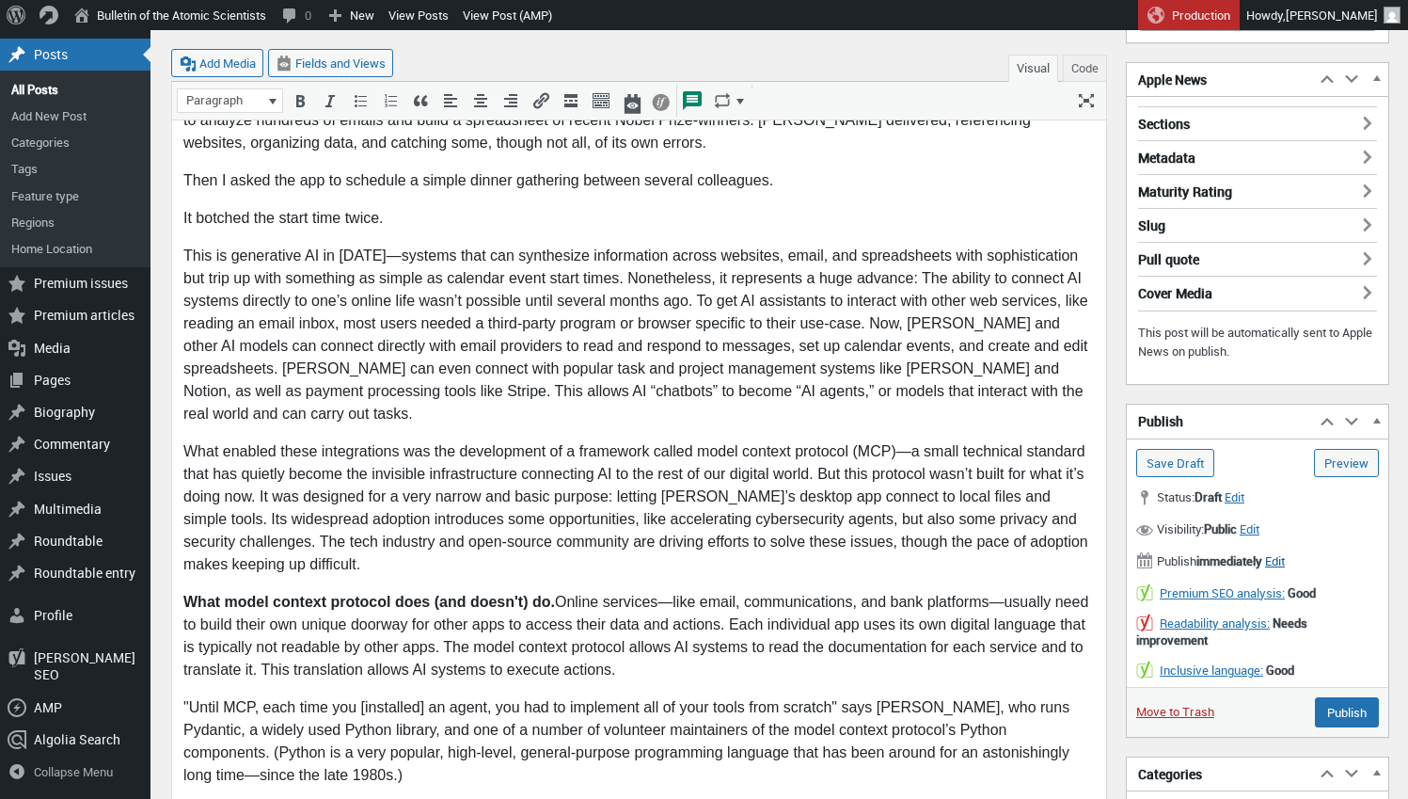
click at [1285, 557] on span "Edit" at bounding box center [1275, 560] width 20 height 17
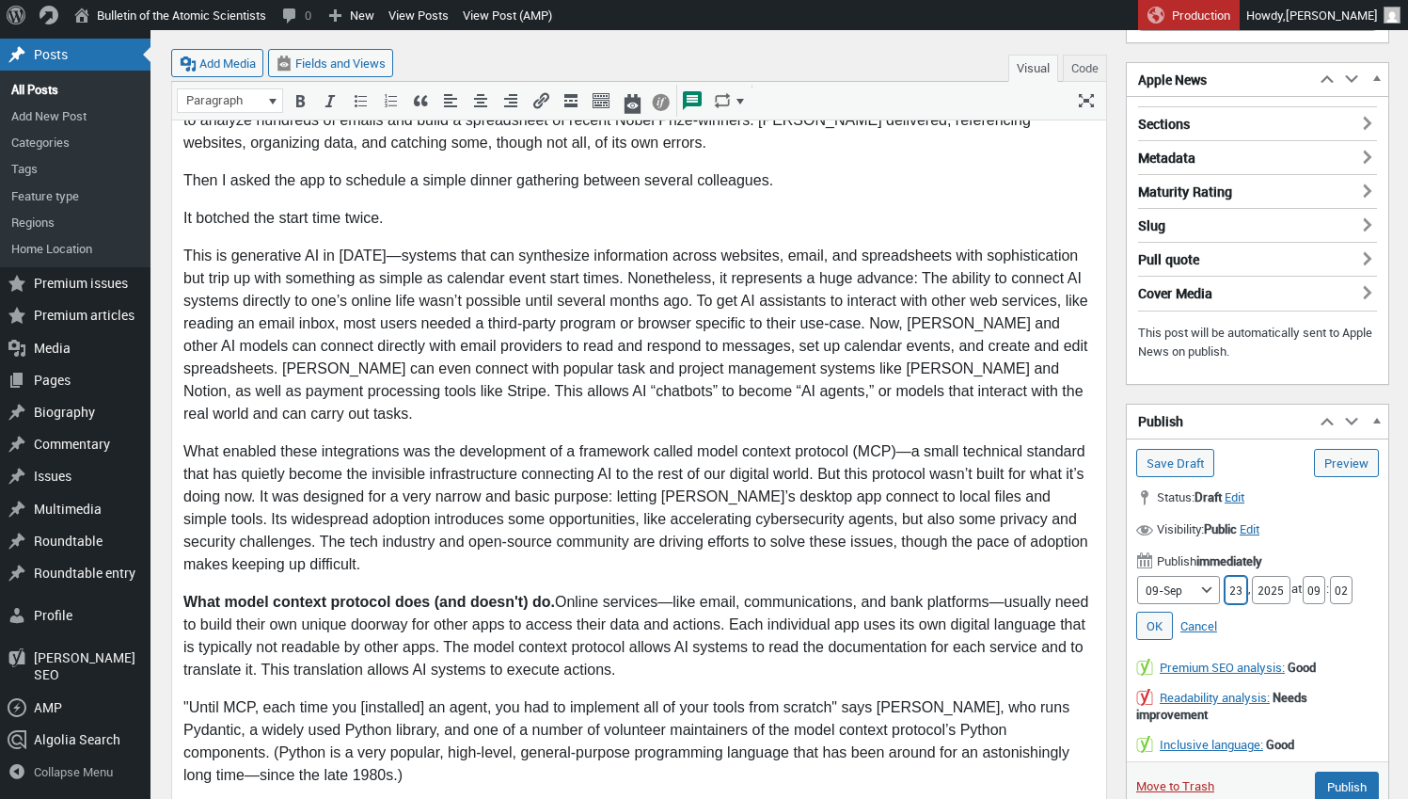
click at [1238, 580] on input "23" at bounding box center [1236, 590] width 23 height 28
type input "24"
click at [1313, 579] on input "09" at bounding box center [1314, 590] width 23 height 28
type input "5"
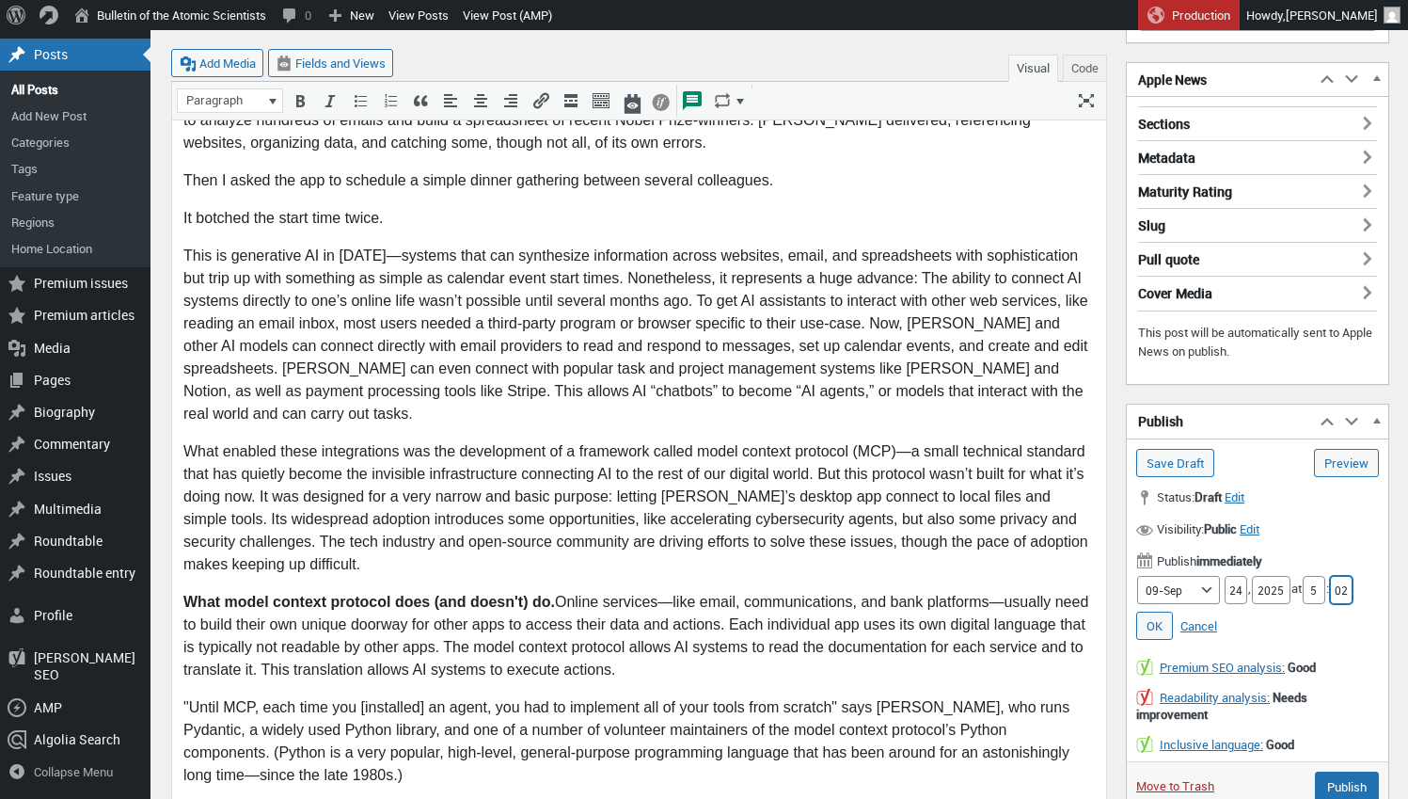
click at [1349, 584] on input "02" at bounding box center [1341, 590] width 23 height 28
type input "00"
click at [1149, 620] on link "OK" at bounding box center [1154, 625] width 37 height 28
type input "Schedule"
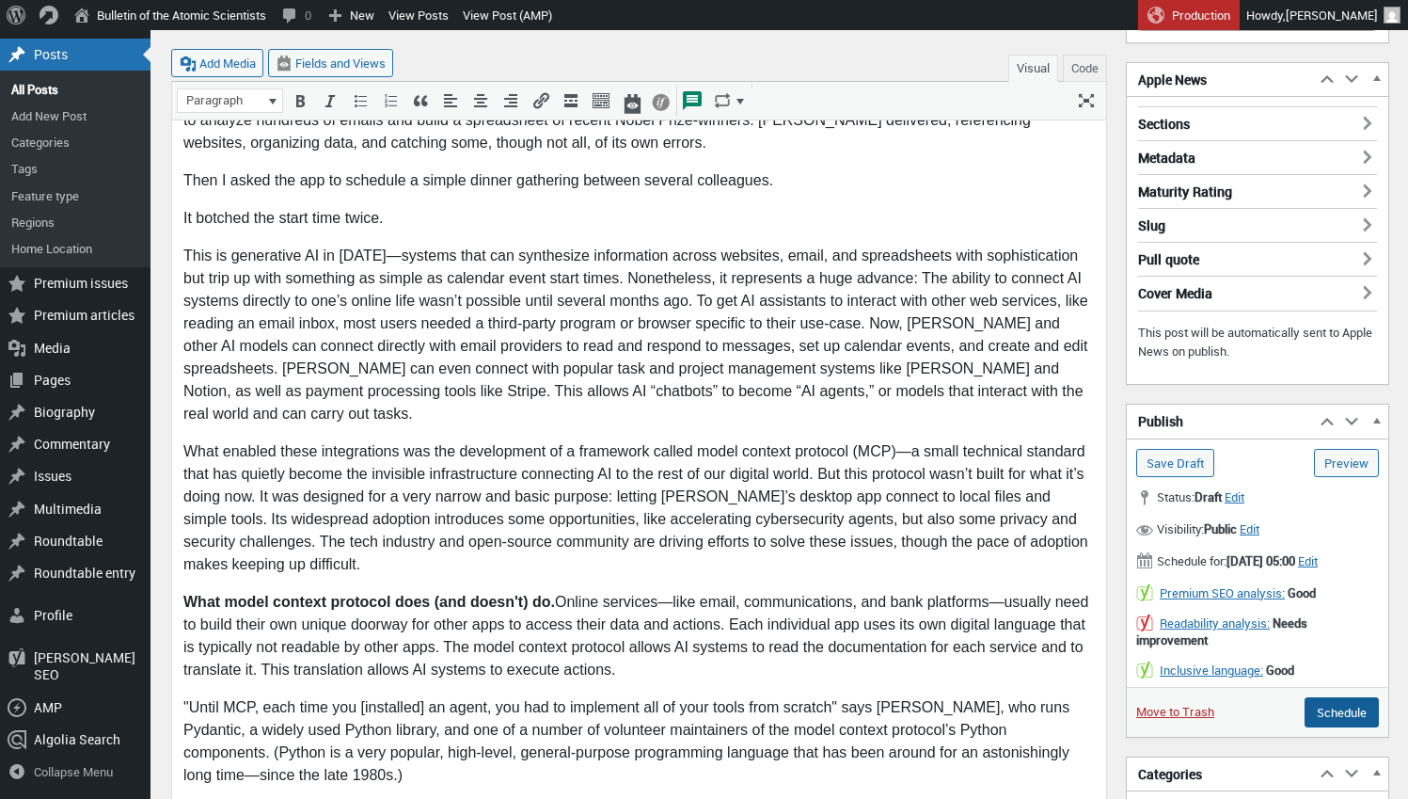
click at [1338, 715] on input "Schedule" at bounding box center [1342, 712] width 74 height 30
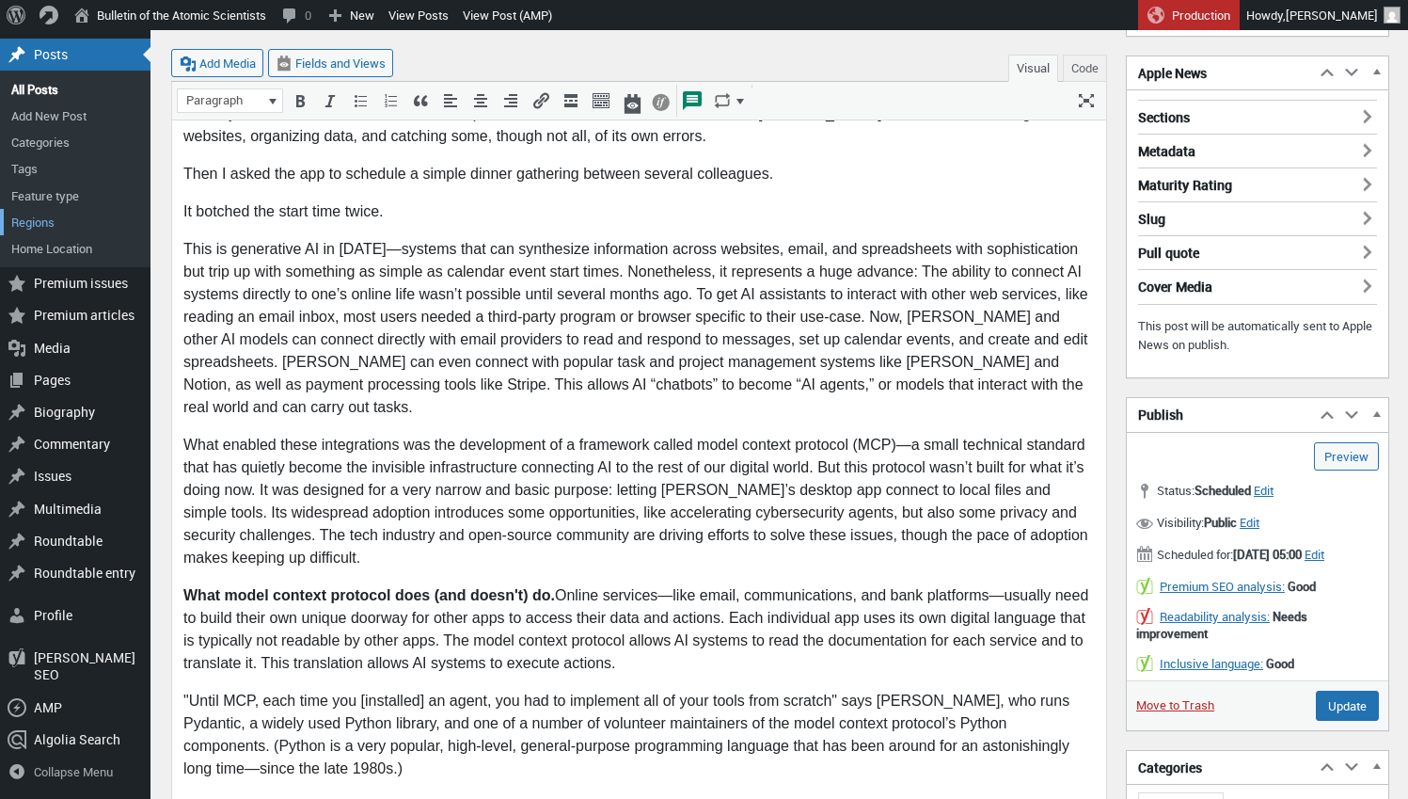
scroll to position [292, 0]
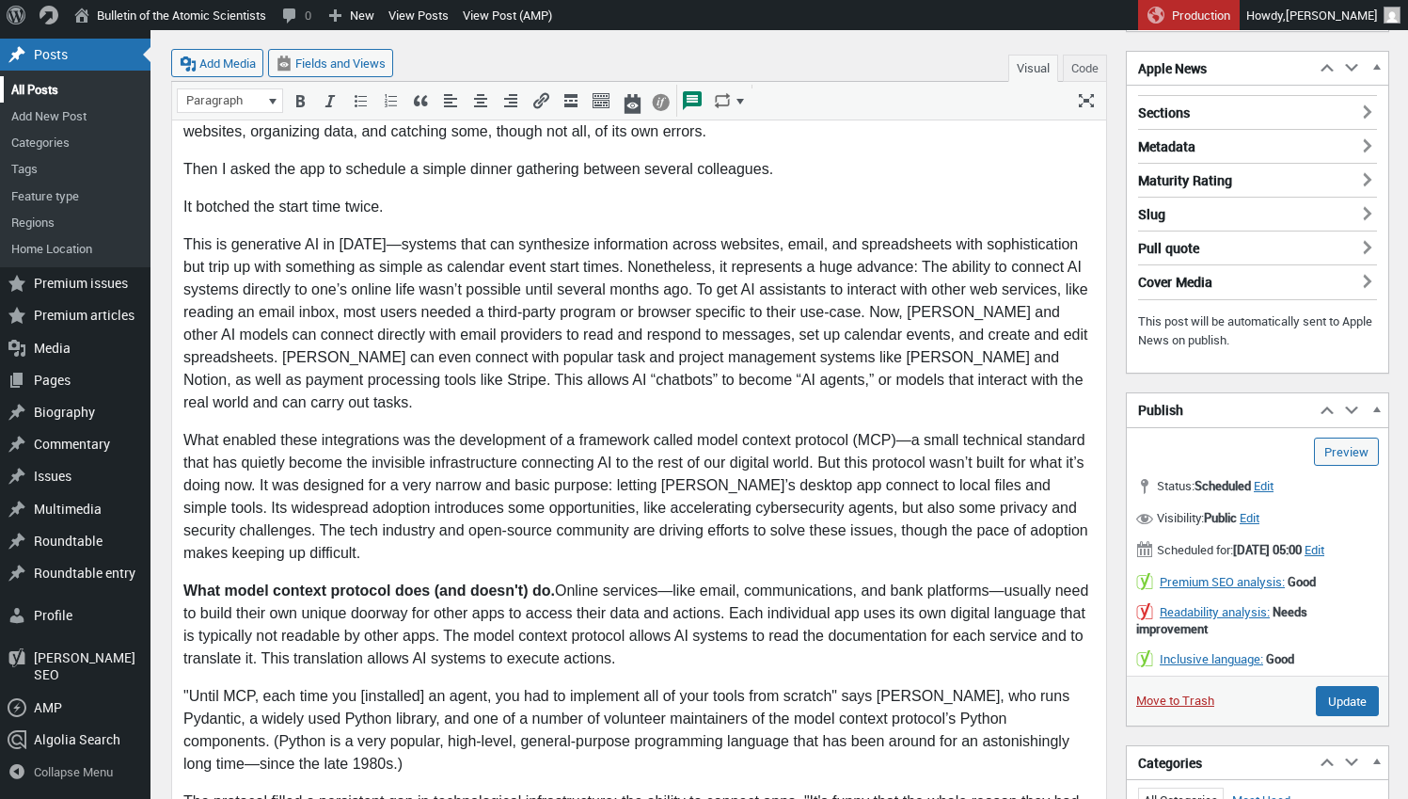
click at [44, 103] on link "All Posts" at bounding box center [75, 89] width 151 height 26
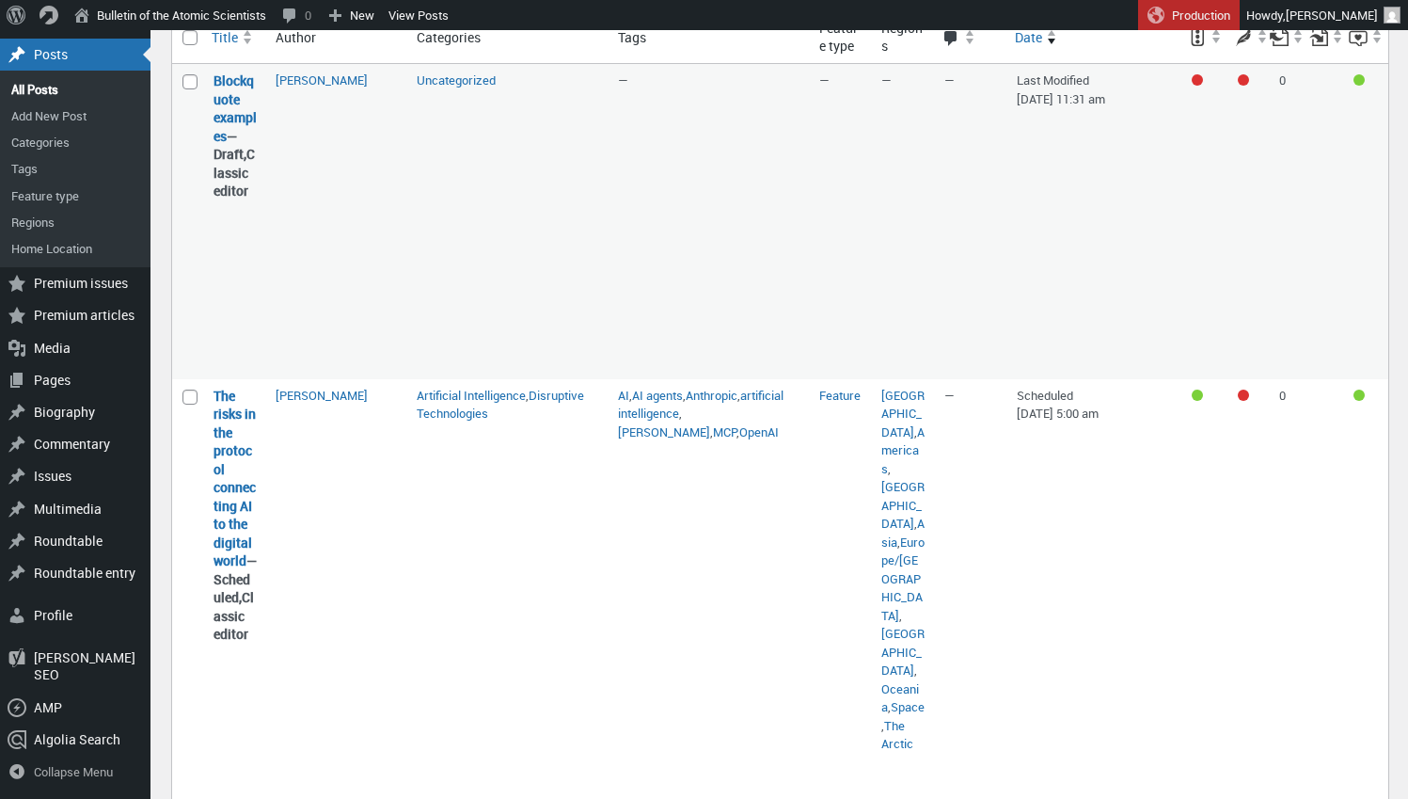
scroll to position [217, 0]
click at [252, 684] on link "Edit (classic editor)" at bounding box center [265, 693] width 103 height 19
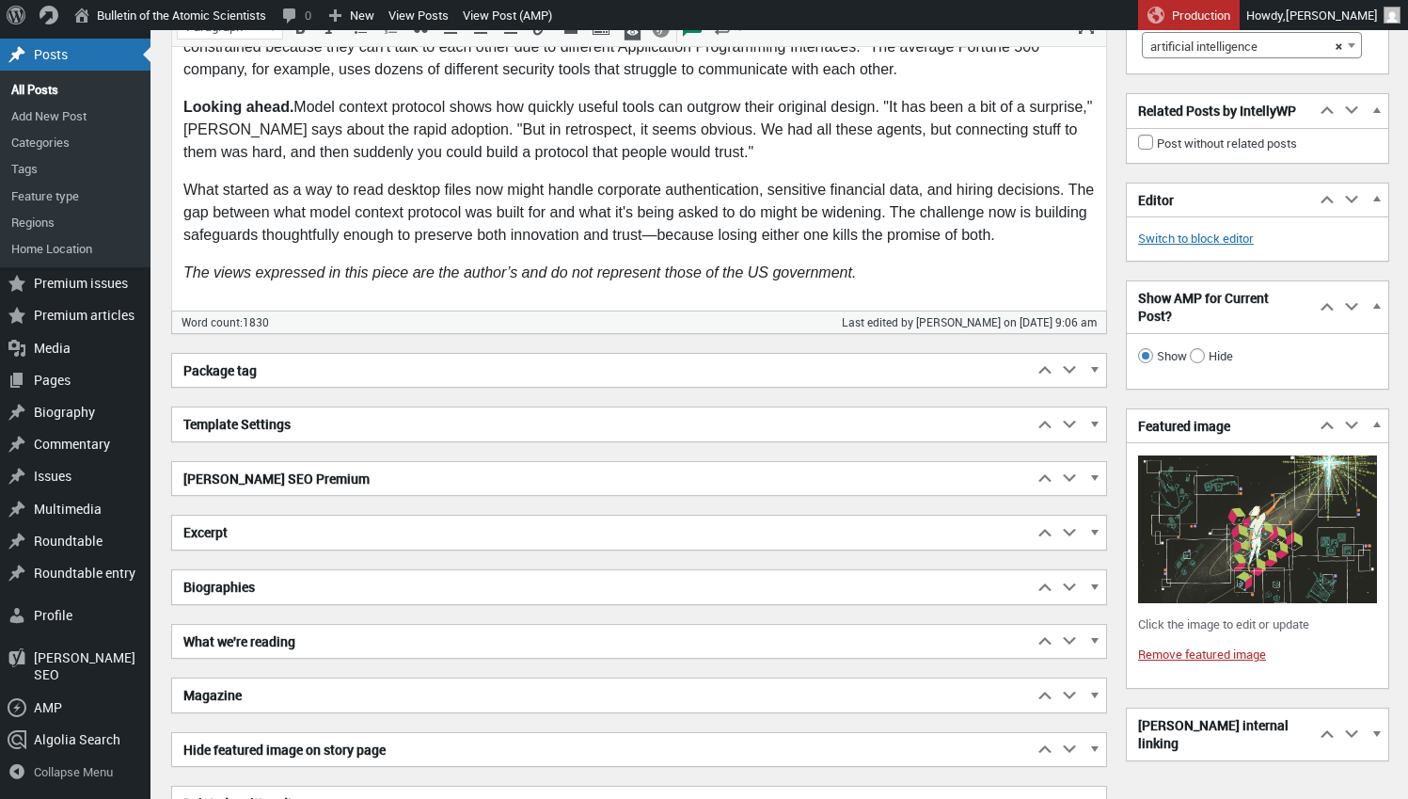
scroll to position [2819, 0]
click at [1245, 572] on img at bounding box center [1257, 529] width 239 height 148
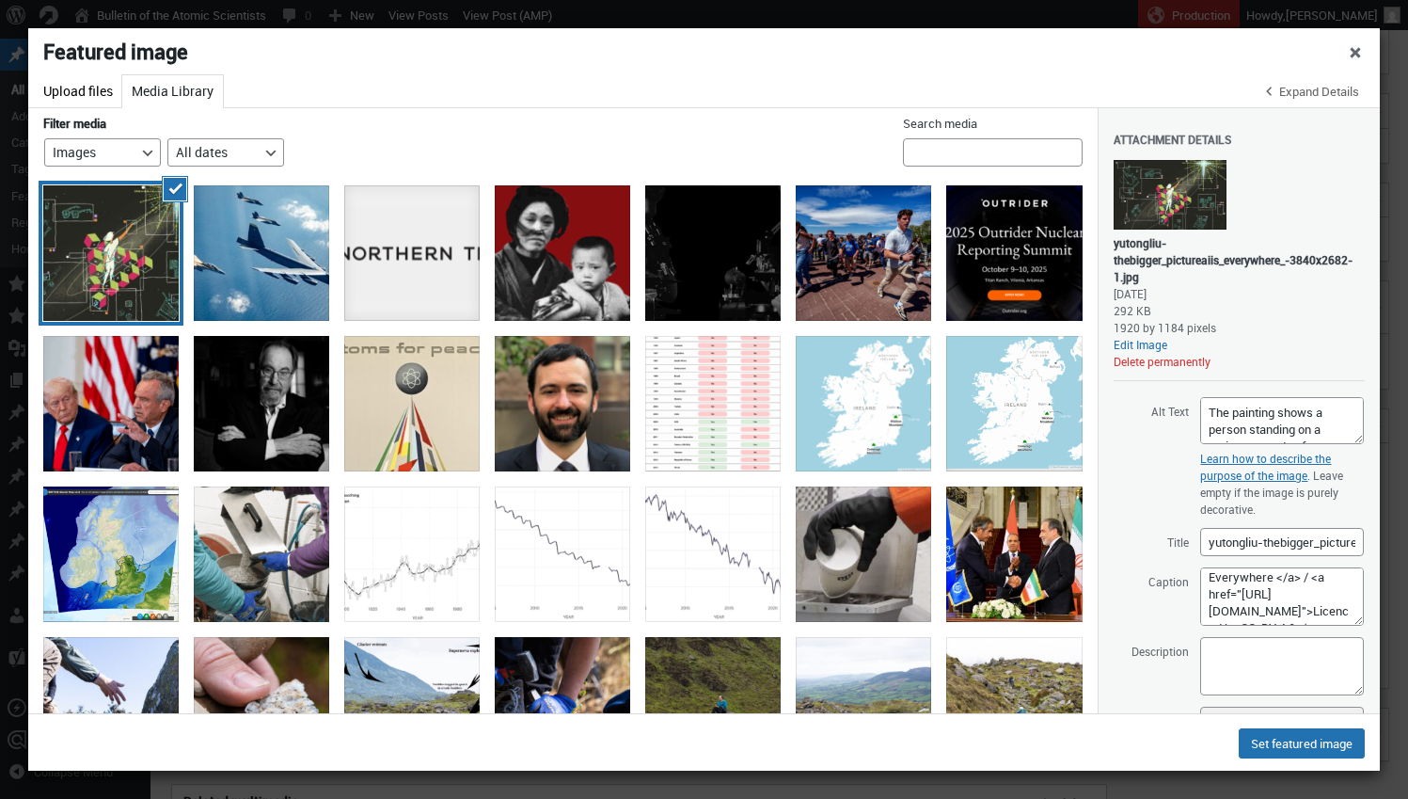
scroll to position [227, 0]
click at [1374, 741] on div "Featured image Actions Menu Featured image Upload files Media Library Expand De…" at bounding box center [704, 399] width 1352 height 742
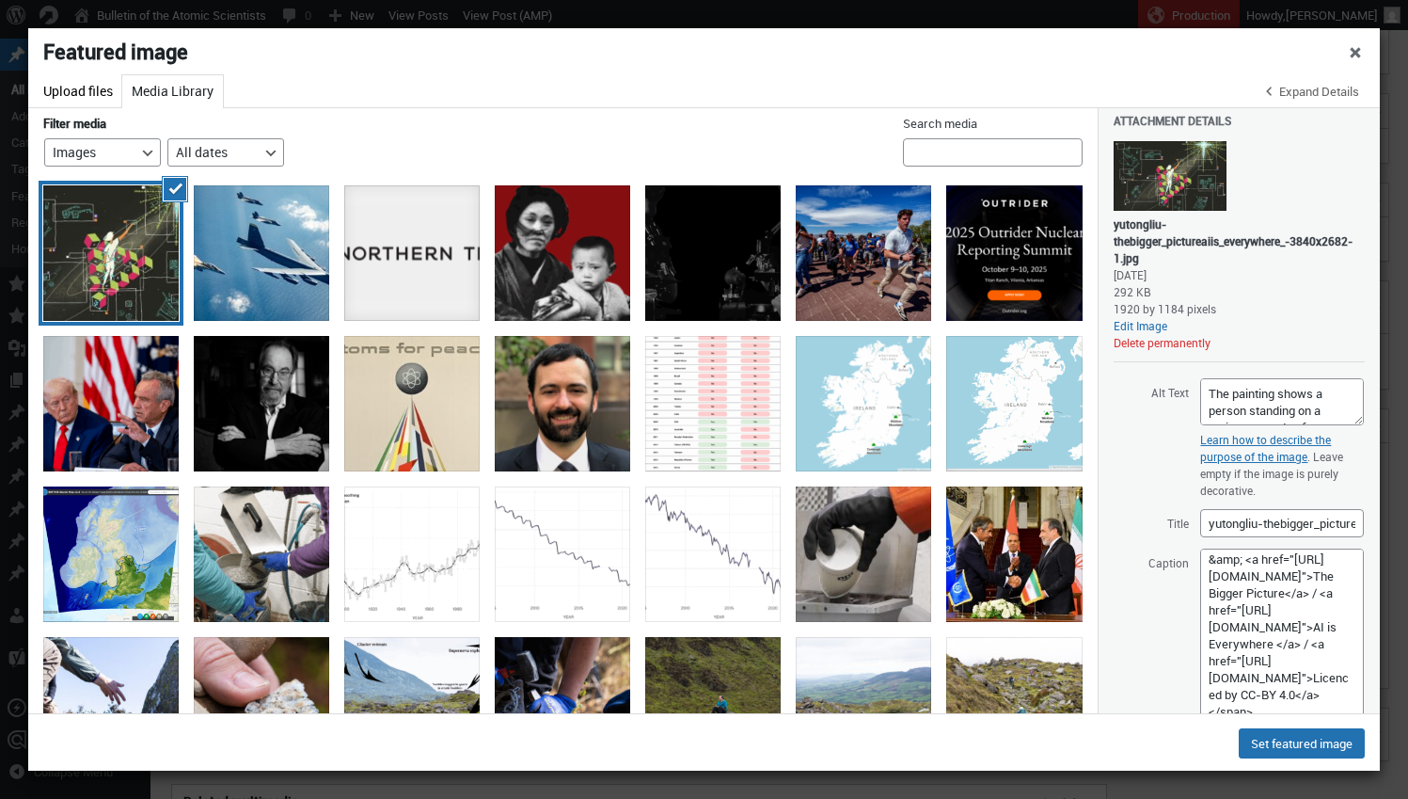
scroll to position [46, 0]
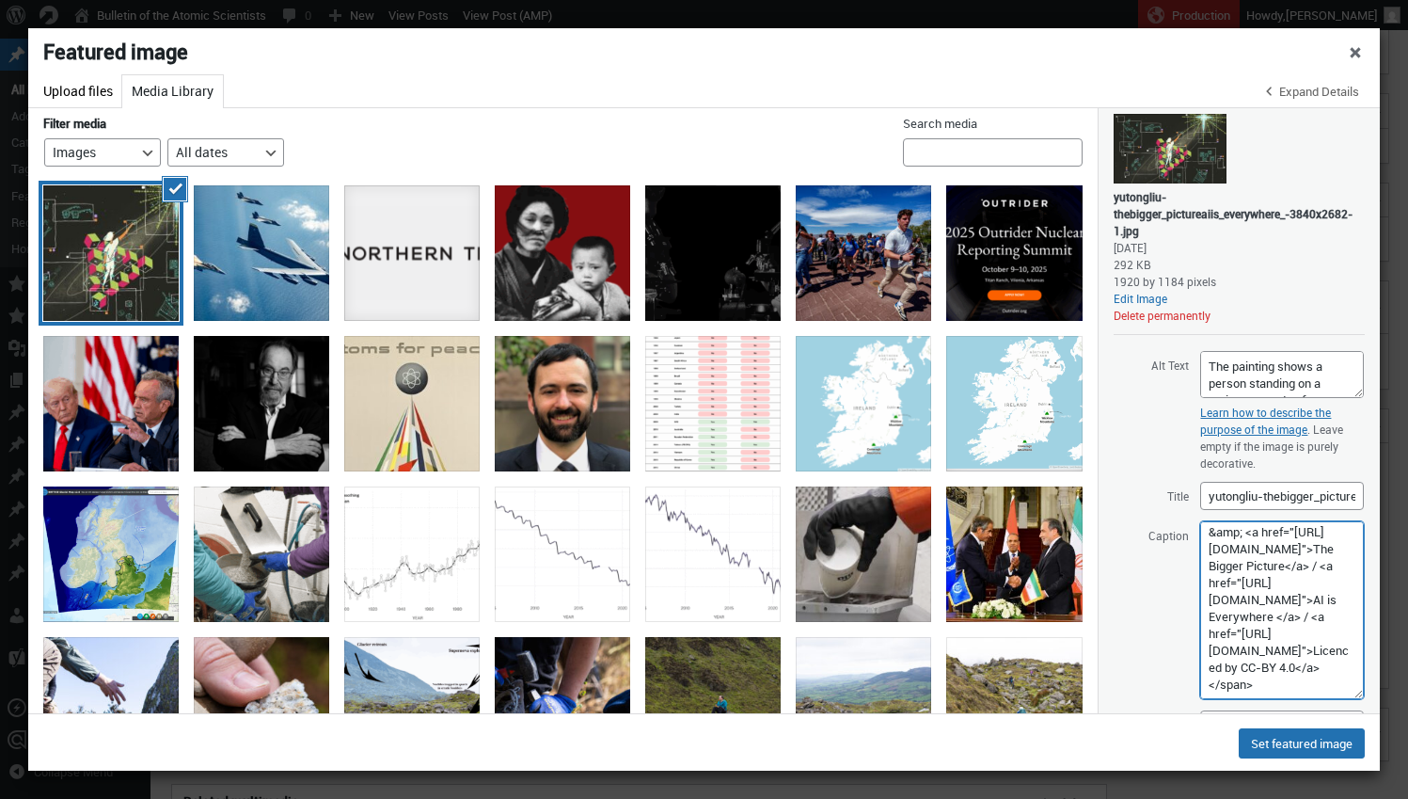
click at [1273, 671] on textarea "A small technical standard has quietly become the invisible infrastructure conn…" at bounding box center [1282, 610] width 164 height 178
type textarea "A small technical standard has quietly become the invisible infrastructure conn…"
click at [1293, 737] on button "Set featured image" at bounding box center [1302, 743] width 126 height 30
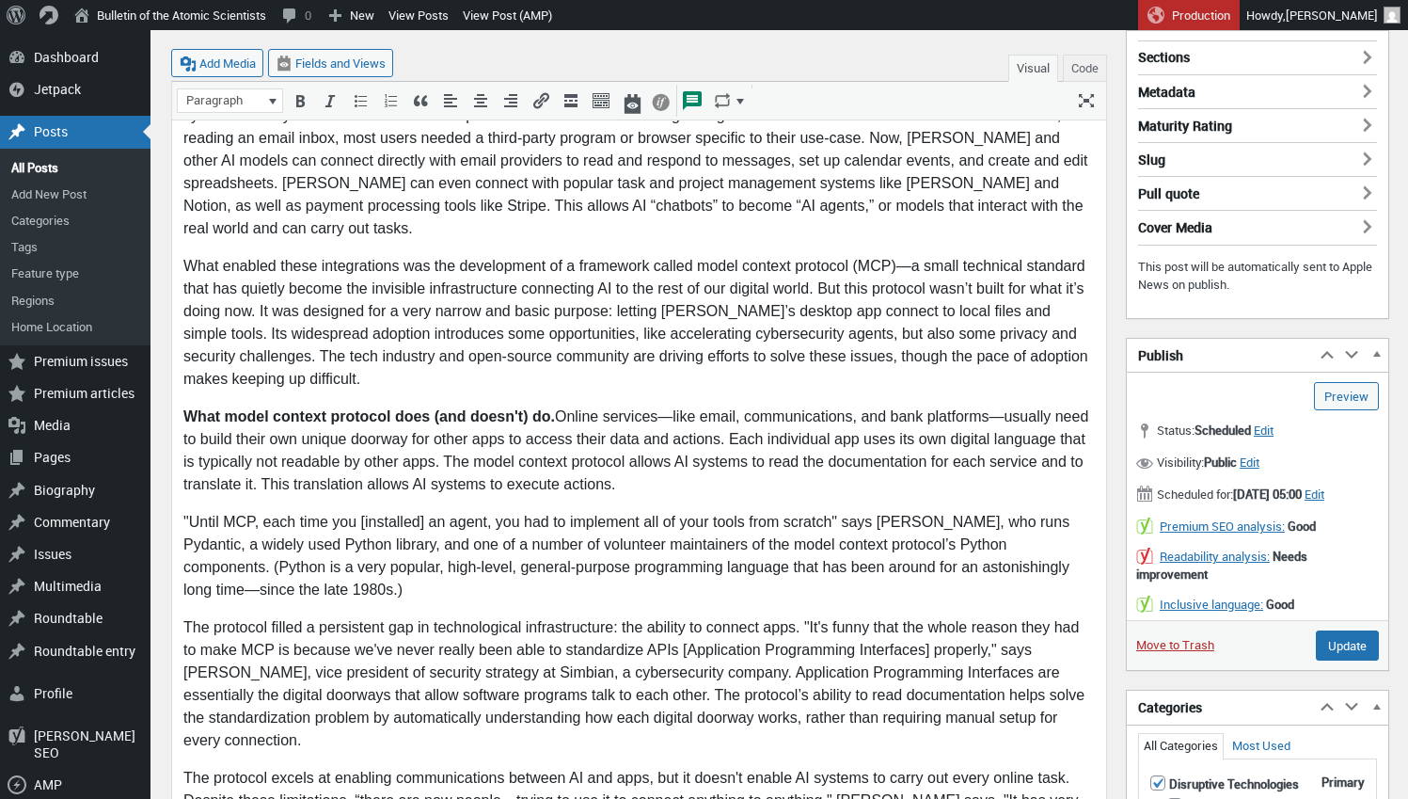
scroll to position [392, 0]
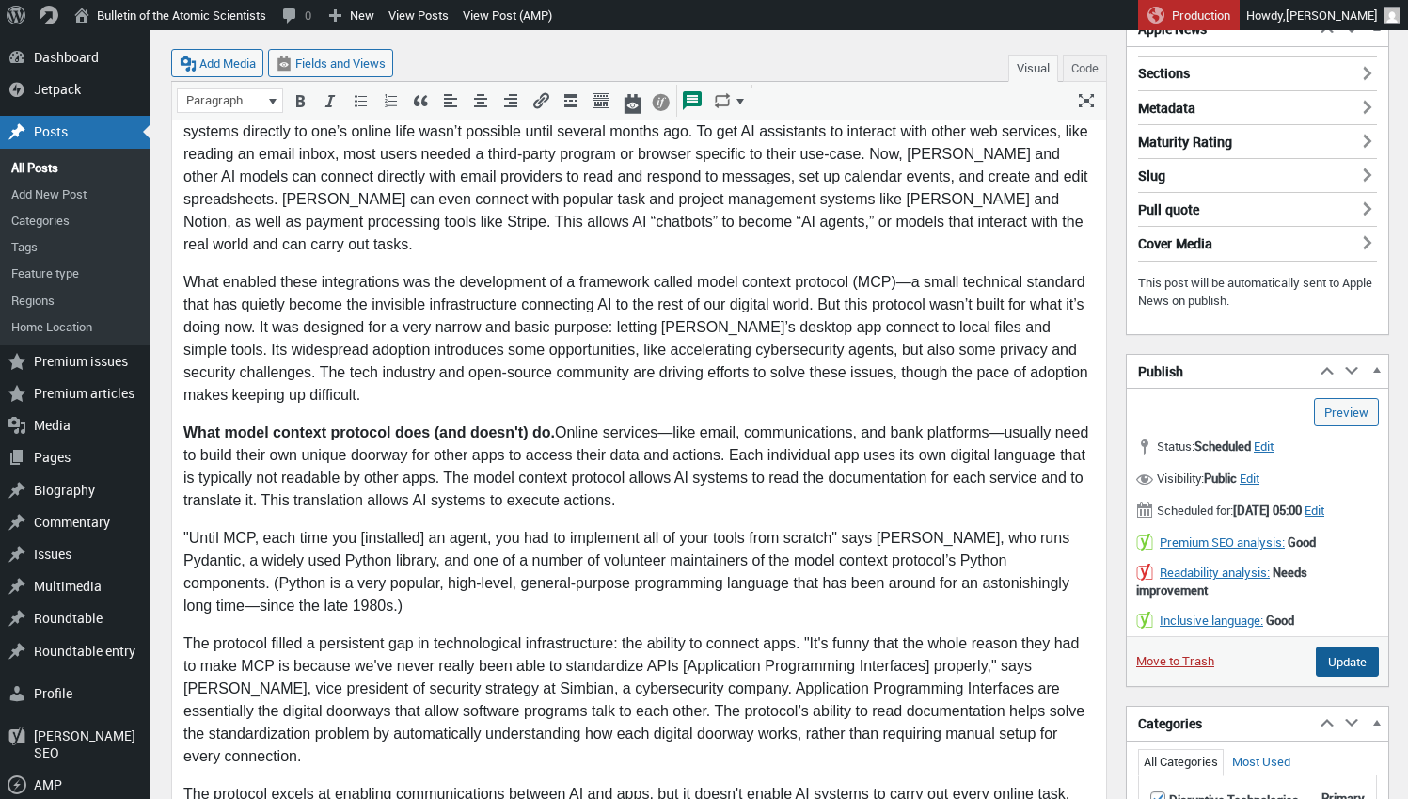
click at [1348, 670] on input "Update" at bounding box center [1347, 661] width 63 height 30
type input "Schedule"
